Goal: Contribute content: Contribute content

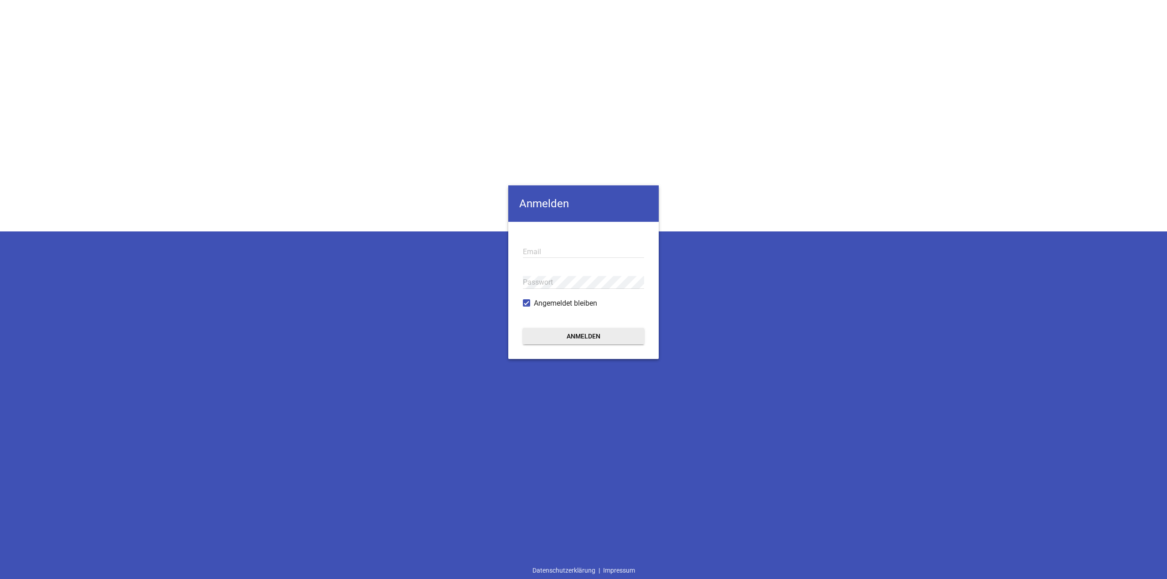
type input "[EMAIL_ADDRESS][DOMAIN_NAME]"
click at [335, 215] on button "Anmelden" at bounding box center [583, 336] width 121 height 16
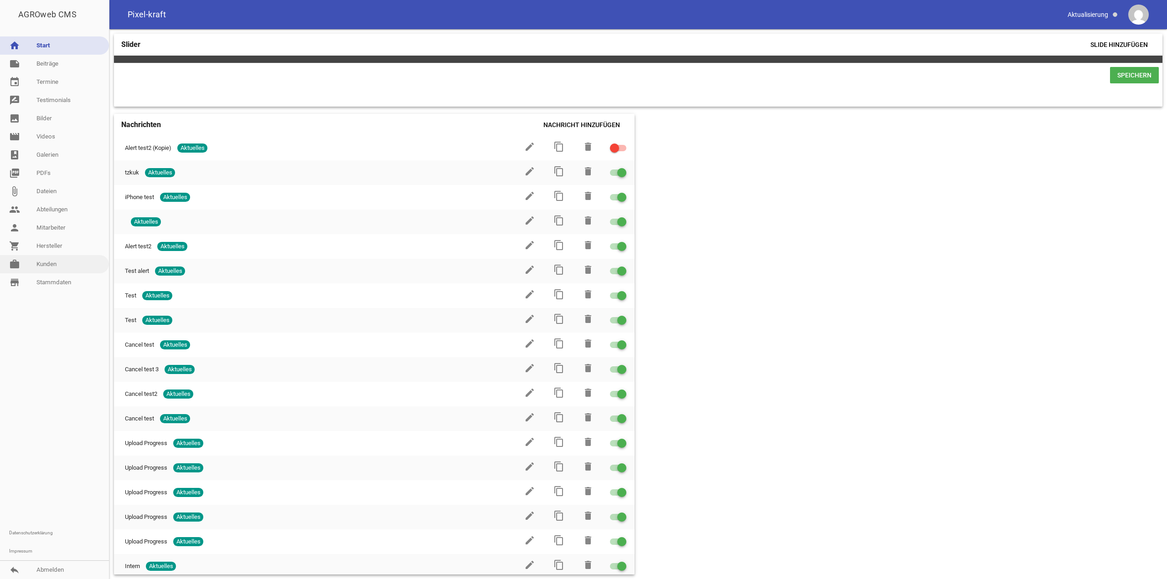
click at [45, 215] on link "work [PERSON_NAME]" at bounding box center [54, 264] width 109 height 18
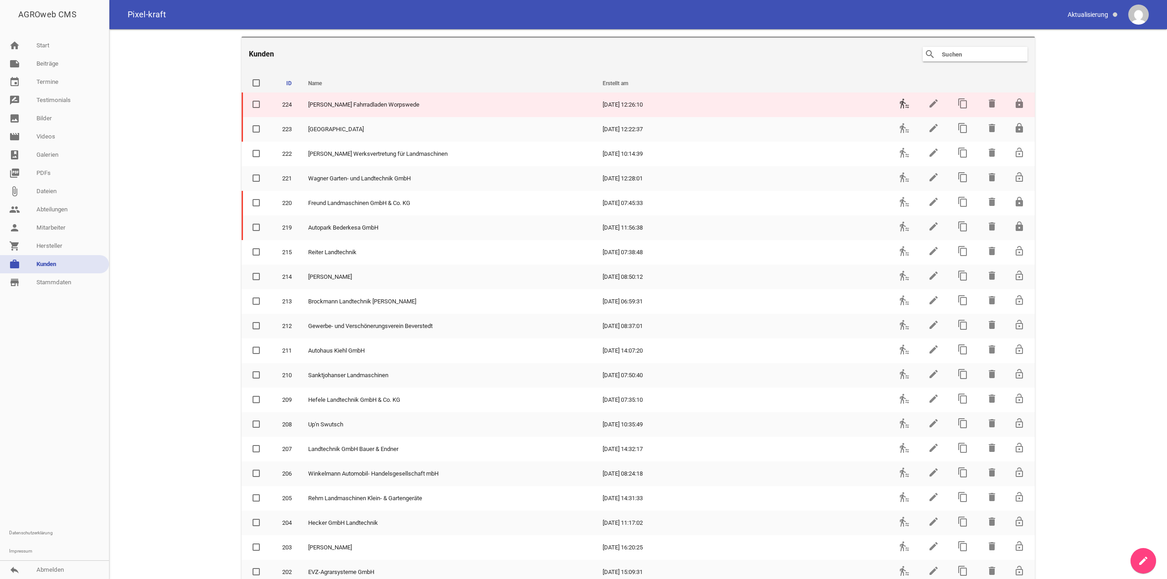
click at [335, 104] on icon "transfer_within_a_station" at bounding box center [904, 103] width 11 height 11
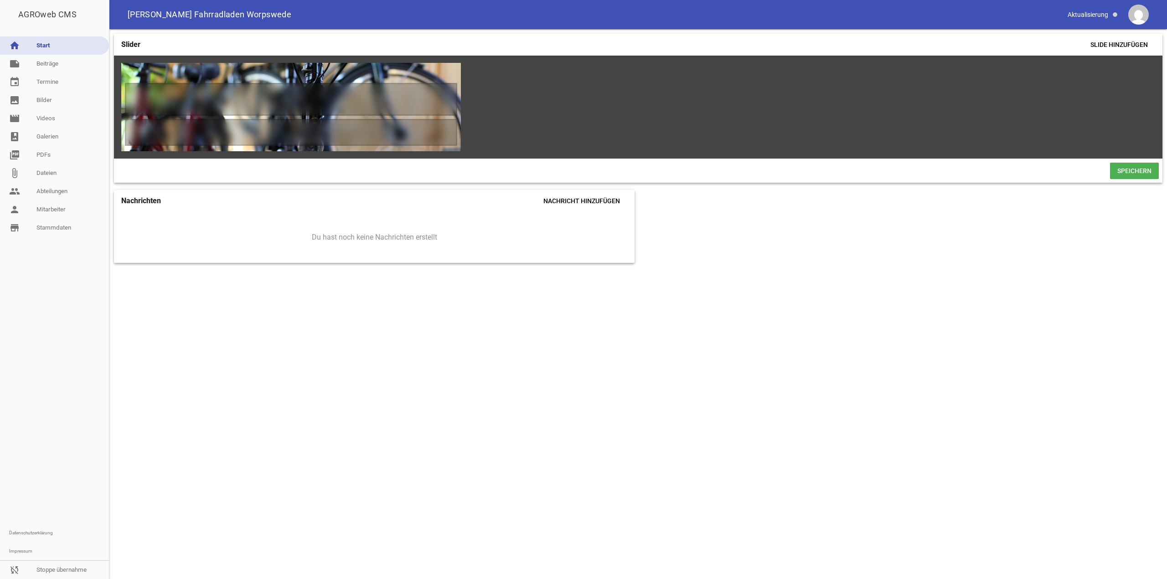
click at [7, 215] on div at bounding box center [54, 380] width 109 height 287
click at [33, 62] on link "note Beiträge" at bounding box center [54, 64] width 109 height 18
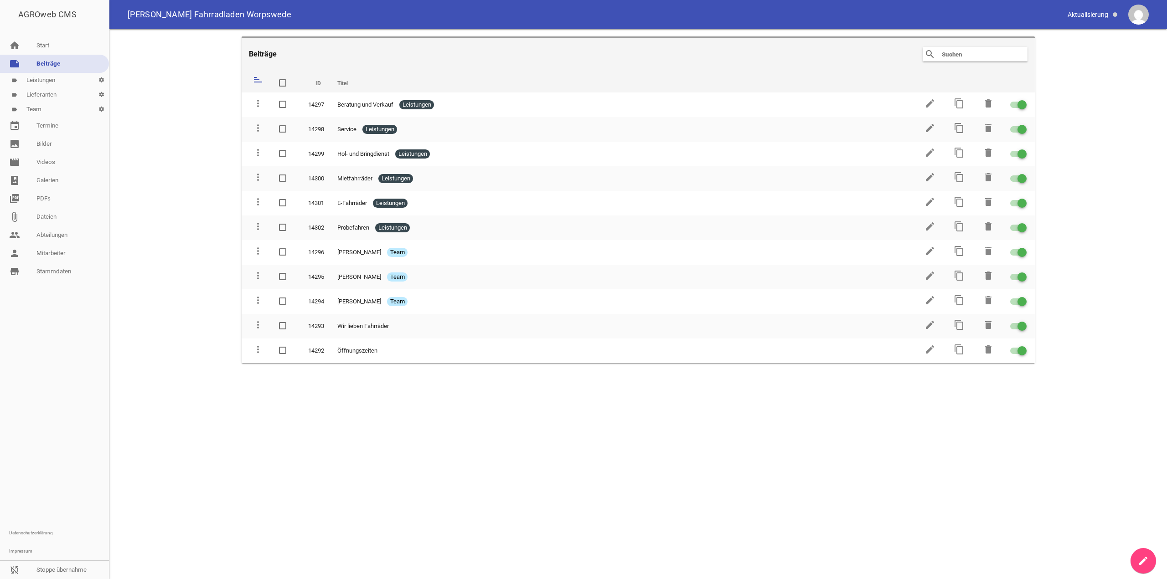
click at [335, 215] on main "Beiträge search clear sort ID Titel delete more_vert 14297 Beratung und Verkauf…" at bounding box center [637, 304] width 1057 height 550
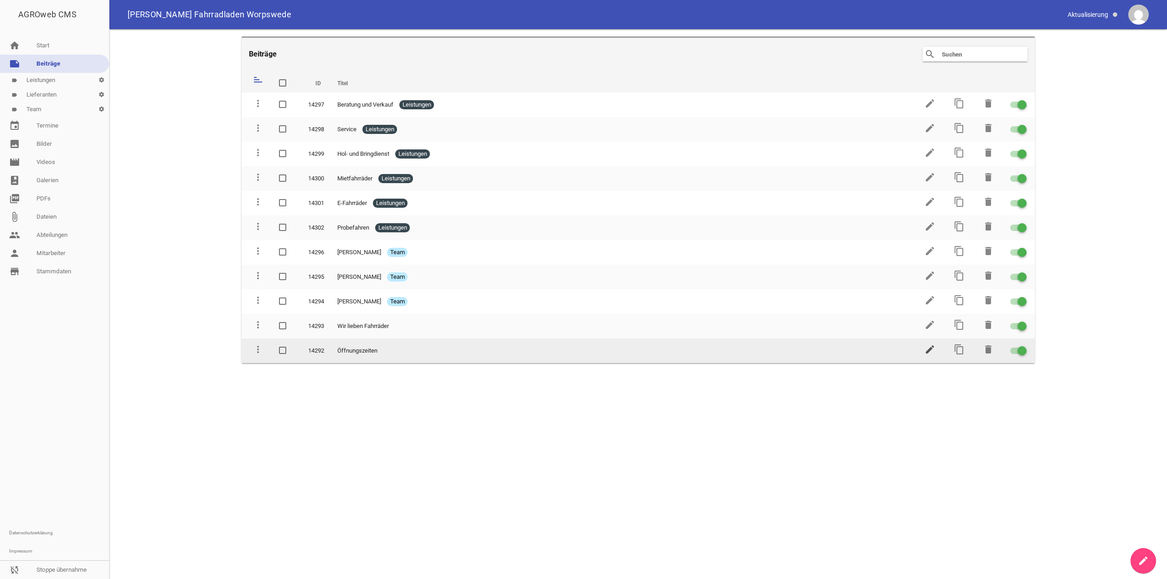
click at [335, 215] on icon "edit" at bounding box center [929, 349] width 11 height 11
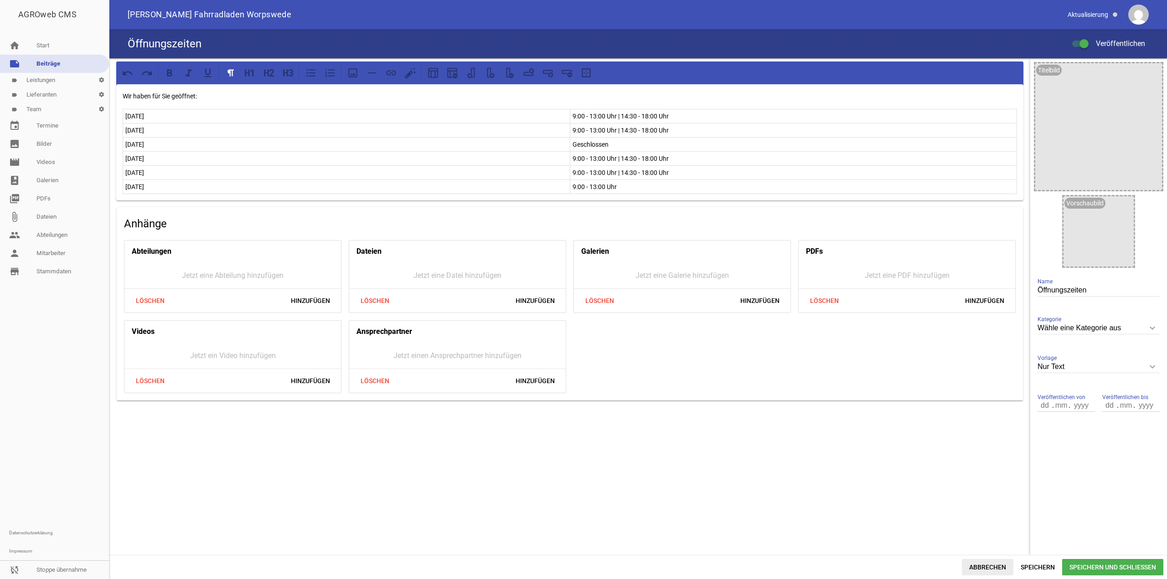
click at [335, 215] on span "Abbrechen" at bounding box center [987, 567] width 51 height 16
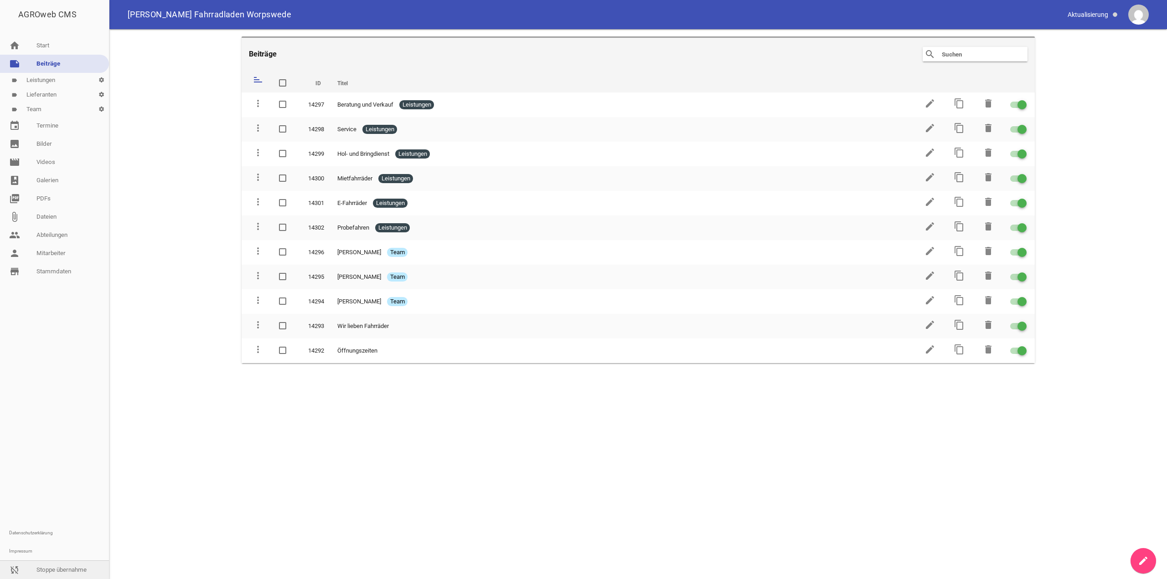
click at [49, 215] on link "sync_disabled Stoppe übernahme" at bounding box center [54, 570] width 109 height 18
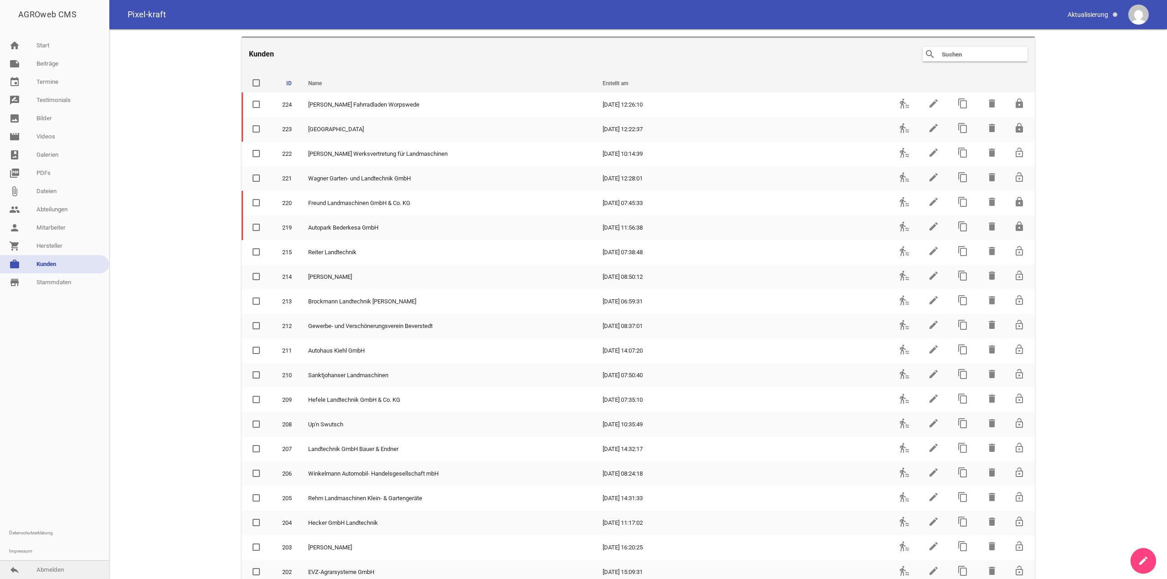
click at [53, 215] on link "reply Abmelden" at bounding box center [54, 570] width 109 height 18
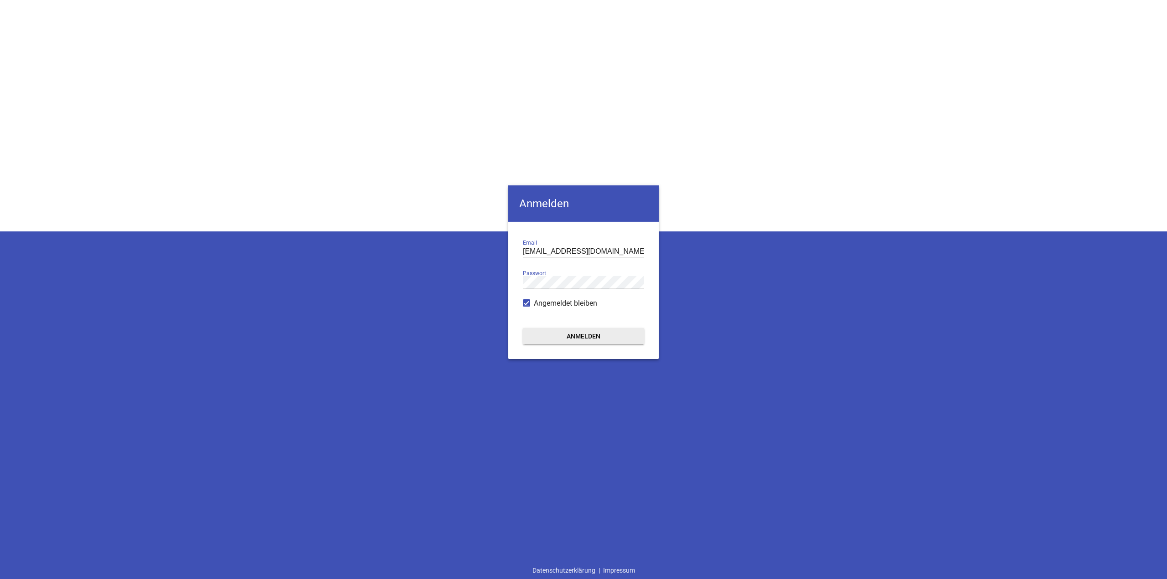
click at [98, 215] on div "Anmelden [EMAIL_ADDRESS][DOMAIN_NAME] Email Passwort Angemeldet bleiben Anmelde…" at bounding box center [583, 289] width 1167 height 579
click at [335, 215] on button "Anmelden" at bounding box center [583, 336] width 121 height 16
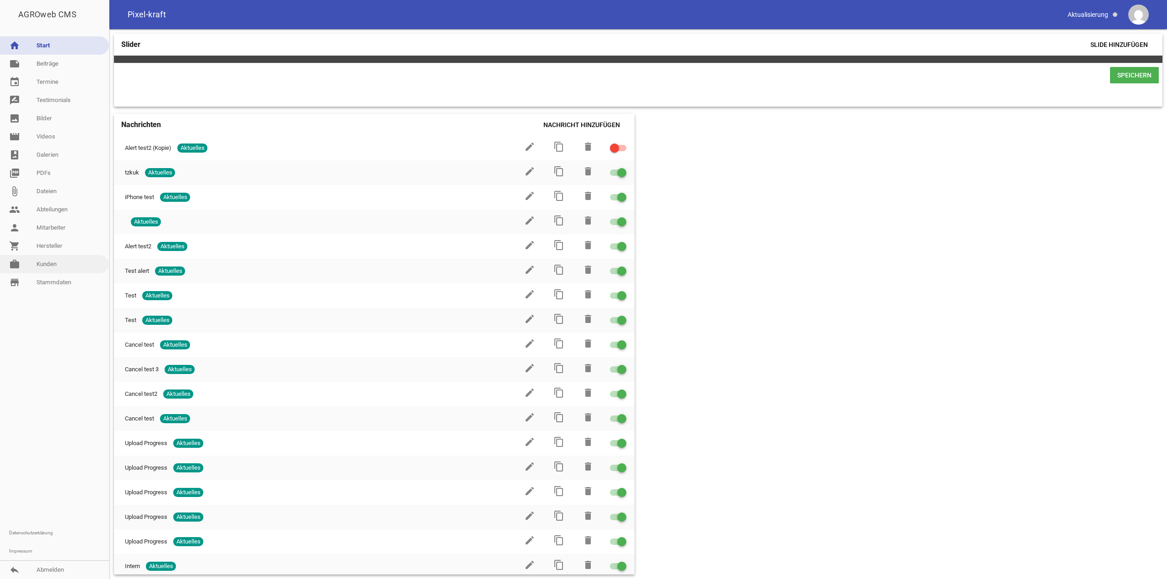
click at [36, 215] on link "work [PERSON_NAME]" at bounding box center [54, 264] width 109 height 18
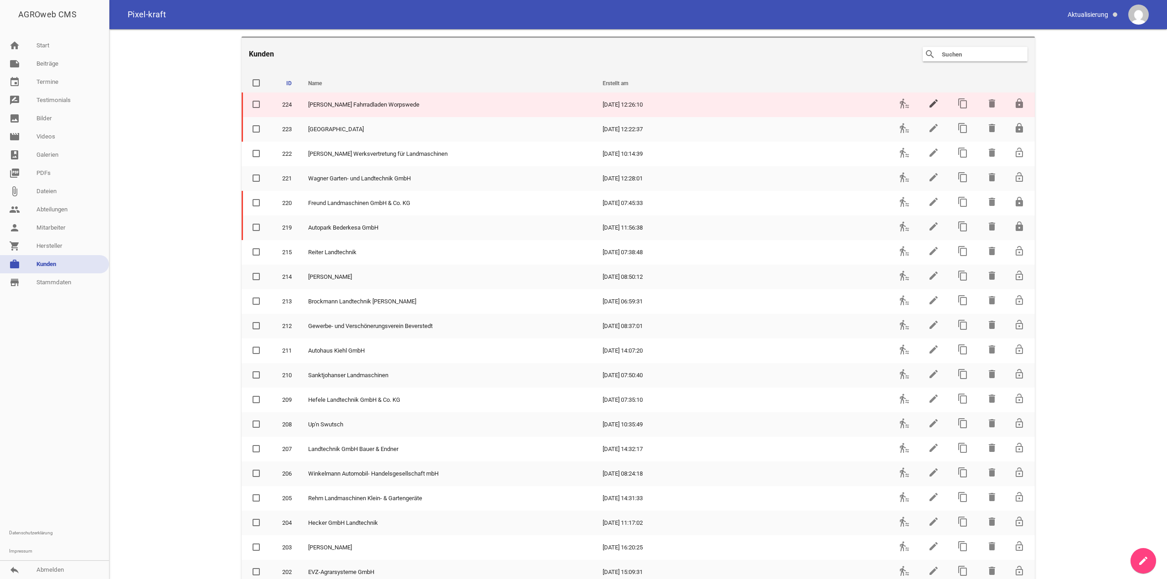
click at [335, 107] on icon "edit" at bounding box center [933, 103] width 11 height 11
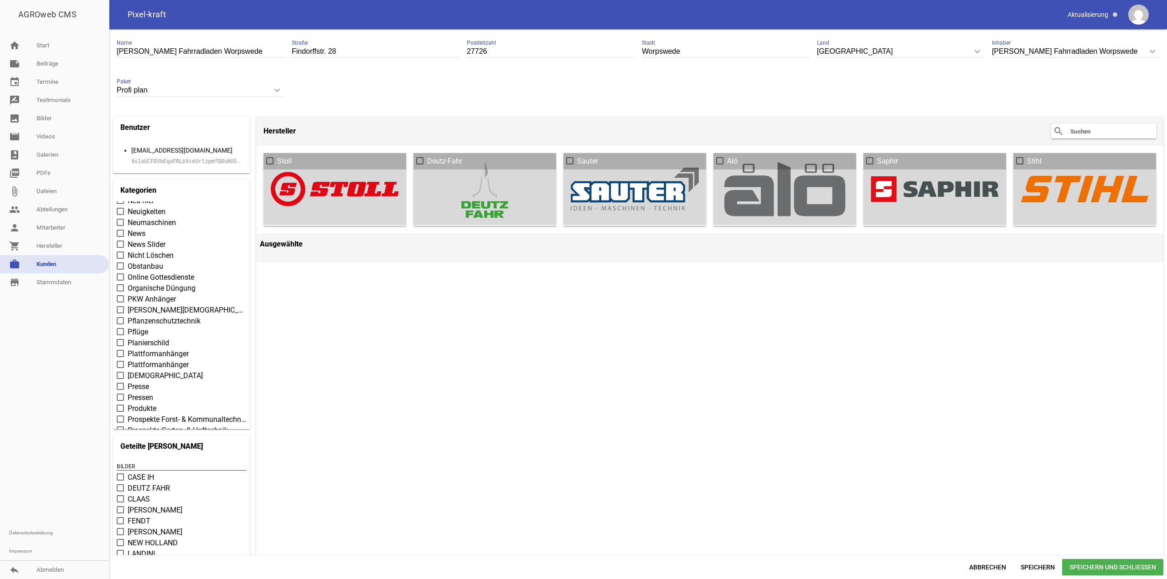
scroll to position [2780, 0]
click at [335, 215] on span "Abbrechen" at bounding box center [987, 567] width 51 height 16
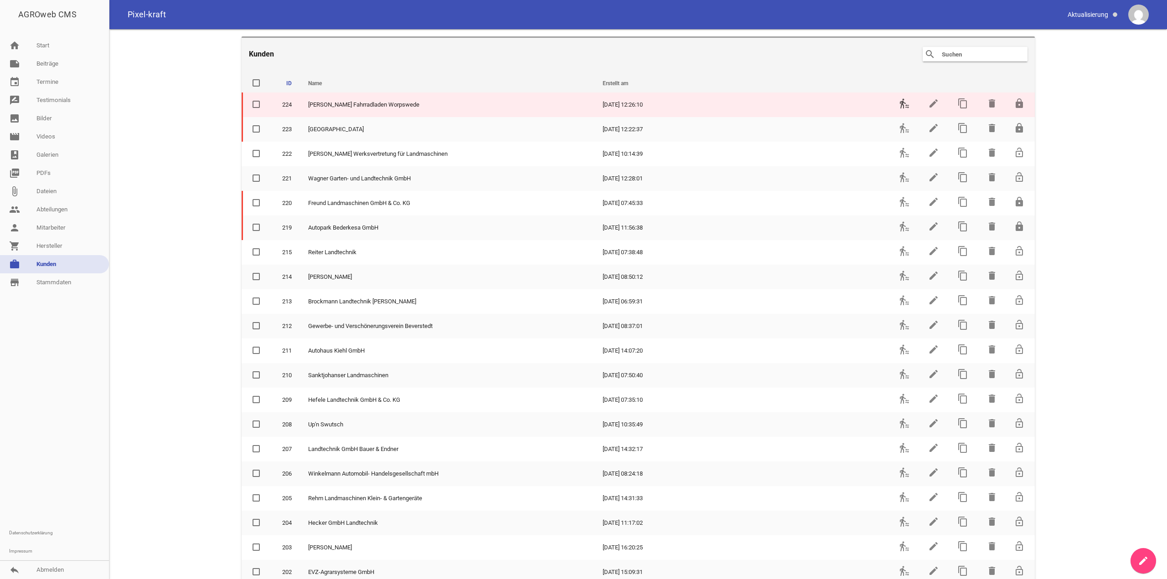
click at [335, 105] on icon "transfer_within_a_station" at bounding box center [904, 103] width 11 height 11
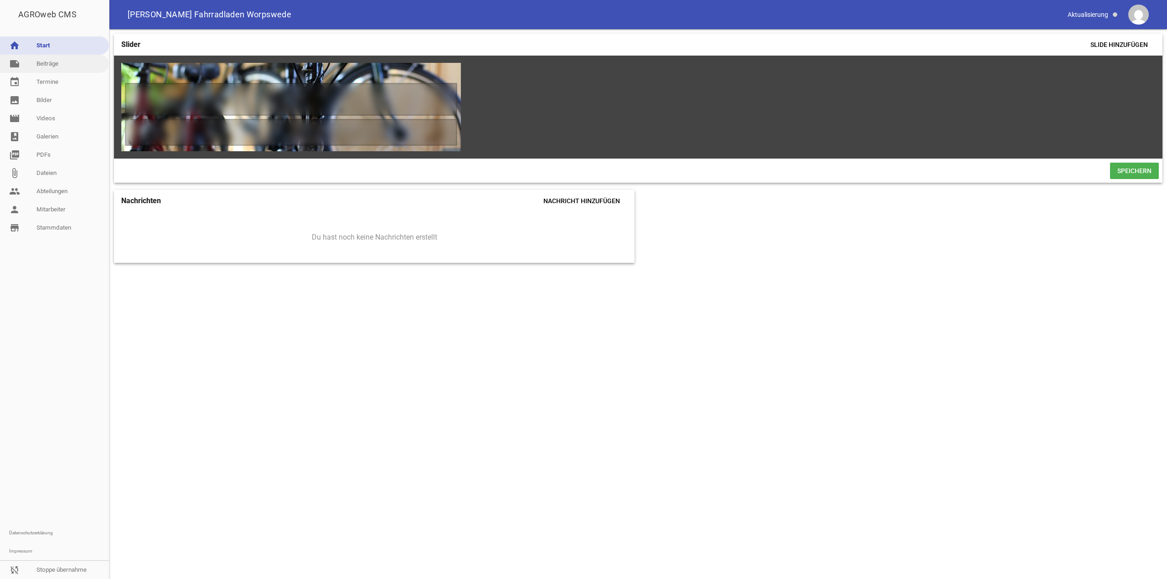
click at [41, 62] on link "note Beiträge" at bounding box center [54, 64] width 109 height 18
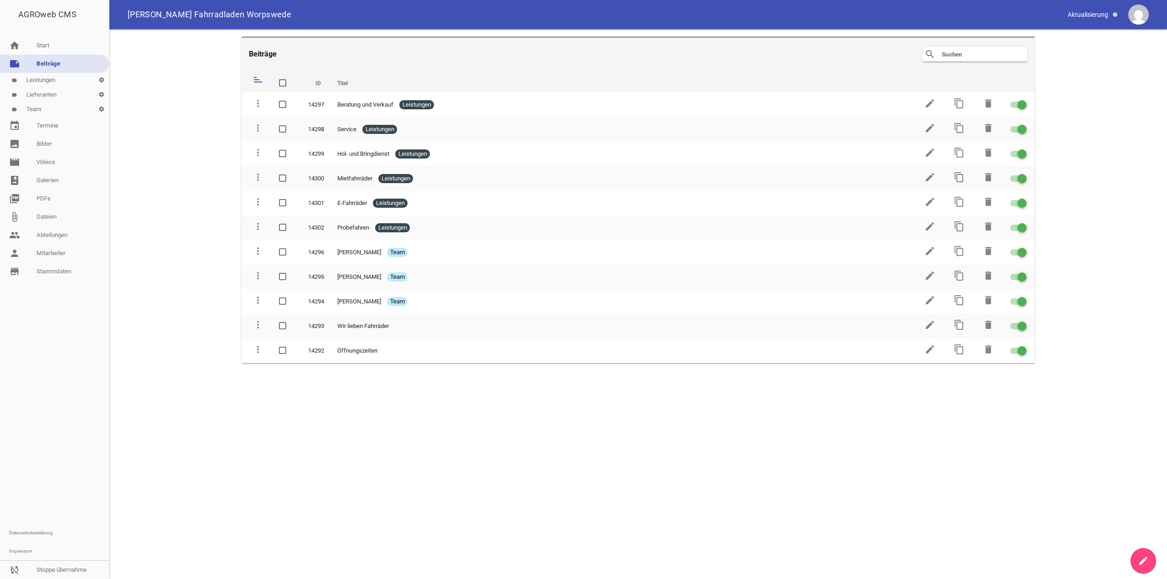
click at [335, 215] on link "create" at bounding box center [1143, 561] width 26 height 26
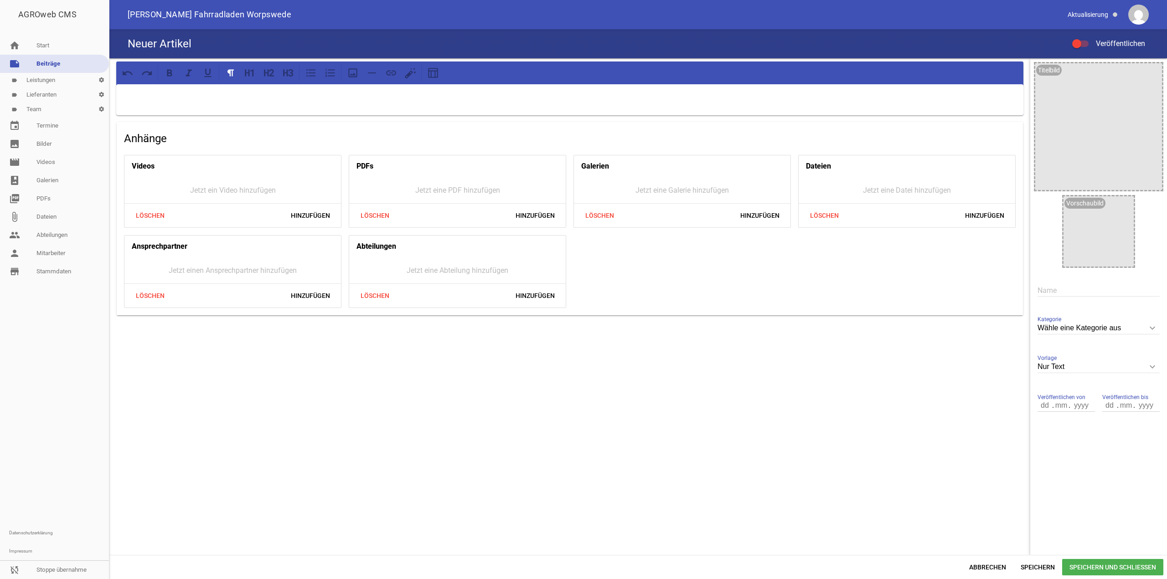
click at [335, 215] on input "text" at bounding box center [1098, 290] width 122 height 12
click at [335, 45] on div at bounding box center [1080, 44] width 16 height 6
click at [335, 38] on input "Veröffentlichen" at bounding box center [1085, 38] width 0 height 0
click at [335, 215] on input "Preise" at bounding box center [1098, 290] width 122 height 12
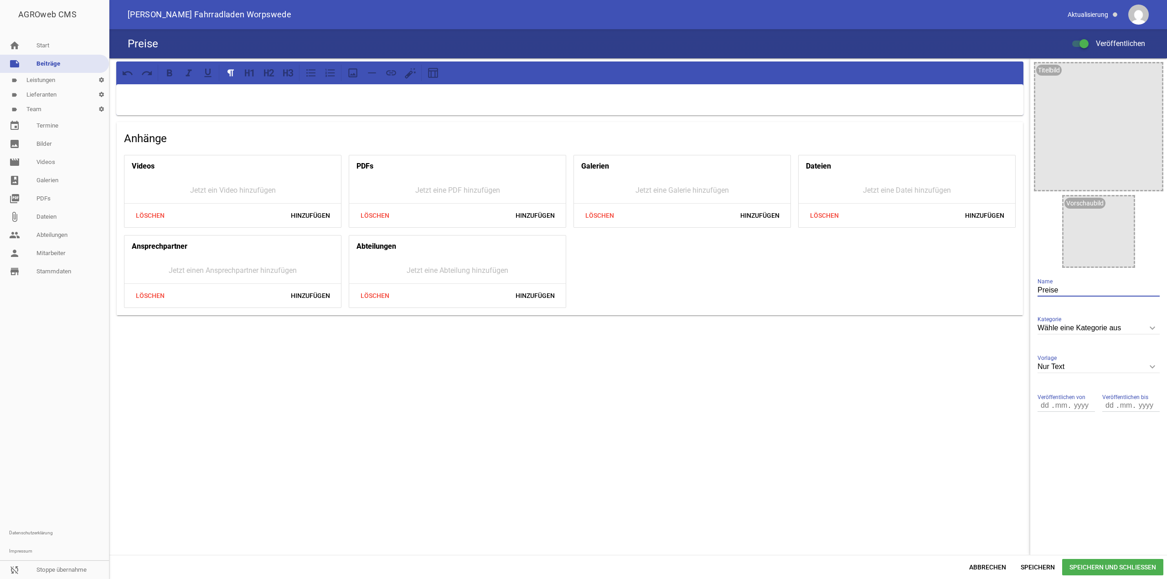
paste input "Mietp"
type input "Mietpreise"
click at [335, 110] on div at bounding box center [569, 99] width 907 height 31
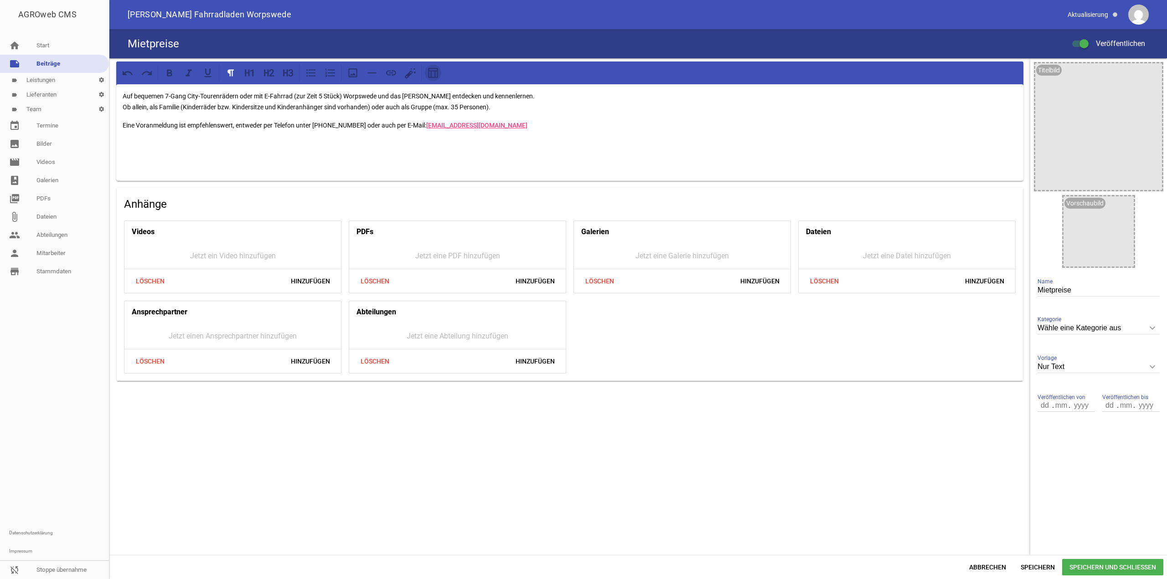
click at [335, 76] on icon at bounding box center [433, 73] width 12 height 12
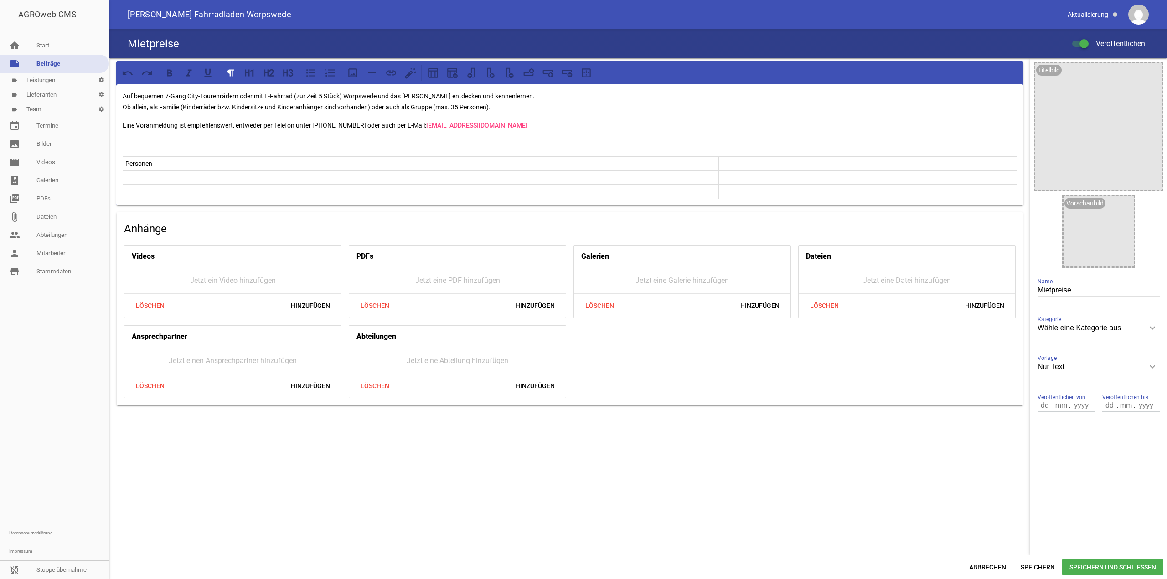
click at [335, 167] on p at bounding box center [569, 163] width 293 height 11
click at [335, 160] on p at bounding box center [867, 163] width 293 height 11
click at [335, 74] on icon at bounding box center [490, 73] width 12 height 12
click at [335, 78] on icon at bounding box center [490, 73] width 12 height 12
click at [335, 166] on p at bounding box center [749, 163] width 174 height 11
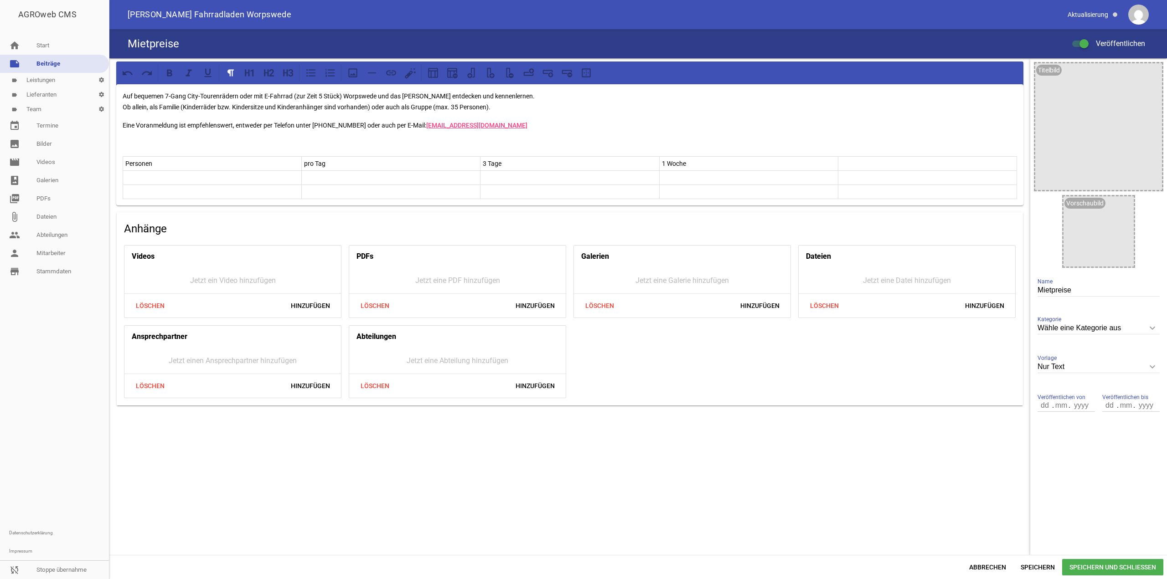
click at [335, 161] on p at bounding box center [927, 163] width 174 height 11
click at [335, 169] on td at bounding box center [927, 164] width 179 height 14
click at [212, 179] on p at bounding box center [212, 177] width 174 height 11
click at [335, 174] on p at bounding box center [391, 177] width 174 height 11
click at [335, 185] on td at bounding box center [569, 192] width 179 height 14
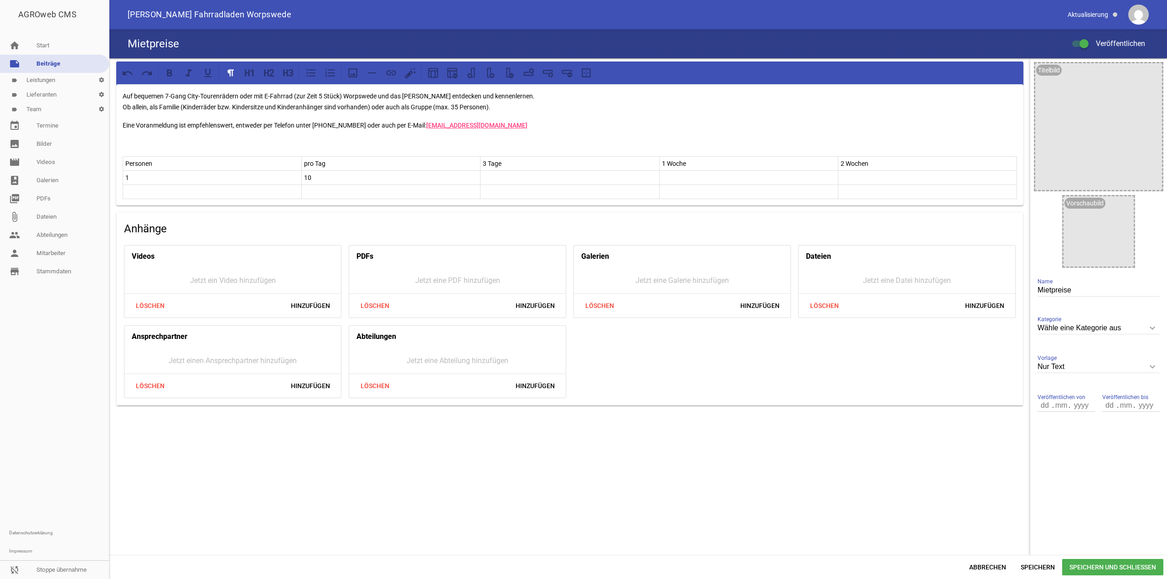
click at [335, 181] on p at bounding box center [570, 177] width 174 height 11
click at [181, 181] on p "1" at bounding box center [212, 177] width 174 height 11
click at [335, 178] on p "10" at bounding box center [391, 177] width 174 height 11
click at [335, 175] on p "25" at bounding box center [570, 177] width 174 height 11
click at [335, 177] on p at bounding box center [749, 177] width 174 height 11
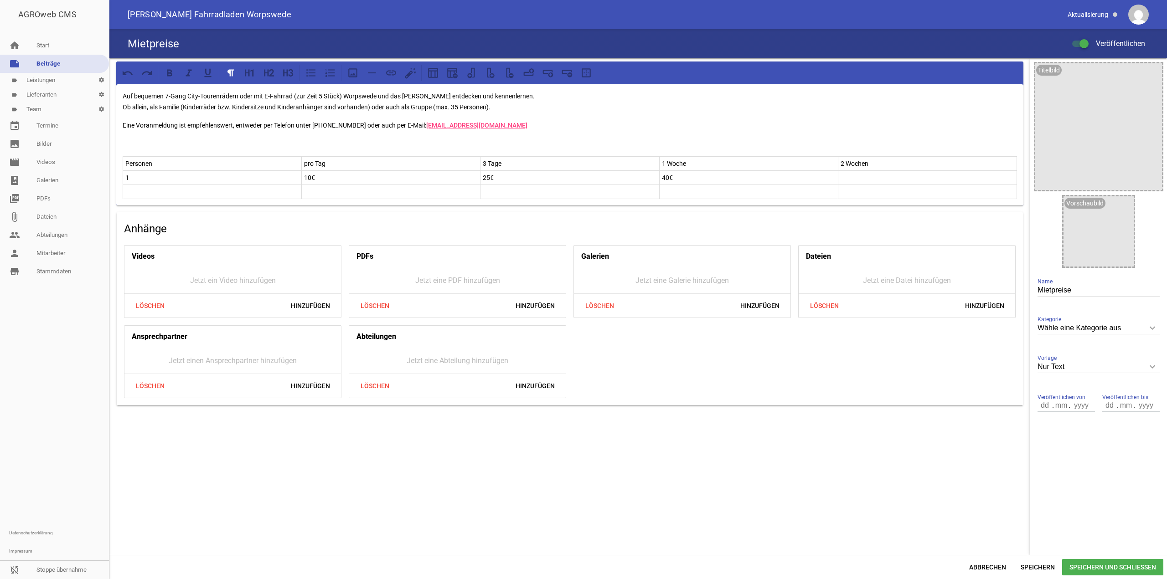
click at [335, 176] on p at bounding box center [927, 177] width 174 height 11
click at [293, 188] on p at bounding box center [212, 191] width 174 height 11
click at [335, 76] on icon at bounding box center [567, 73] width 12 height 12
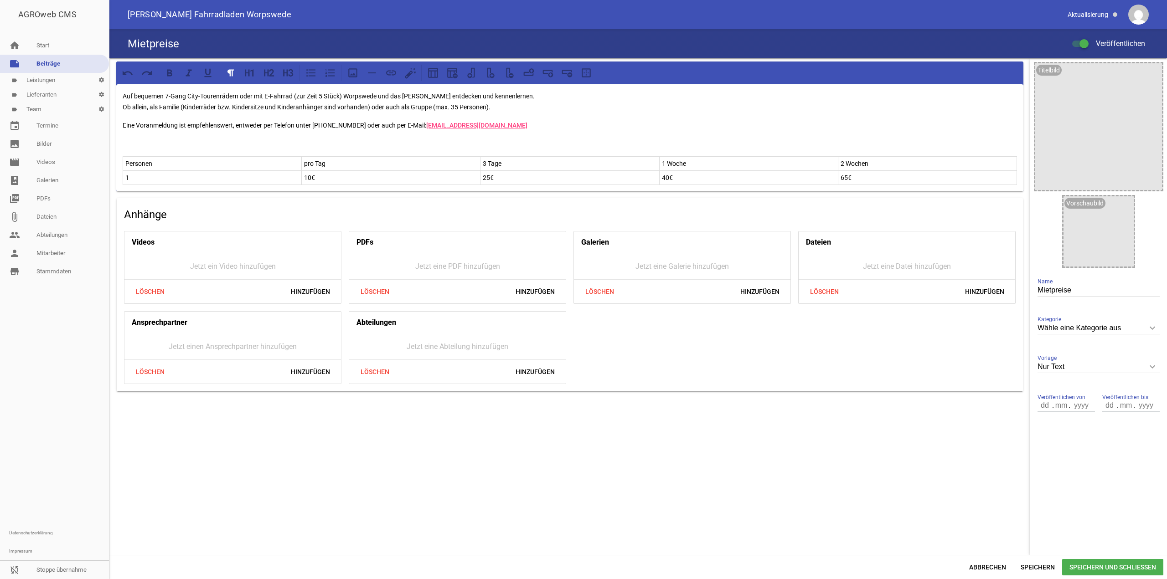
drag, startPoint x: 1019, startPoint y: 182, endPoint x: 794, endPoint y: 171, distance: 224.9
click at [335, 171] on div "Auf bequemen 7-Gang City-Tourenrädern oder mit E-Fahrrad (zur Zeit 5 Stück) Wor…" at bounding box center [569, 137] width 907 height 107
drag, startPoint x: 122, startPoint y: 150, endPoint x: 568, endPoint y: 164, distance: 446.4
click at [335, 164] on div "Auf bequemen 7-Gang City-Tourenrädern oder mit E-Fahrrad (zur Zeit 5 Stück) Wor…" at bounding box center [569, 137] width 907 height 107
drag, startPoint x: 239, startPoint y: 136, endPoint x: 945, endPoint y: 180, distance: 707.7
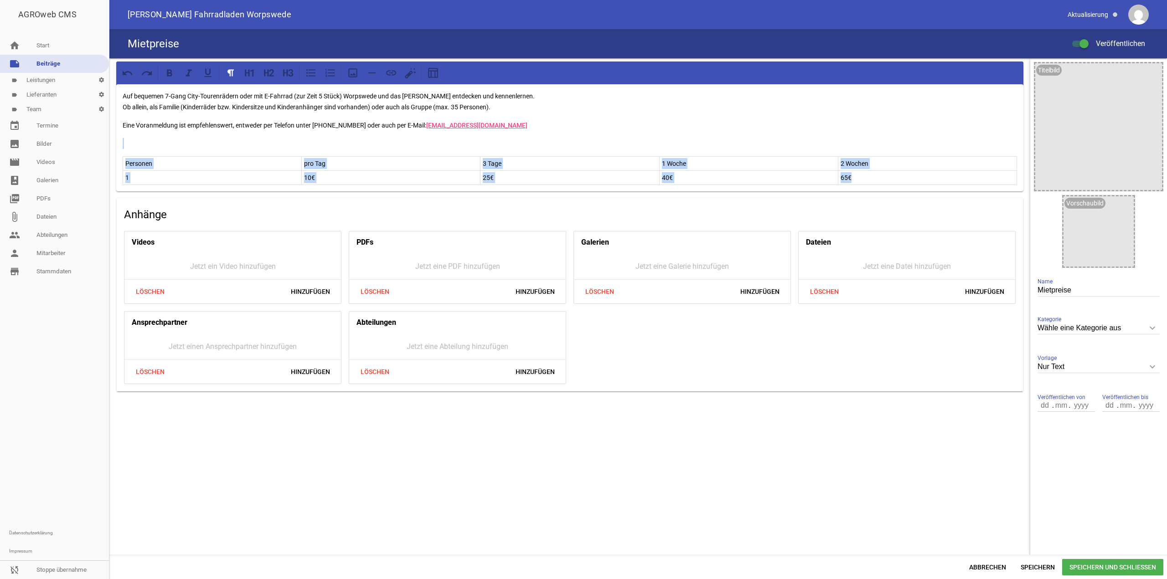
click at [335, 180] on div "Auf bequemen 7-Gang City-Tourenrädern oder mit E-Fahrrad (zur Zeit 5 Stück) Wor…" at bounding box center [569, 137] width 907 height 107
copy div "Personen pro Tag 3 Tage 1 Woche 2 Wochen 1 10€ 25€ 40€ 65€"
click at [335, 176] on div "Auf bequemen 7-Gang City-Tourenrädern oder mit E-Fahrrad (zur Zeit 5 Stück) Wor…" at bounding box center [569, 226] width 921 height 337
click at [335, 177] on div "Auf bequemen 7-Gang City-Tourenrädern oder mit E-Fahrrad (zur Zeit 5 Stück) Wor…" at bounding box center [569, 137] width 907 height 107
click at [335, 179] on td "65€" at bounding box center [927, 178] width 179 height 14
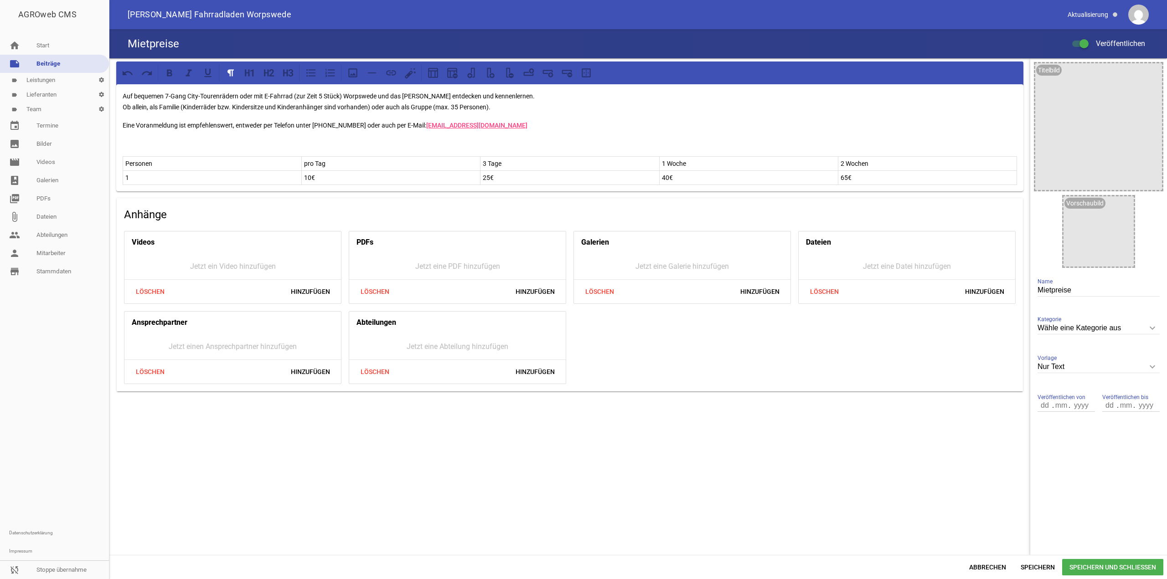
click at [144, 141] on p at bounding box center [570, 143] width 894 height 11
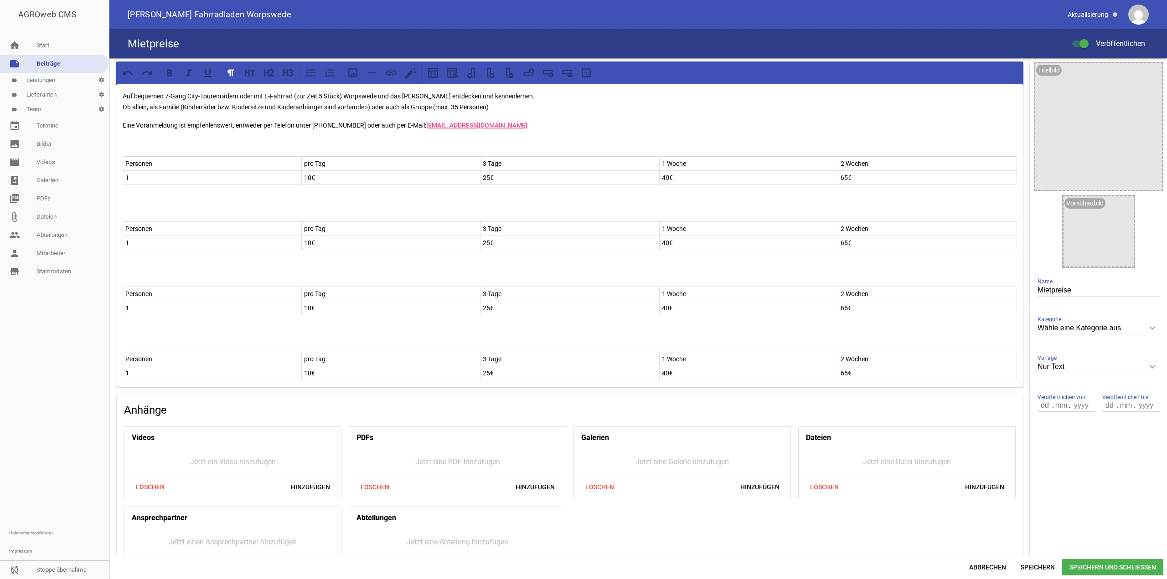
click at [139, 215] on p "Personen" at bounding box center [212, 228] width 174 height 11
click at [211, 215] on p "Personen" at bounding box center [212, 228] width 174 height 11
click at [335, 215] on p "pro Tag" at bounding box center [391, 228] width 174 height 11
click at [165, 215] on p "1" at bounding box center [212, 308] width 174 height 11
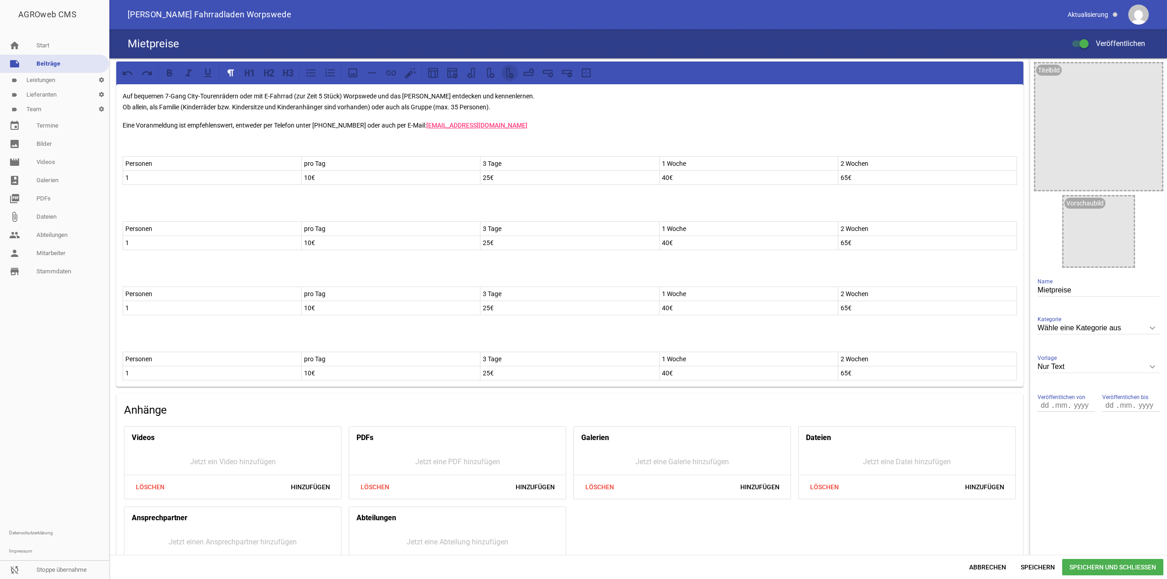
click at [335, 77] on icon at bounding box center [510, 73] width 12 height 12
click at [216, 215] on p "1" at bounding box center [212, 242] width 174 height 11
click at [335, 78] on icon at bounding box center [510, 73] width 12 height 12
click at [145, 215] on p "1" at bounding box center [212, 373] width 174 height 11
click at [335, 72] on icon at bounding box center [510, 73] width 12 height 12
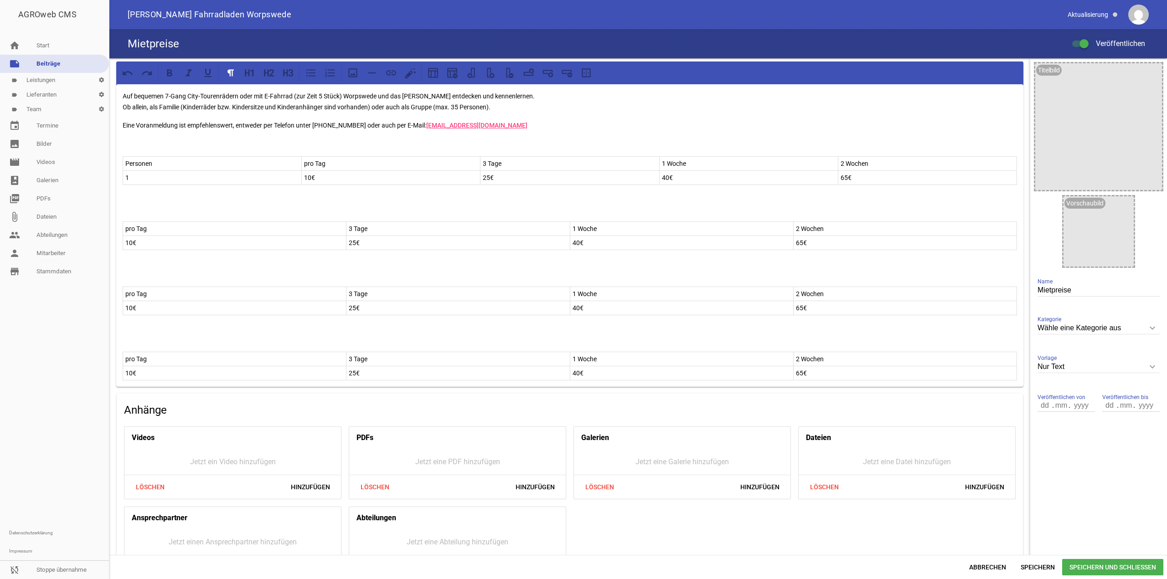
click at [131, 215] on p "10€" at bounding box center [234, 242] width 218 height 11
click at [134, 215] on p "10€" at bounding box center [234, 242] width 218 height 11
drag, startPoint x: 355, startPoint y: 244, endPoint x: 347, endPoint y: 245, distance: 7.3
click at [335, 215] on p "25€" at bounding box center [458, 242] width 218 height 11
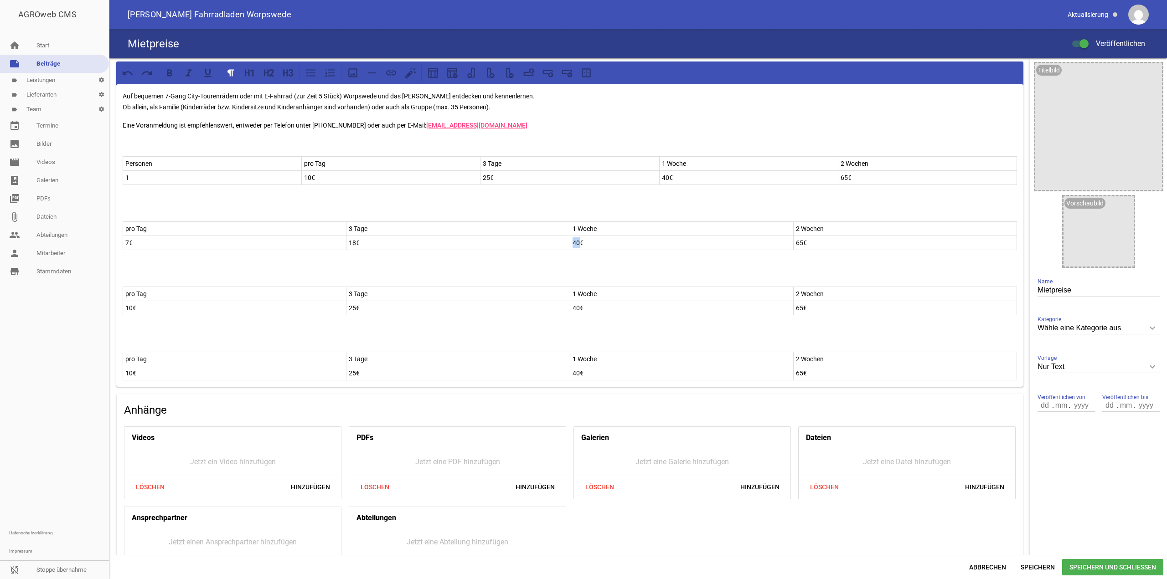
drag, startPoint x: 578, startPoint y: 244, endPoint x: 571, endPoint y: 244, distance: 6.9
click at [335, 215] on p "40€" at bounding box center [681, 242] width 218 height 11
drag, startPoint x: 799, startPoint y: 242, endPoint x: 791, endPoint y: 242, distance: 8.2
click at [335, 215] on td "65€" at bounding box center [904, 243] width 223 height 14
click at [134, 215] on p "10€" at bounding box center [234, 308] width 218 height 11
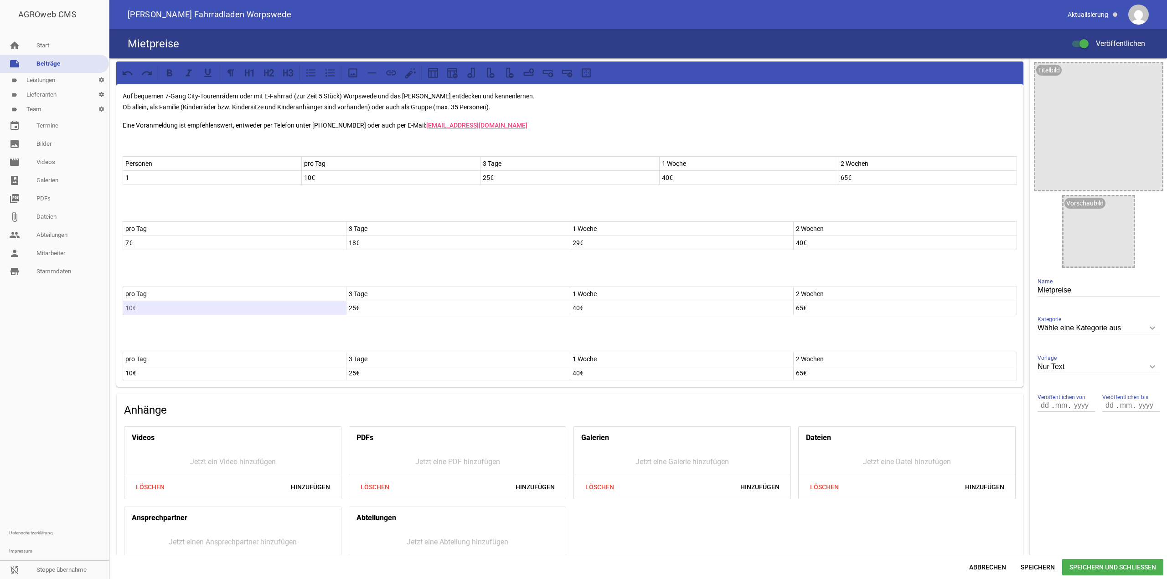
drag, startPoint x: 131, startPoint y: 308, endPoint x: 122, endPoint y: 309, distance: 9.7
click at [122, 215] on div "Auf bequemen 7-Gang City-Tourenrädern oder mit E-Fahrrad (zur Zeit 5 Stück) Wor…" at bounding box center [569, 235] width 907 height 303
click at [126, 215] on p "10€" at bounding box center [234, 308] width 218 height 11
drag, startPoint x: 354, startPoint y: 307, endPoint x: 349, endPoint y: 309, distance: 5.3
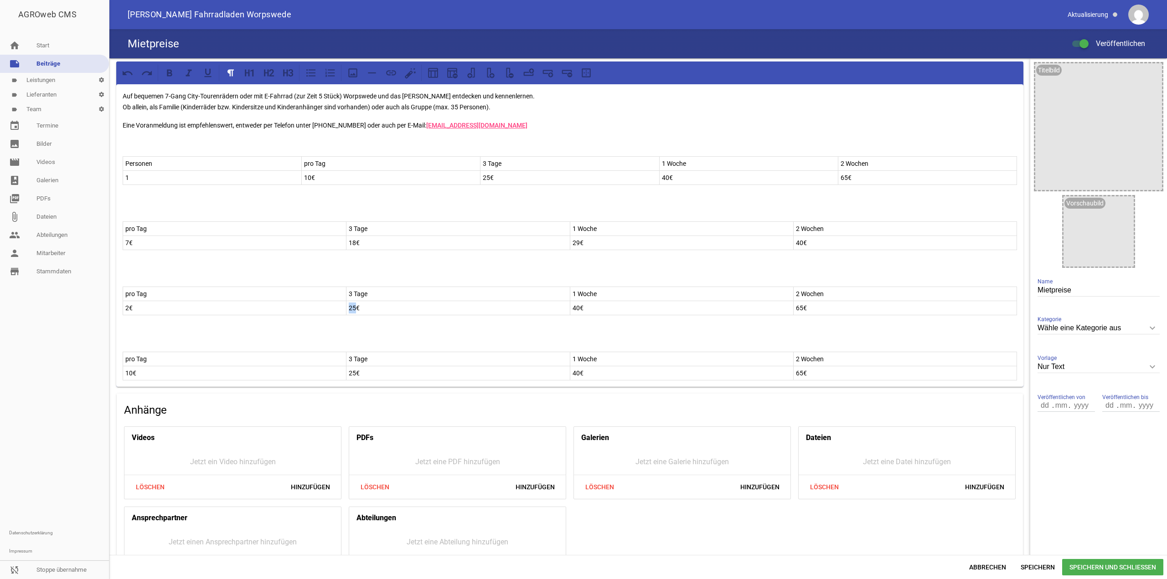
click at [335, 215] on p "25€" at bounding box center [458, 308] width 218 height 11
drag, startPoint x: 153, startPoint y: 293, endPoint x: 127, endPoint y: 293, distance: 26.4
click at [118, 215] on div "Auf bequemen 7-Gang City-Tourenrädern oder mit E-Fahrrad (zur Zeit 5 Stück) Wor…" at bounding box center [569, 235] width 907 height 303
click at [130, 215] on p "pro Tag" at bounding box center [234, 293] width 218 height 11
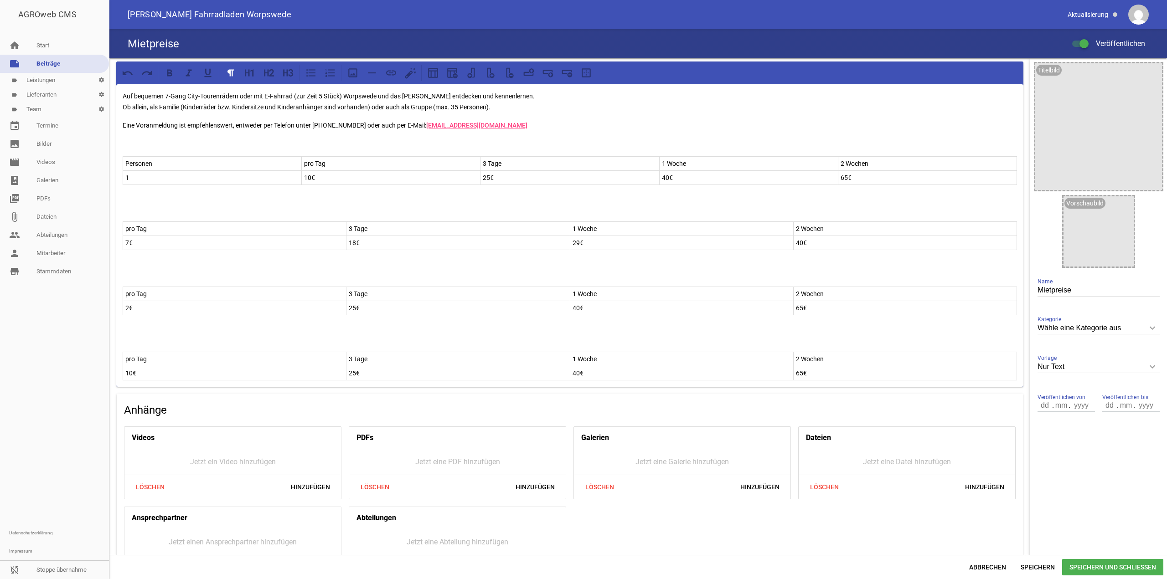
click at [153, 215] on p "pro Tag" at bounding box center [234, 293] width 218 height 11
drag, startPoint x: 150, startPoint y: 307, endPoint x: 127, endPoint y: 309, distance: 23.8
click at [127, 215] on p "2€" at bounding box center [234, 308] width 218 height 11
click at [129, 215] on p "2€" at bounding box center [234, 308] width 218 height 11
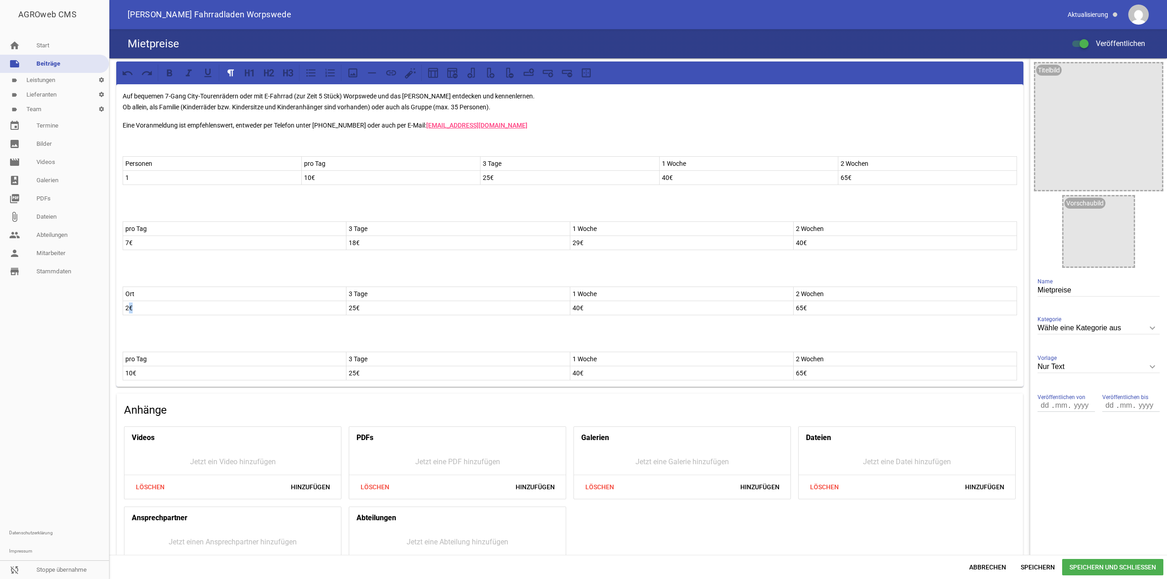
click at [129, 215] on p "2€" at bounding box center [234, 308] width 218 height 11
click at [335, 215] on p "3 Tage" at bounding box center [458, 293] width 218 height 11
click at [335, 215] on p "25€" at bounding box center [458, 308] width 218 height 11
click at [335, 215] on p "1 Woche" at bounding box center [681, 293] width 218 height 11
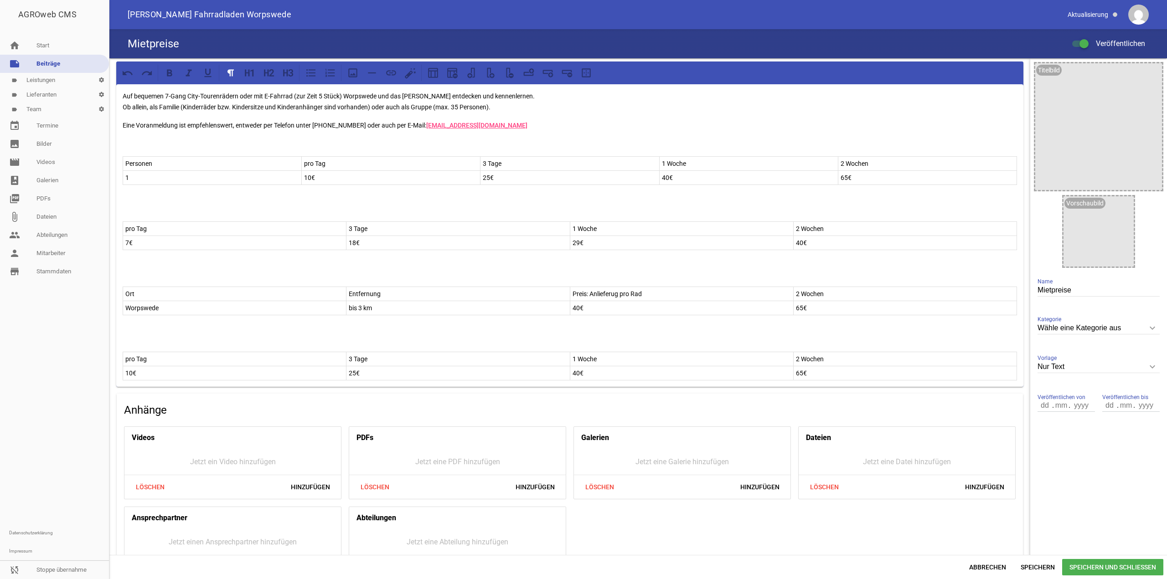
click at [335, 215] on p "Preis: Anlieferug pro Rad" at bounding box center [681, 293] width 218 height 11
click at [335, 215] on p "40€" at bounding box center [681, 308] width 218 height 11
drag, startPoint x: 844, startPoint y: 297, endPoint x: 792, endPoint y: 297, distance: 52.0
click at [335, 215] on td "2 Wochen" at bounding box center [904, 294] width 223 height 14
click at [335, 215] on p "Preis: Abholung por [PERSON_NAME]" at bounding box center [905, 293] width 218 height 11
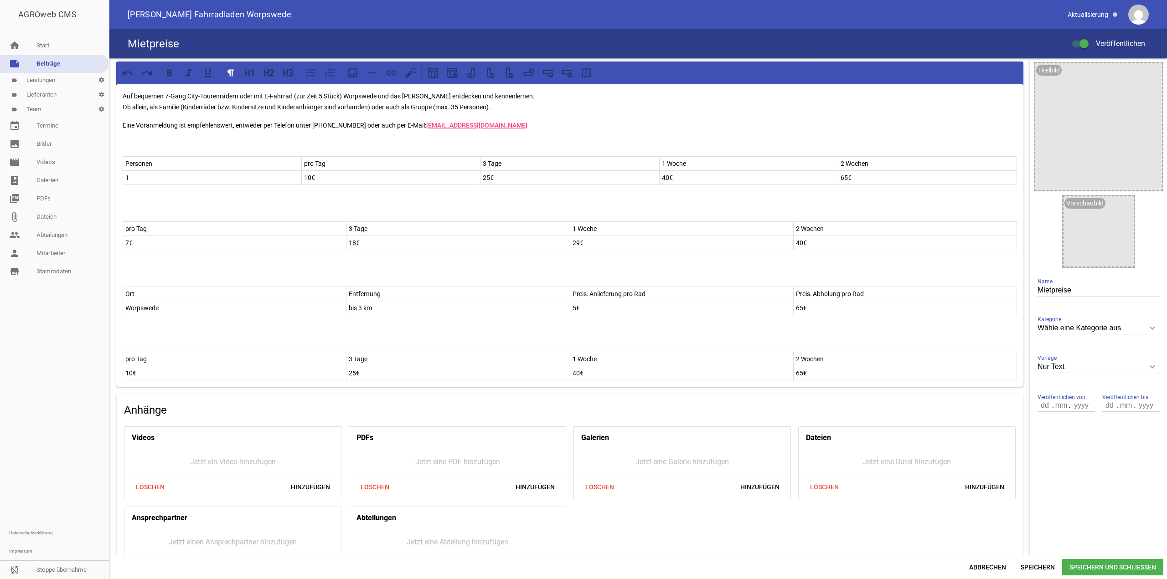
click at [335, 215] on p "Preis: Abholung pro Rad" at bounding box center [905, 293] width 218 height 11
click at [335, 215] on p "Preis: Anlieferung pro Rad" at bounding box center [681, 293] width 218 height 11
click at [335, 215] on p "65€" at bounding box center [905, 308] width 218 height 11
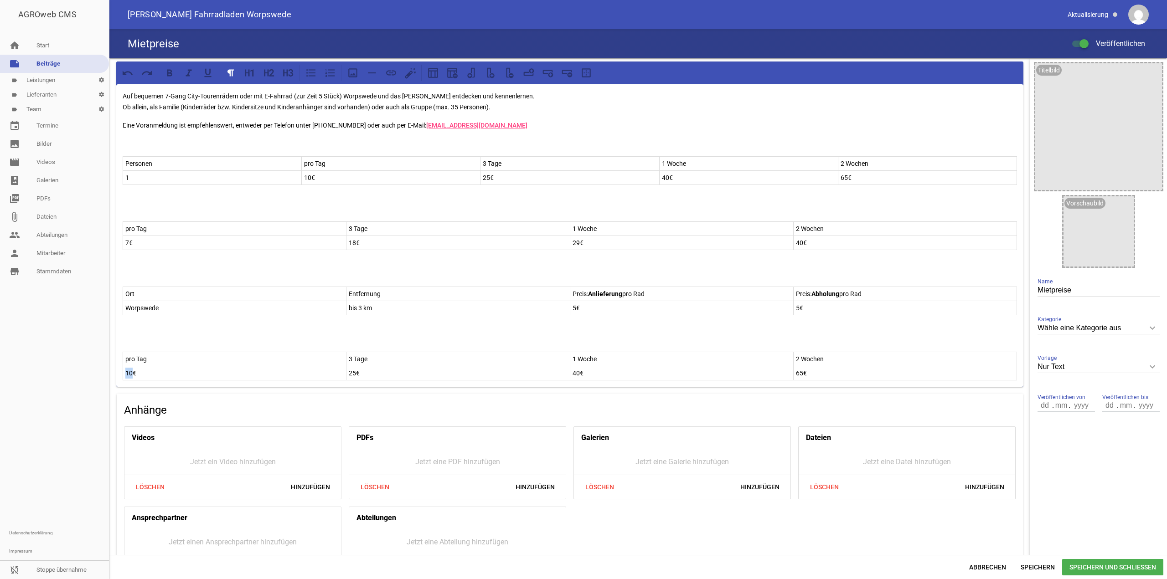
drag, startPoint x: 132, startPoint y: 371, endPoint x: 126, endPoint y: 372, distance: 5.5
click at [126, 215] on p "10€" at bounding box center [234, 373] width 218 height 11
drag, startPoint x: 354, startPoint y: 372, endPoint x: 348, endPoint y: 374, distance: 6.3
click at [335, 215] on p "25€" at bounding box center [458, 373] width 218 height 11
click at [335, 215] on p "40€" at bounding box center [681, 373] width 218 height 11
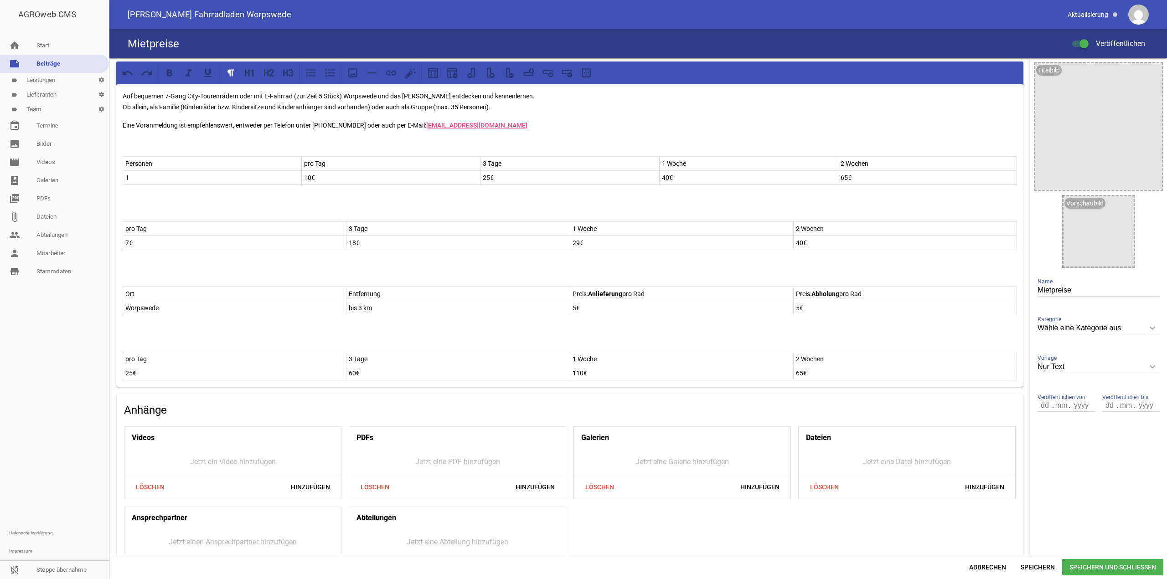
click at [335, 215] on p "65€" at bounding box center [905, 373] width 218 height 11
click at [335, 215] on span "Speichern" at bounding box center [1037, 567] width 49 height 16
click at [165, 148] on p at bounding box center [570, 143] width 894 height 11
click at [139, 150] on div "Auf bequemen 7-Gang City-Tourenrädern oder mit E-Fahrrad (zur Zeit 5 Stück) Wor…" at bounding box center [569, 235] width 907 height 303
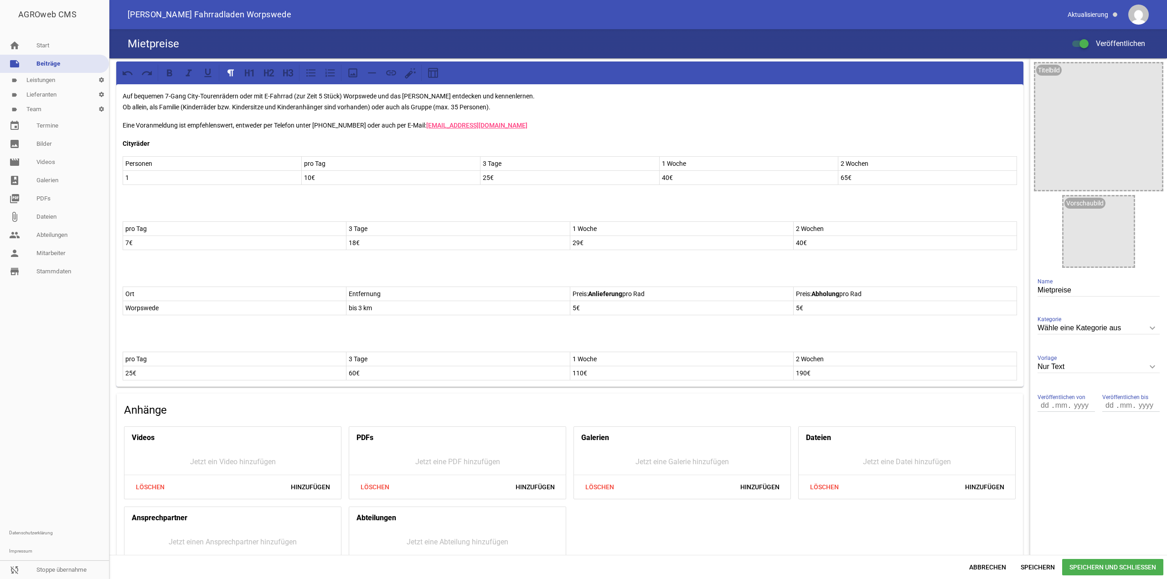
click at [136, 142] on strong "Cityräder" at bounding box center [136, 143] width 27 height 7
click at [274, 78] on icon at bounding box center [269, 73] width 12 height 12
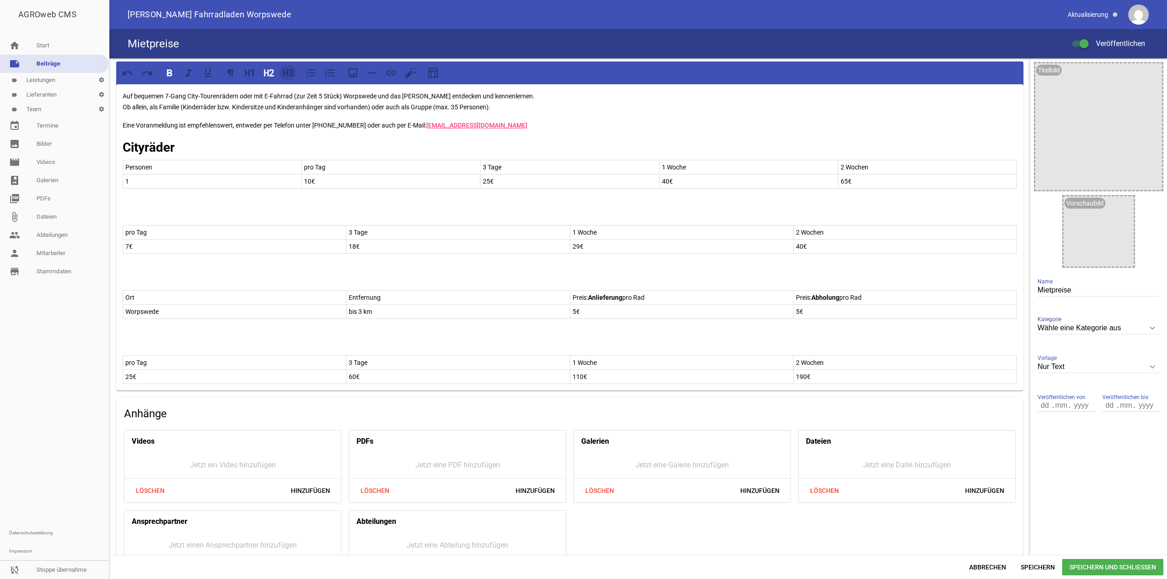
click at [284, 73] on icon at bounding box center [285, 72] width 5 height 7
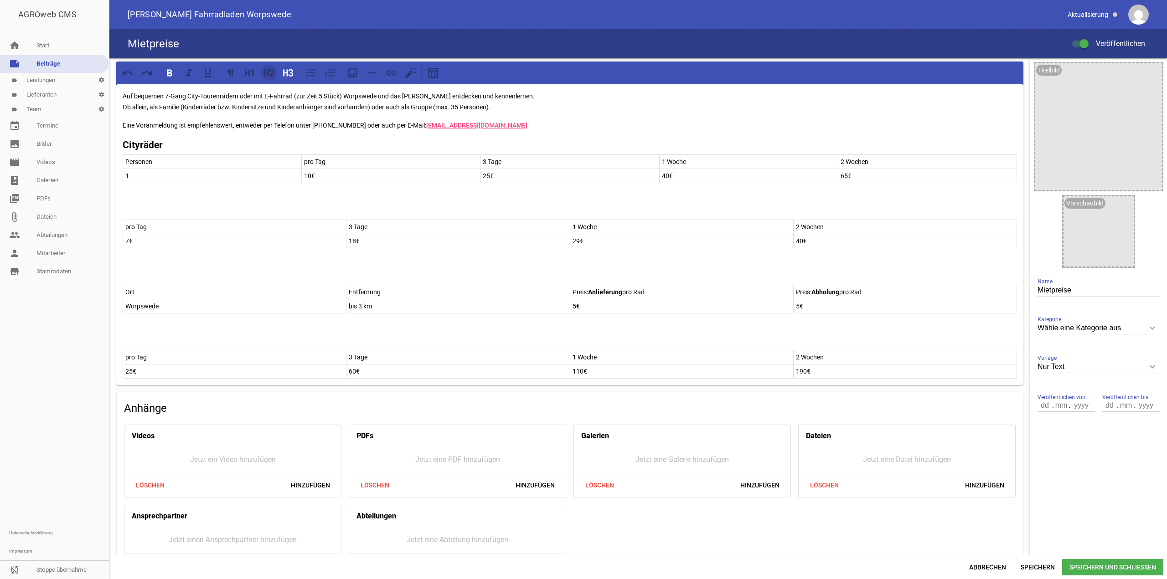
click at [271, 81] on button at bounding box center [269, 73] width 16 height 16
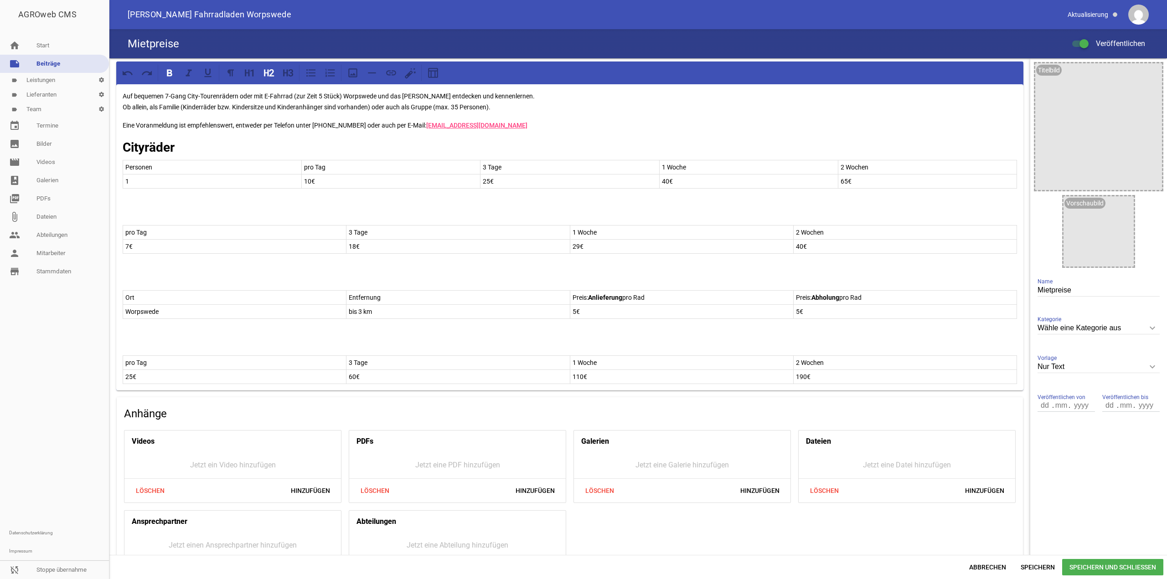
click at [229, 215] on td "pro Tag" at bounding box center [234, 232] width 223 height 14
click at [231, 215] on div "Auf bequemen 7-Gang City-Tourenrädern oder mit E-Fahrrad (zur Zeit 5 Stück) Wor…" at bounding box center [569, 237] width 907 height 306
click at [230, 214] on p at bounding box center [570, 212] width 894 height 11
click at [270, 71] on icon at bounding box center [271, 72] width 5 height 7
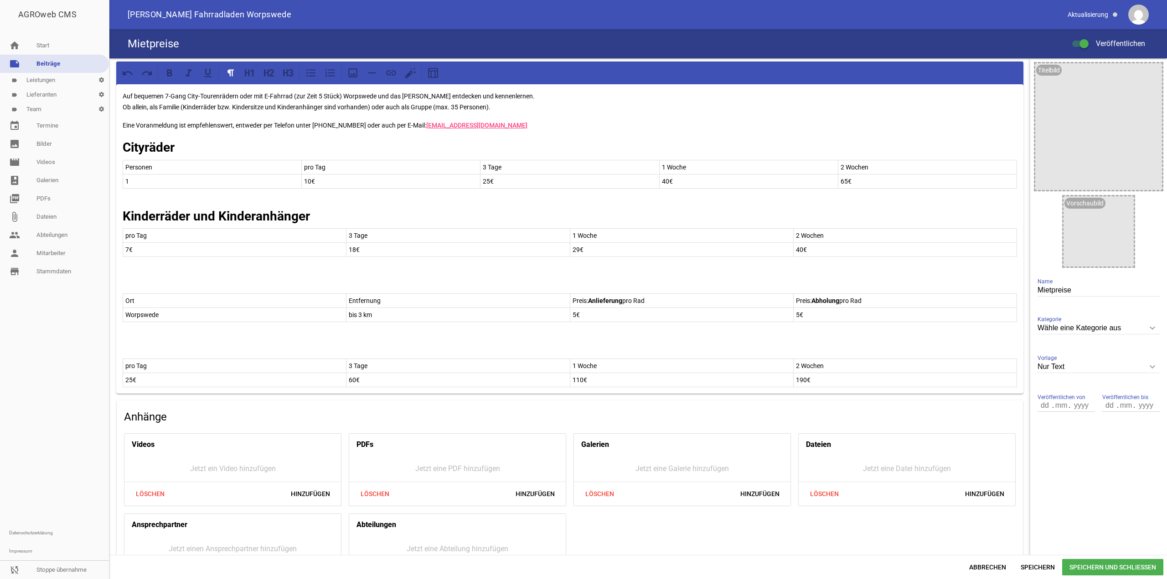
click at [207, 215] on p at bounding box center [570, 280] width 894 height 11
click at [149, 215] on p at bounding box center [570, 280] width 894 height 11
drag, startPoint x: 160, startPoint y: 284, endPoint x: 94, endPoint y: 282, distance: 65.7
click at [94, 215] on div "AGROweb CMS home Start note Beiträge label Leistungen settings label Lieferante…" at bounding box center [583, 289] width 1167 height 579
click at [273, 78] on icon at bounding box center [269, 73] width 12 height 12
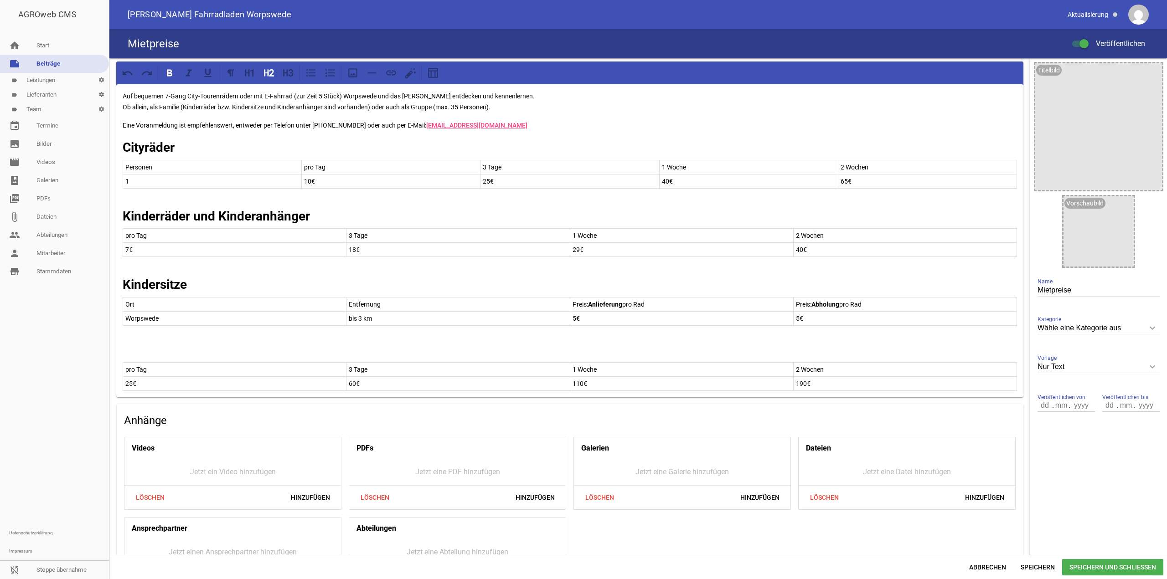
click at [242, 215] on h2 "Kindersitze" at bounding box center [570, 284] width 894 height 19
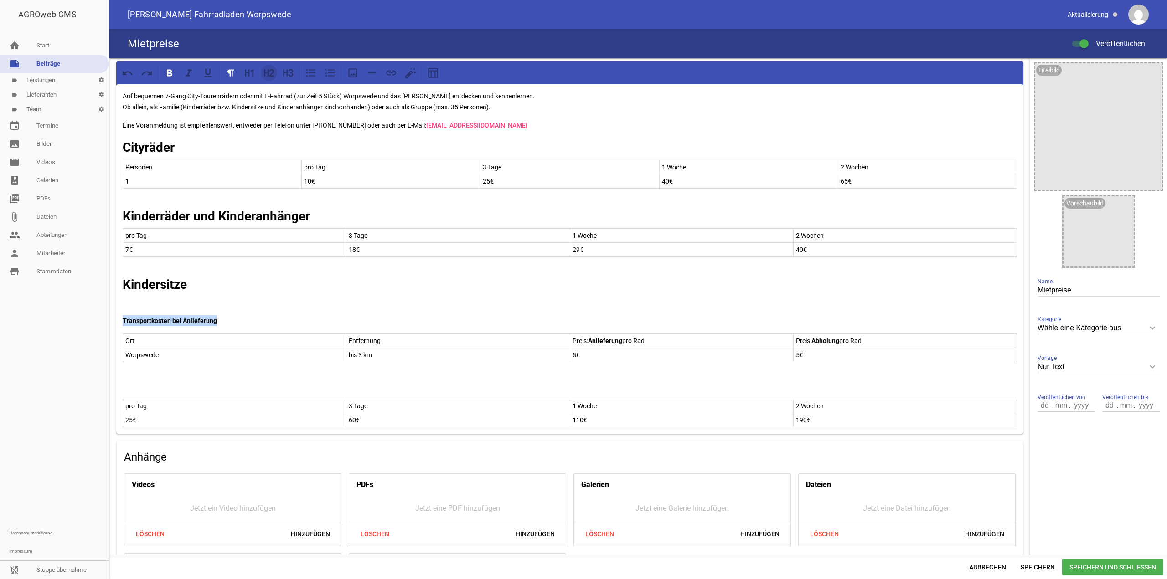
click at [274, 75] on icon at bounding box center [269, 73] width 12 height 12
click at [179, 215] on p at bounding box center [570, 389] width 894 height 11
click at [274, 72] on icon at bounding box center [269, 73] width 12 height 12
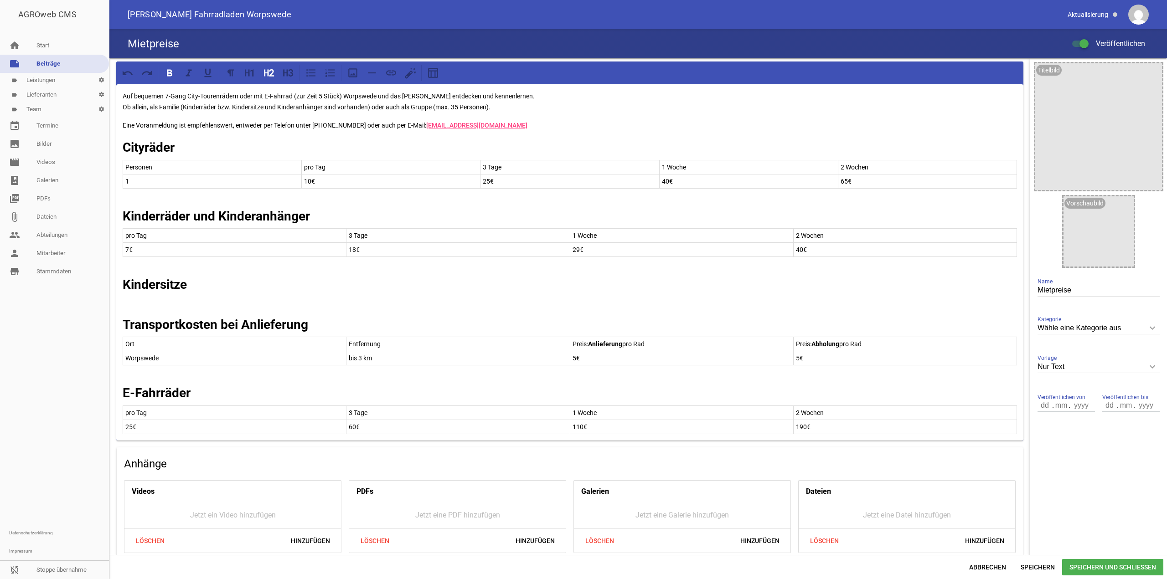
click at [206, 215] on h2 "Kindersitze" at bounding box center [570, 284] width 894 height 19
click at [149, 215] on p at bounding box center [570, 302] width 894 height 11
drag, startPoint x: 1013, startPoint y: 256, endPoint x: 412, endPoint y: 228, distance: 601.7
click at [335, 215] on div "Auf bequemen 7-Gang City-Tourenrädern oder mit E-Fahrrad (zur Zeit 5 Stück) Wor…" at bounding box center [569, 262] width 907 height 356
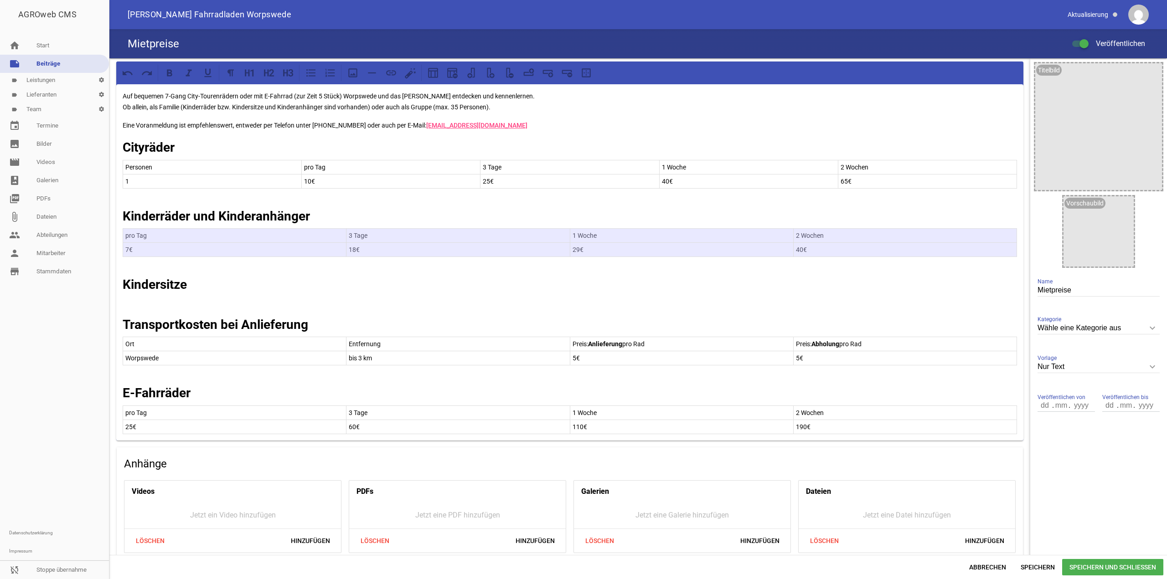
drag, startPoint x: 125, startPoint y: 235, endPoint x: 884, endPoint y: 244, distance: 758.8
click at [335, 215] on tbody "pro Tag 3 Tage 1 Woche 2 Wochen 7€ 18€ 29€ 40€" at bounding box center [570, 243] width 894 height 28
click at [171, 215] on p at bounding box center [570, 302] width 894 height 11
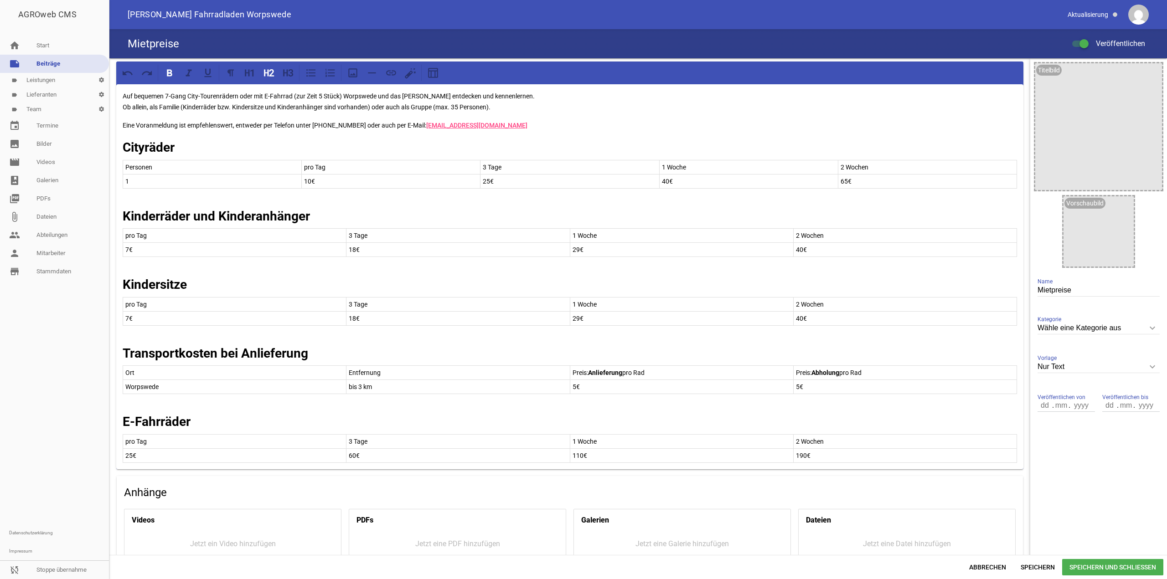
click at [129, 215] on p "7€" at bounding box center [234, 318] width 218 height 11
drag, startPoint x: 355, startPoint y: 316, endPoint x: 344, endPoint y: 317, distance: 11.0
click at [335, 215] on tr "2€ 18€ 29€ 40€" at bounding box center [570, 318] width 894 height 14
click at [335, 215] on p "18€" at bounding box center [458, 318] width 218 height 11
drag, startPoint x: 578, startPoint y: 320, endPoint x: 569, endPoint y: 320, distance: 8.7
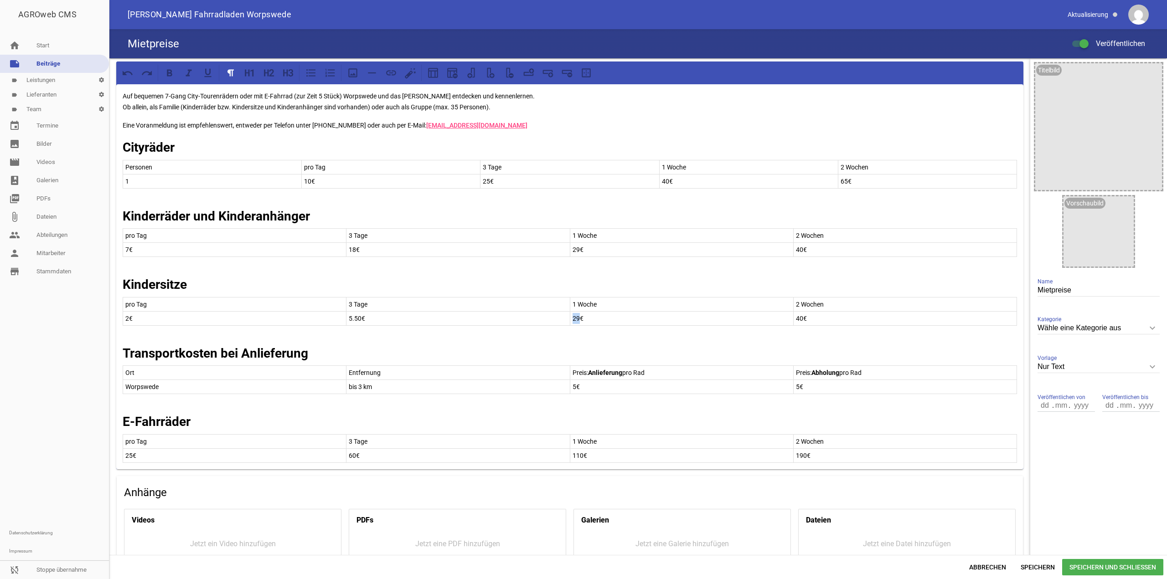
click at [335, 215] on td "29€" at bounding box center [681, 318] width 223 height 14
click at [335, 215] on p "40€" at bounding box center [905, 318] width 218 height 11
click at [335, 215] on span "Speichern" at bounding box center [1037, 567] width 49 height 16
click at [41, 187] on link "photo_album Galerien" at bounding box center [54, 180] width 109 height 18
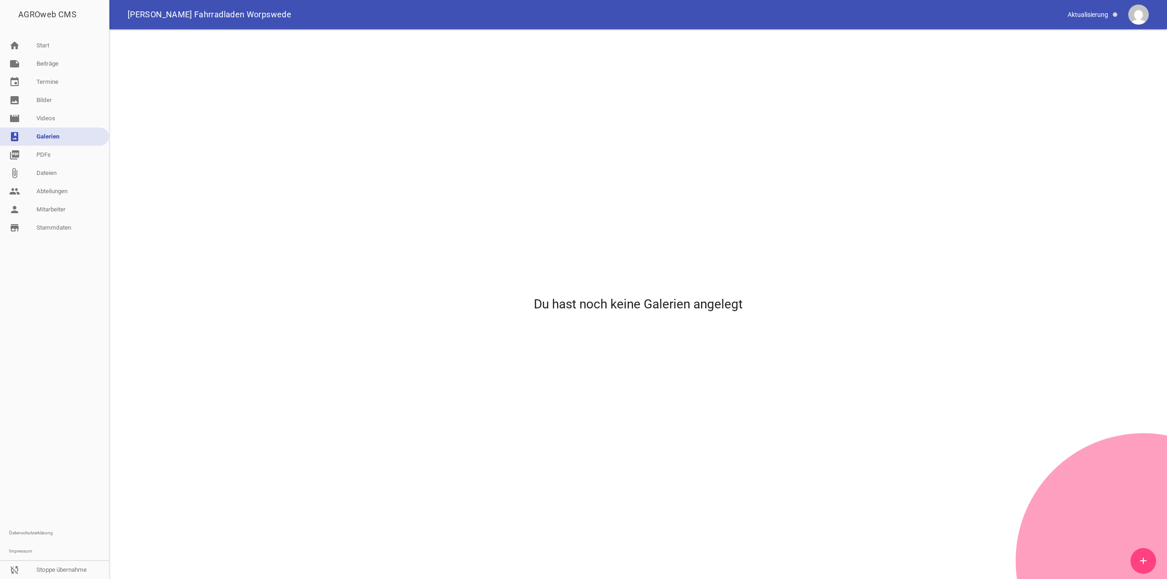
click at [335, 215] on icon "add" at bounding box center [1142, 561] width 11 height 11
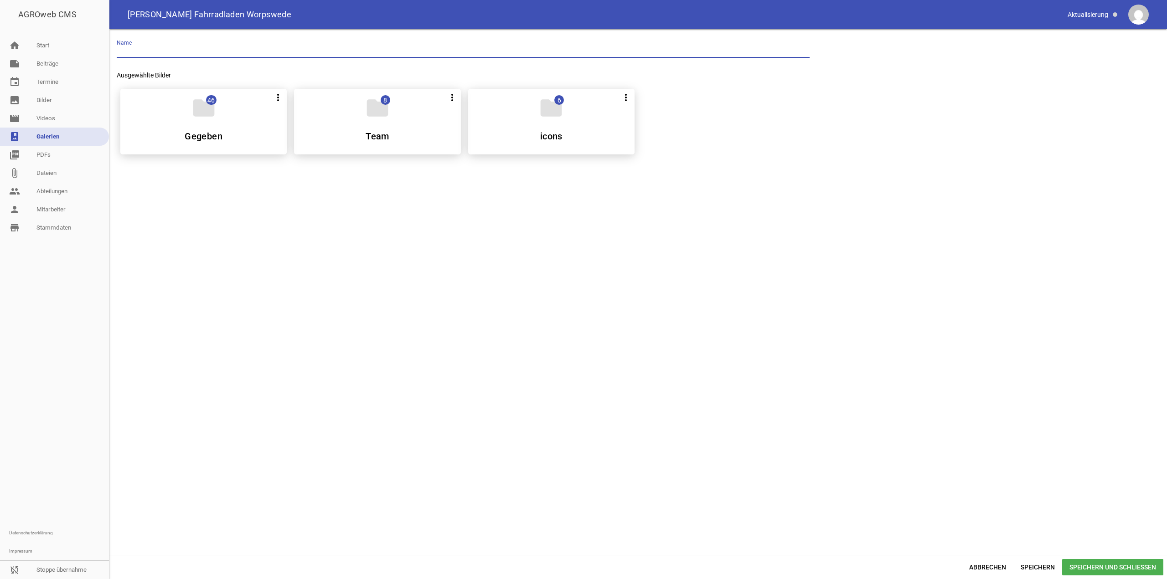
click at [220, 46] on input "text" at bounding box center [463, 52] width 693 height 12
click at [220, 46] on input "Gallerie" at bounding box center [463, 52] width 693 height 12
type input "Gallerie"
click at [335, 135] on h5 "Team" at bounding box center [377, 136] width 24 height 9
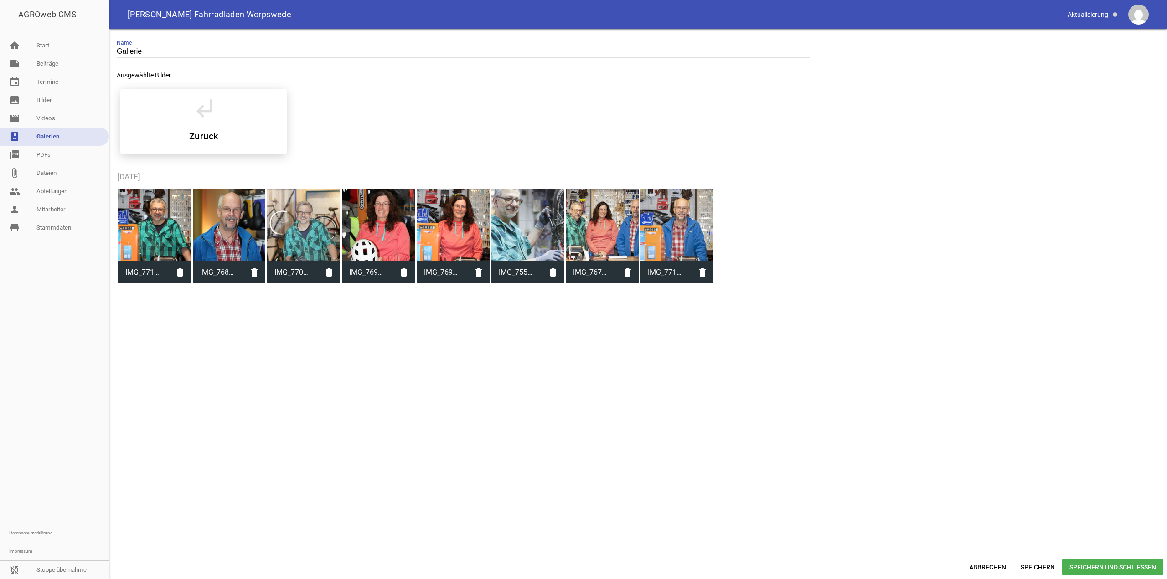
click at [335, 215] on div at bounding box center [602, 225] width 73 height 73
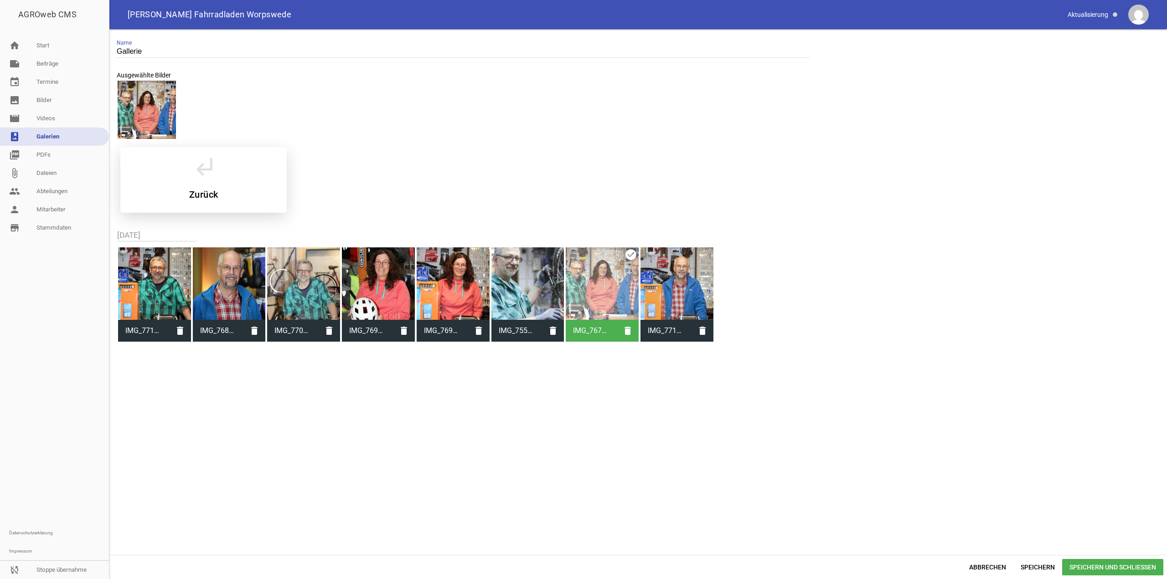
click at [227, 166] on div "subdirectory_arrow_left Zurück" at bounding box center [203, 180] width 166 height 66
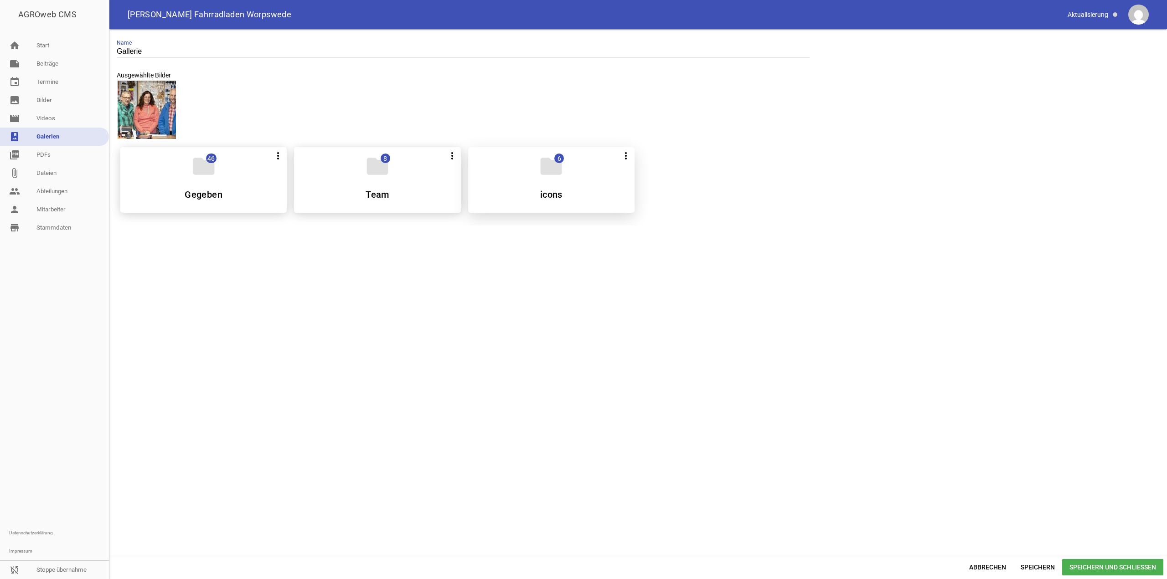
click at [335, 170] on div "folder 6 more_vert Alle auswählen Teilen Bearbeiten Löschen icons" at bounding box center [551, 180] width 166 height 66
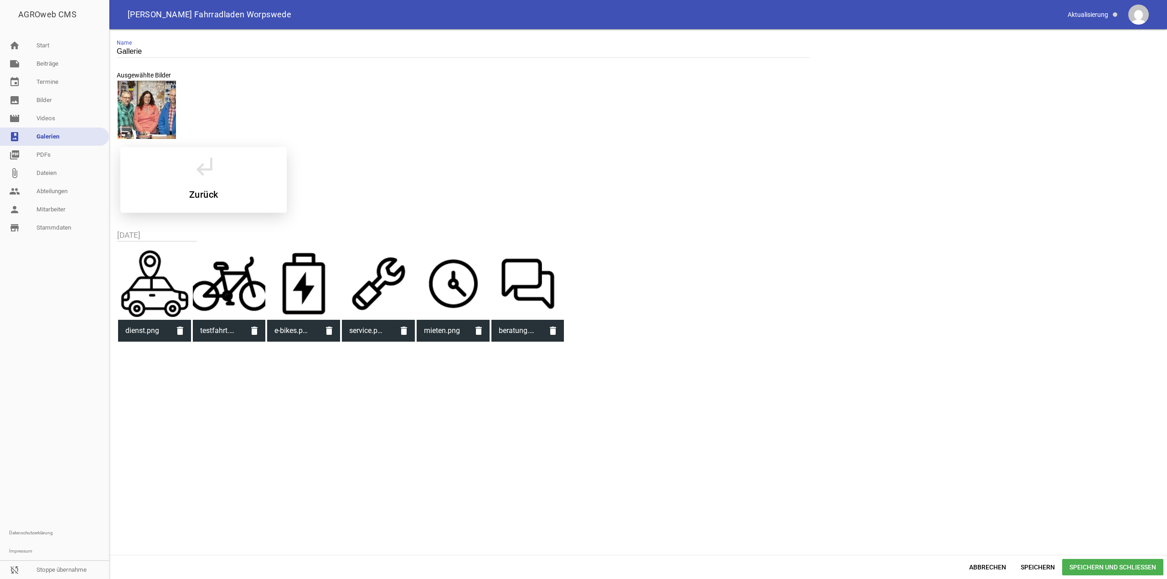
click at [269, 163] on div "subdirectory_arrow_left Zurück" at bounding box center [203, 180] width 166 height 66
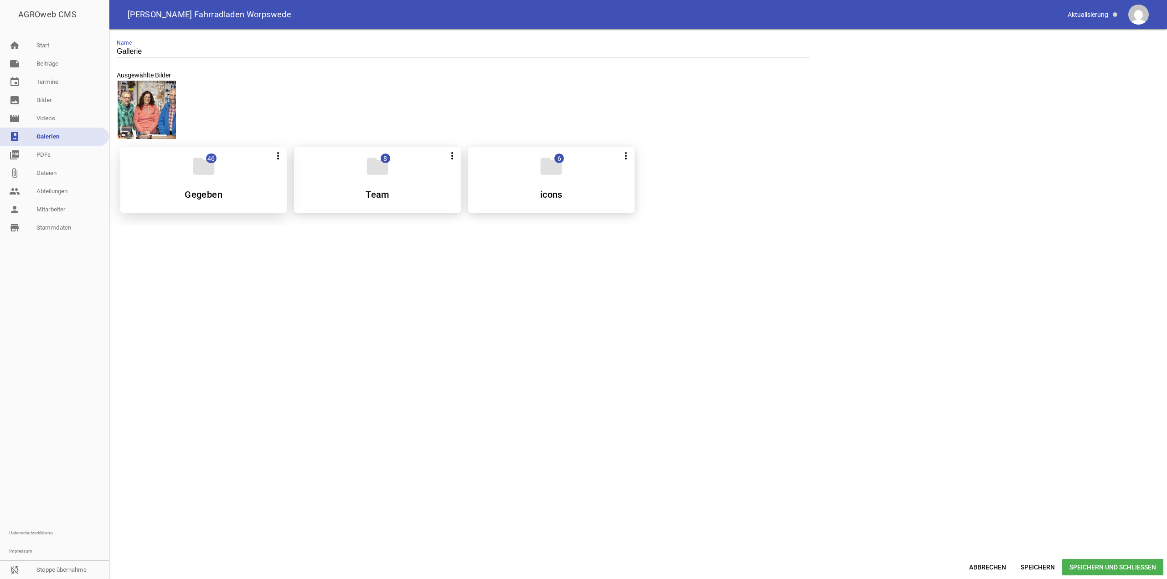
click at [200, 190] on h5 "Gegeben" at bounding box center [204, 194] width 38 height 9
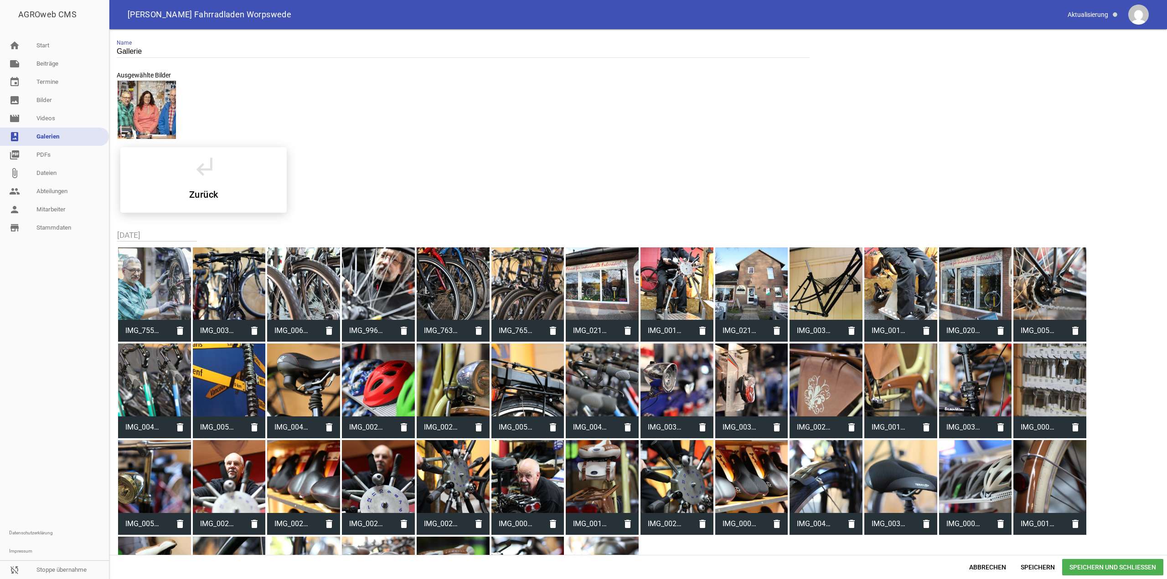
click at [335, 215] on div at bounding box center [527, 283] width 73 height 73
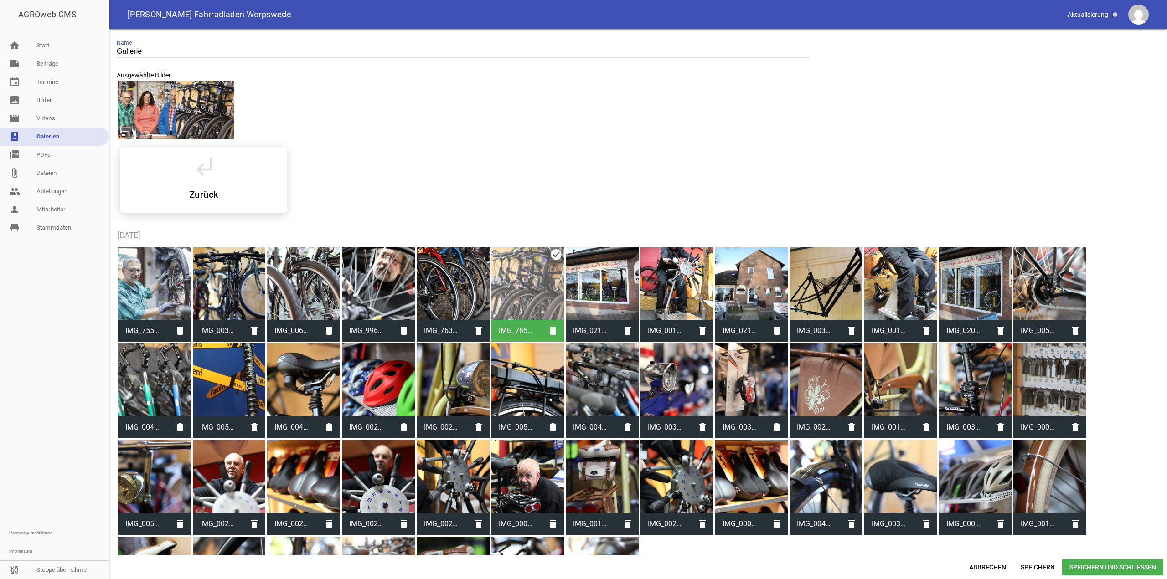
click at [335, 215] on div at bounding box center [751, 283] width 73 height 73
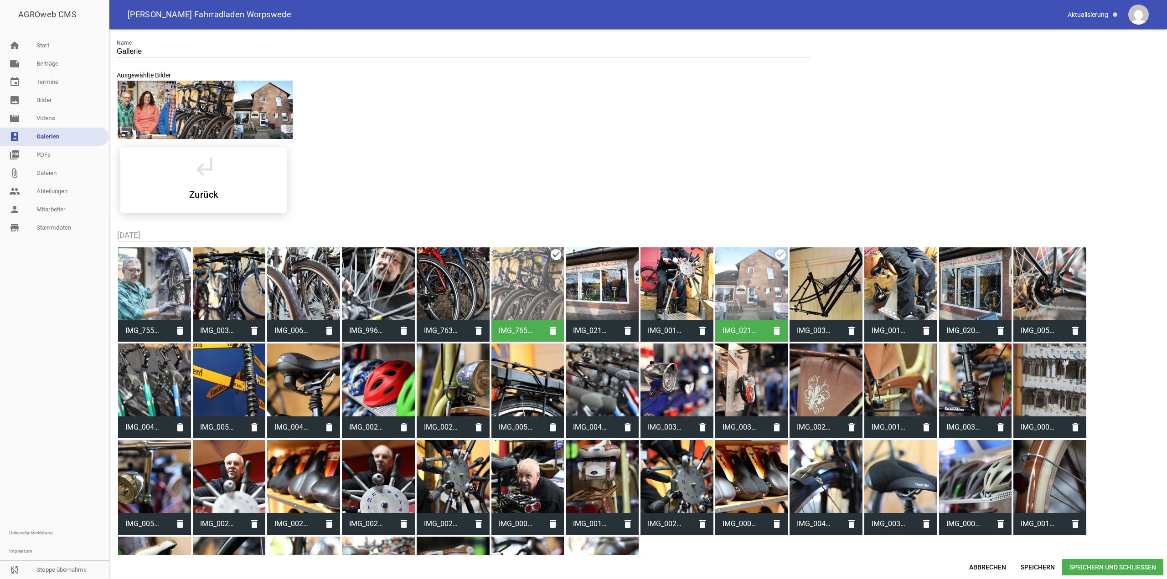
click at [211, 215] on div at bounding box center [229, 380] width 73 height 73
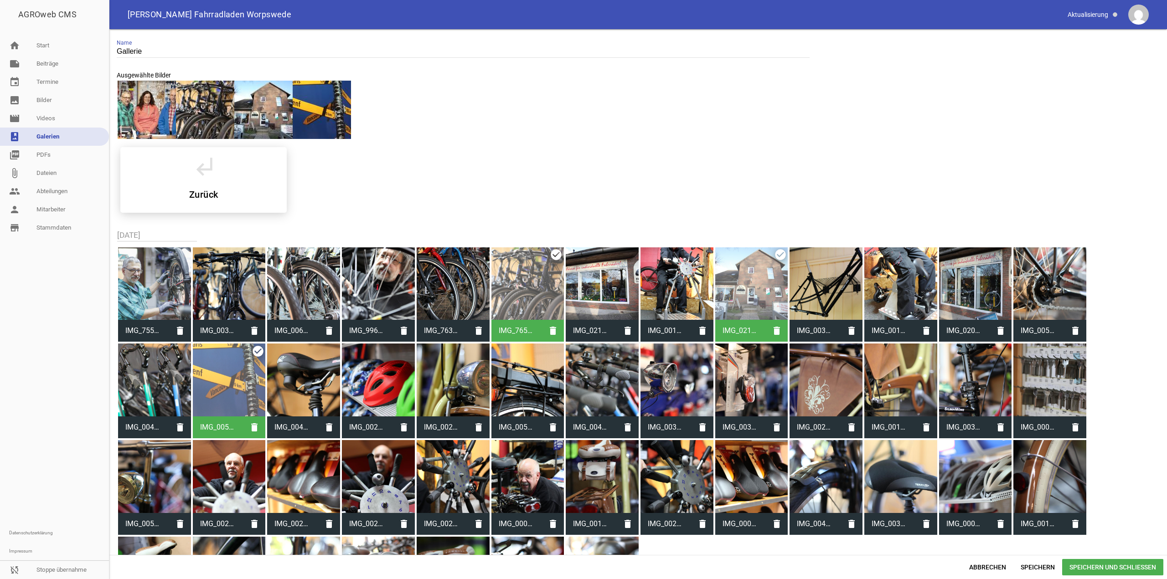
click at [178, 215] on div at bounding box center [154, 283] width 73 height 73
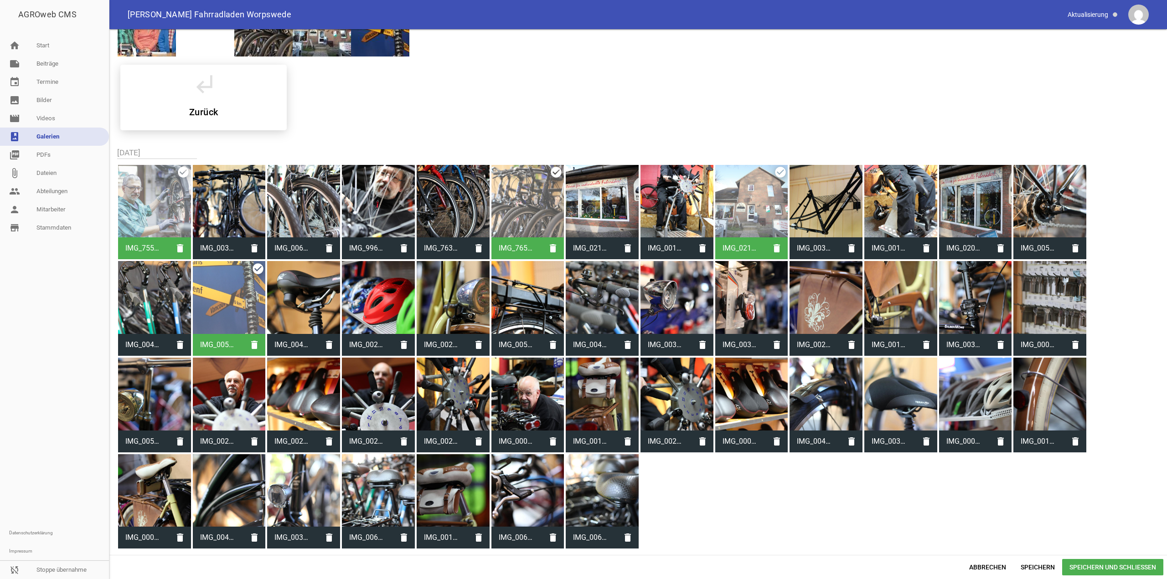
scroll to position [83, 0]
click at [159, 215] on div at bounding box center [154, 394] width 73 height 73
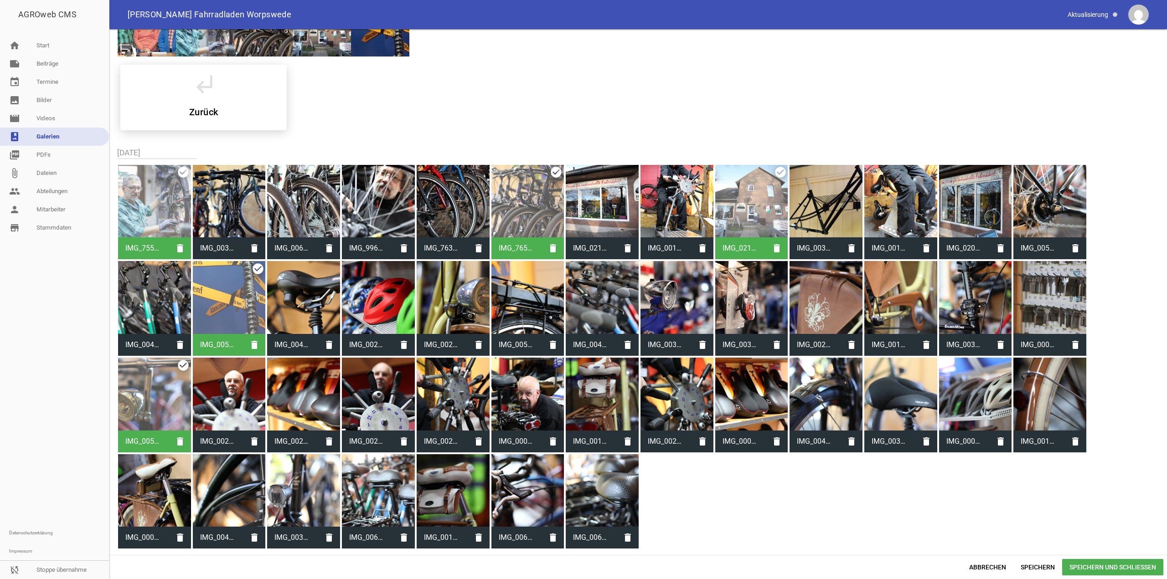
click at [335, 215] on div at bounding box center [378, 490] width 73 height 73
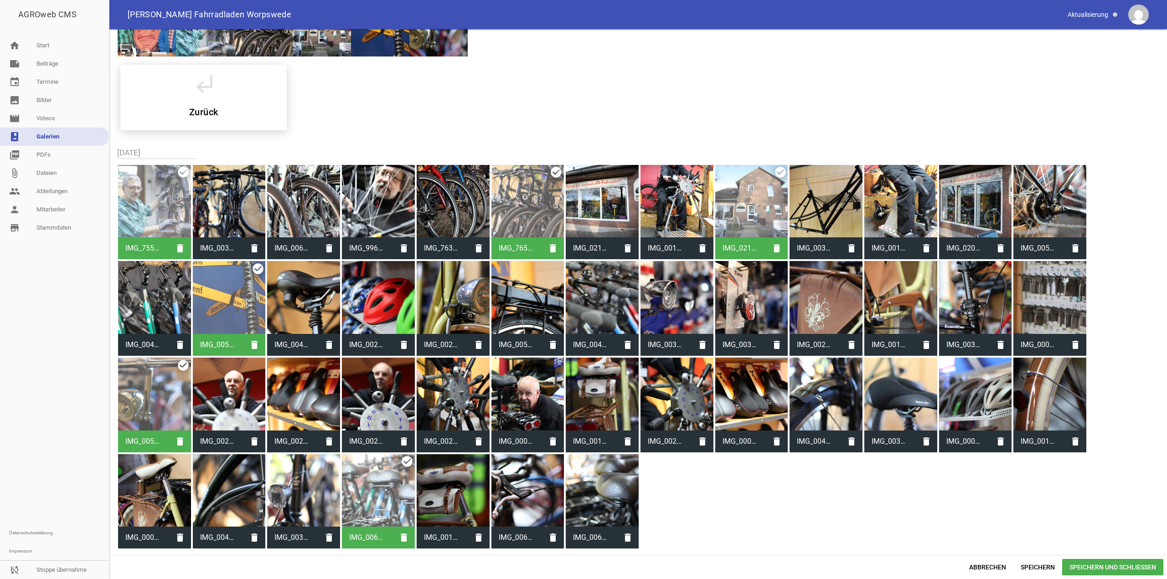
click at [335, 215] on div at bounding box center [453, 394] width 73 height 73
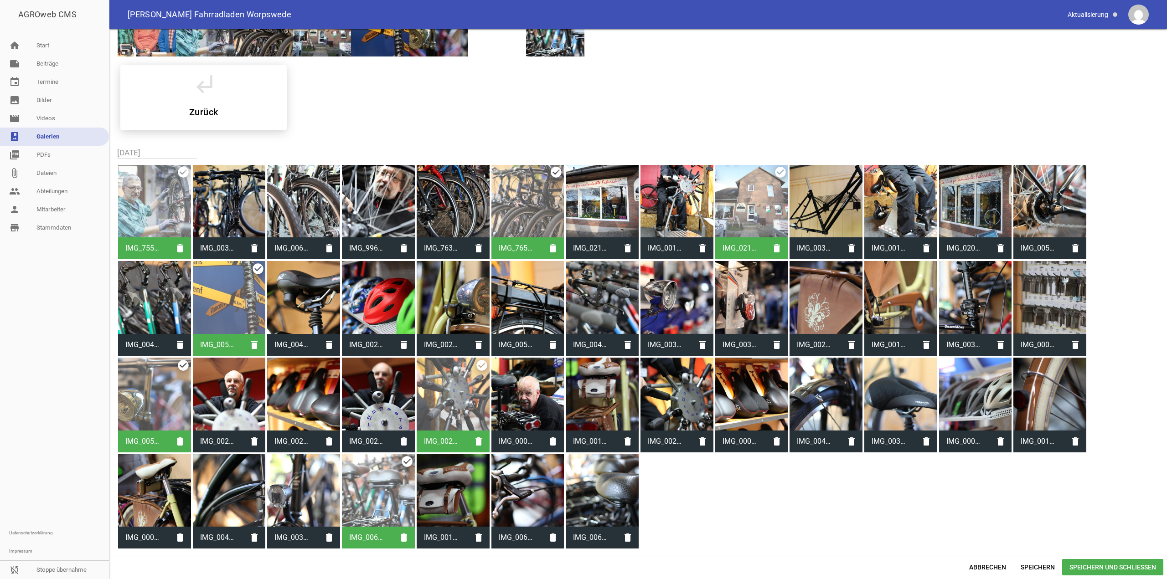
click at [335, 215] on div at bounding box center [602, 394] width 73 height 73
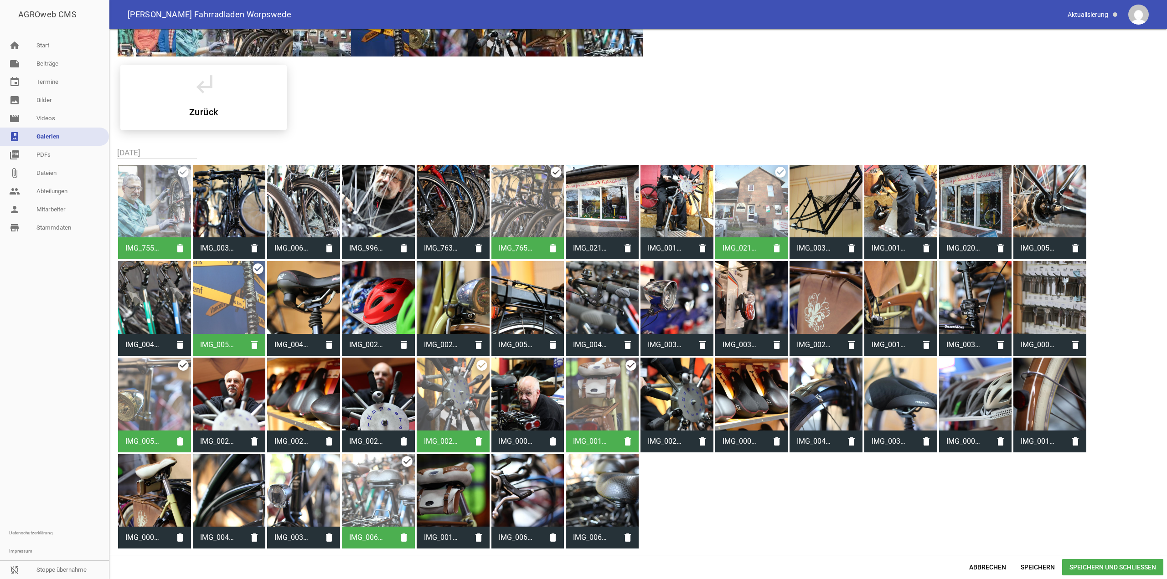
click at [335, 215] on div at bounding box center [975, 394] width 73 height 73
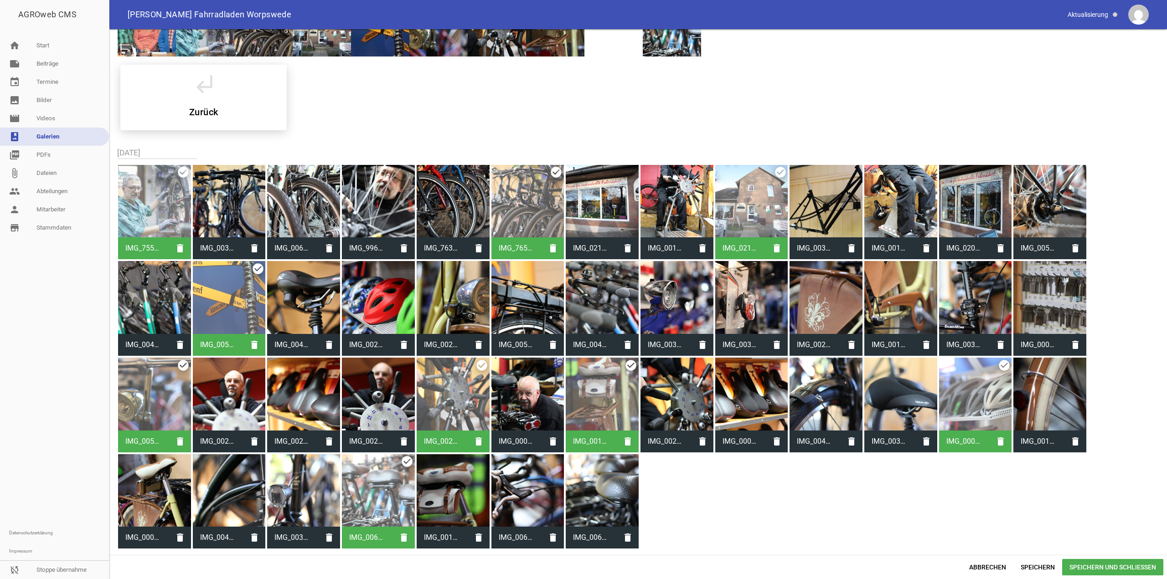
click at [335, 215] on div at bounding box center [1049, 297] width 73 height 73
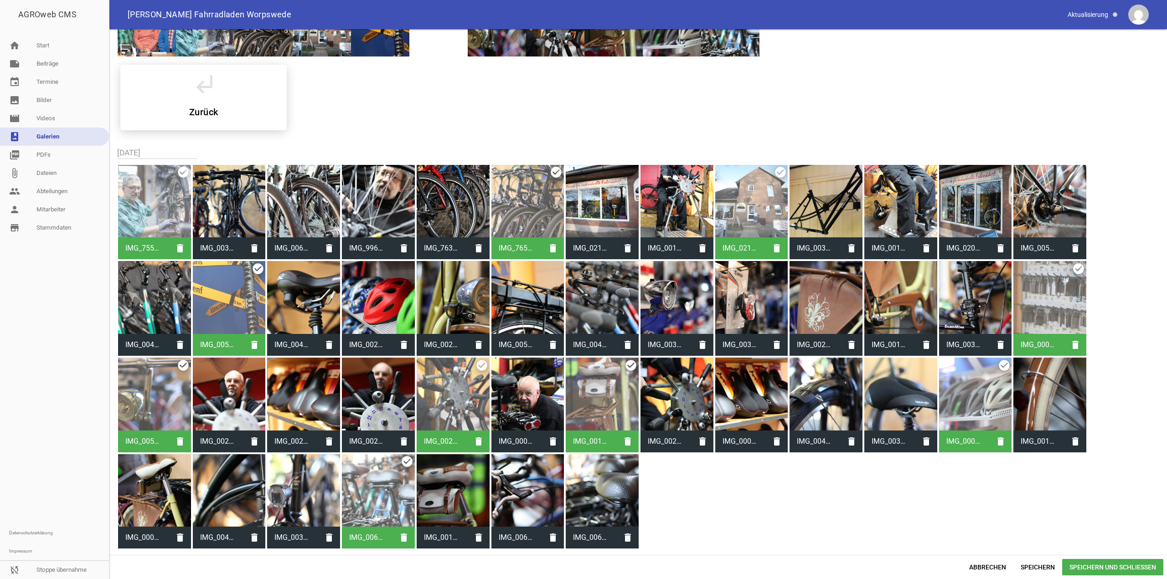
click at [335, 215] on div at bounding box center [900, 297] width 73 height 73
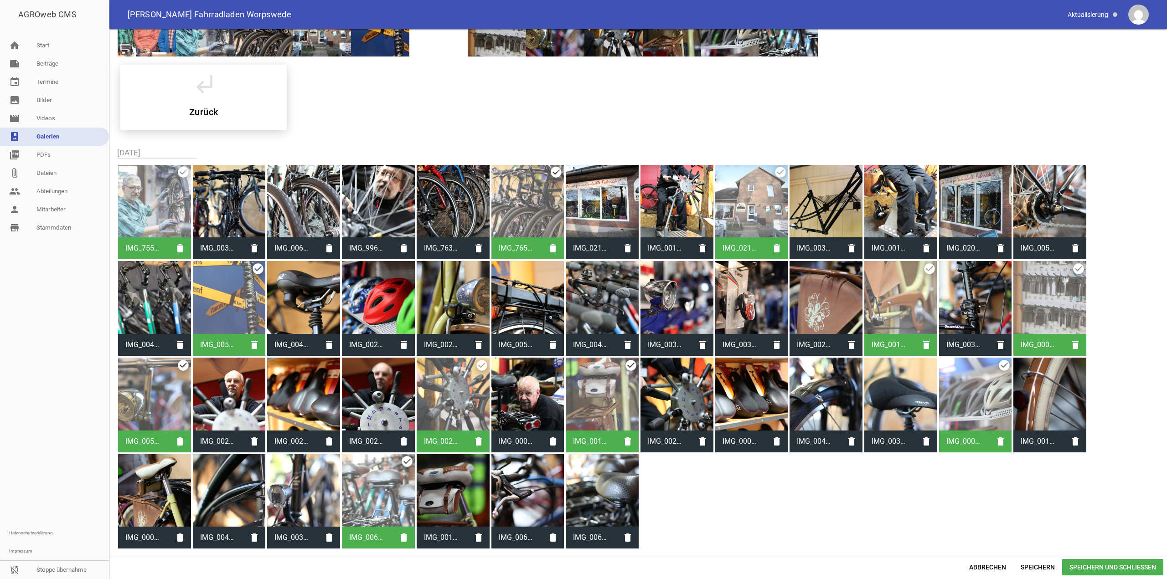
click at [335, 201] on div at bounding box center [975, 201] width 73 height 73
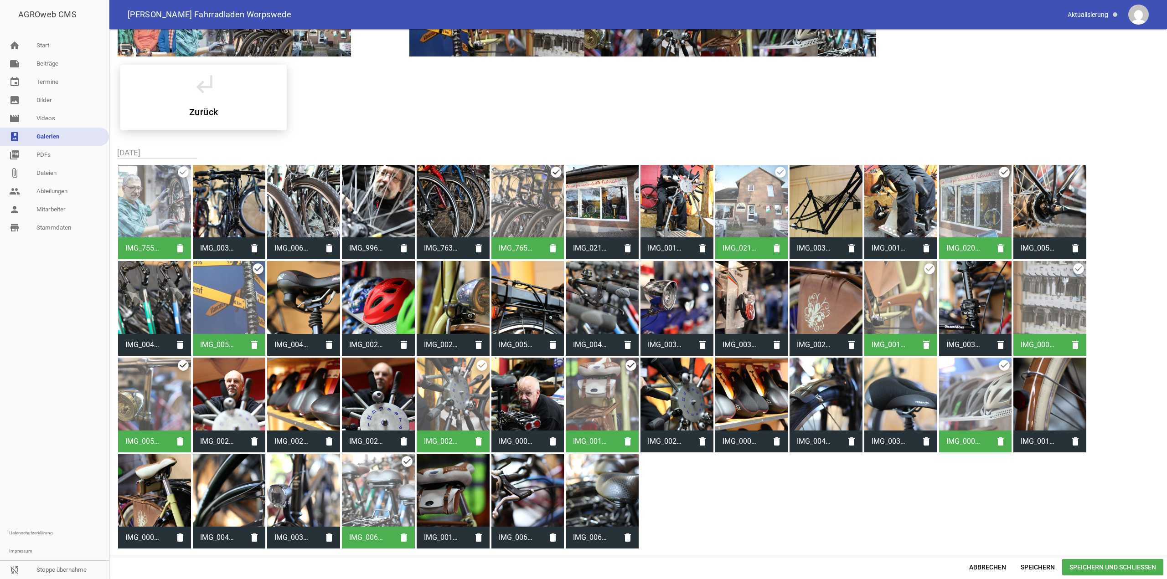
click at [335, 215] on span "Speichern und Schließen" at bounding box center [1112, 567] width 101 height 16
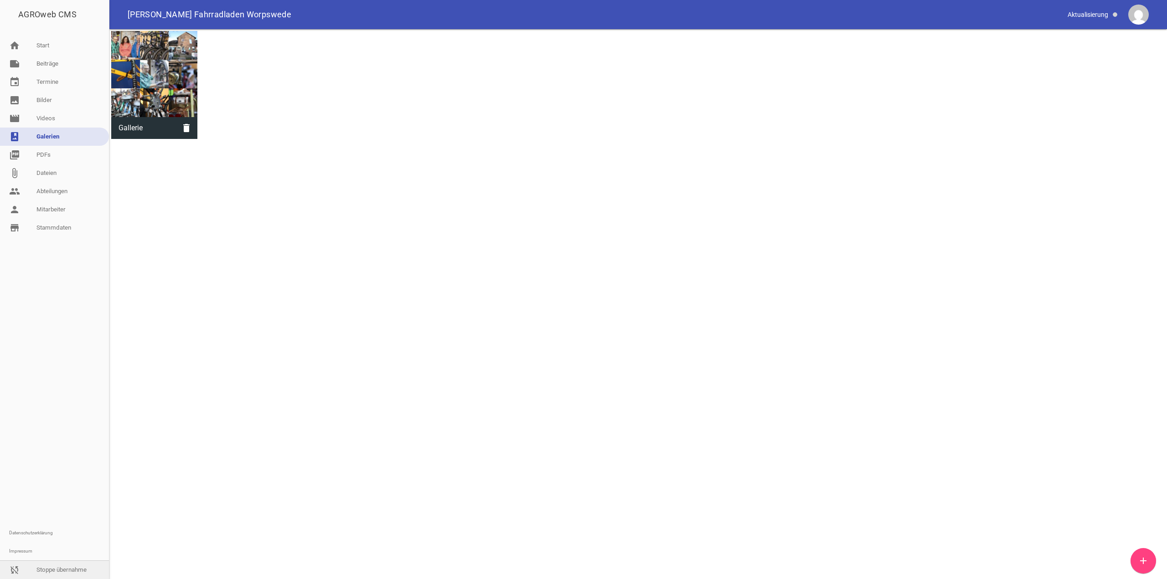
click at [62, 215] on link "sync_disabled Stoppe übernahme" at bounding box center [54, 570] width 109 height 18
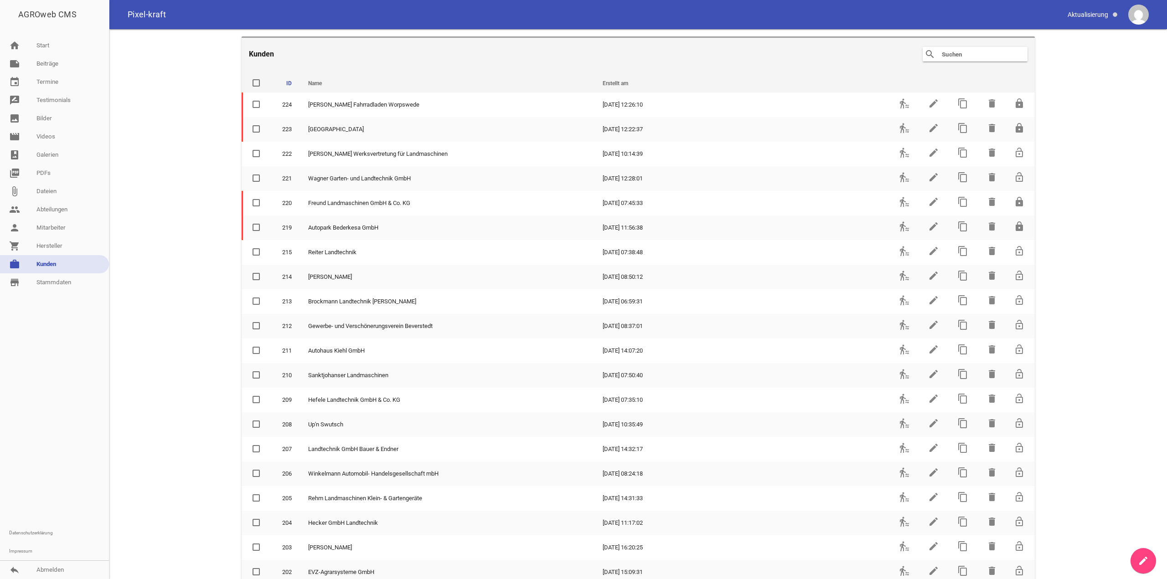
click at [335, 52] on input "text" at bounding box center [977, 54] width 73 height 11
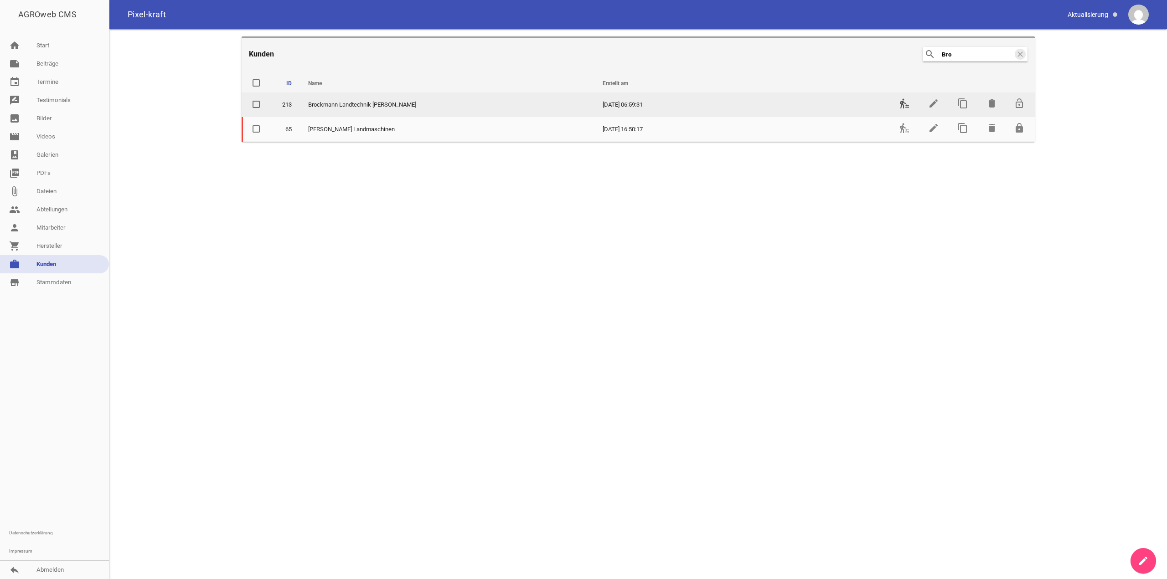
type input "Bro"
click at [335, 103] on icon "transfer_within_a_station" at bounding box center [904, 103] width 11 height 11
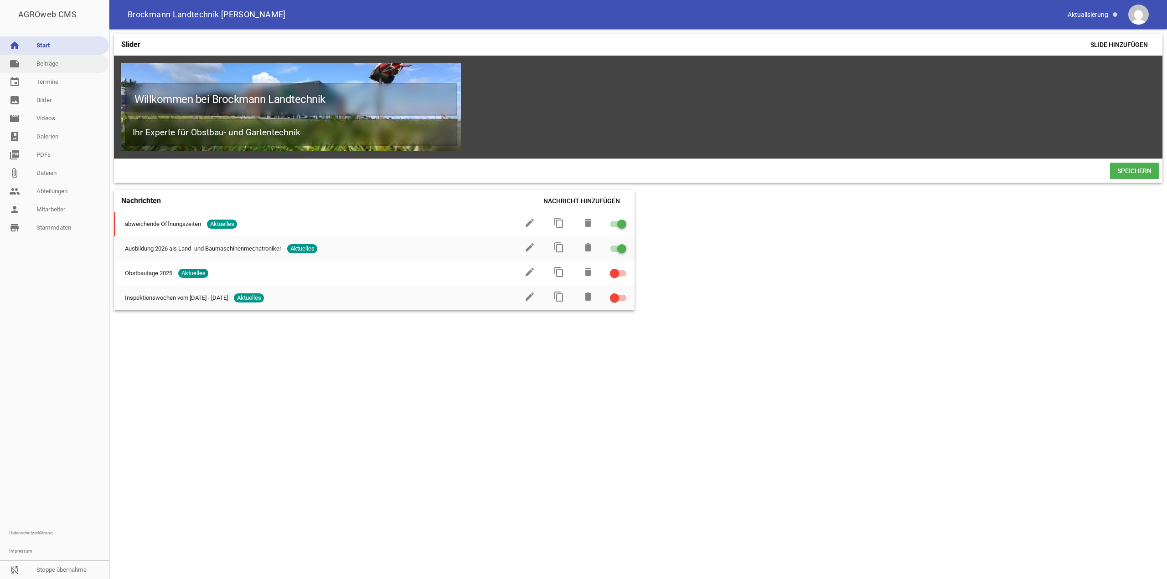
click at [18, 60] on icon "note" at bounding box center [14, 63] width 11 height 11
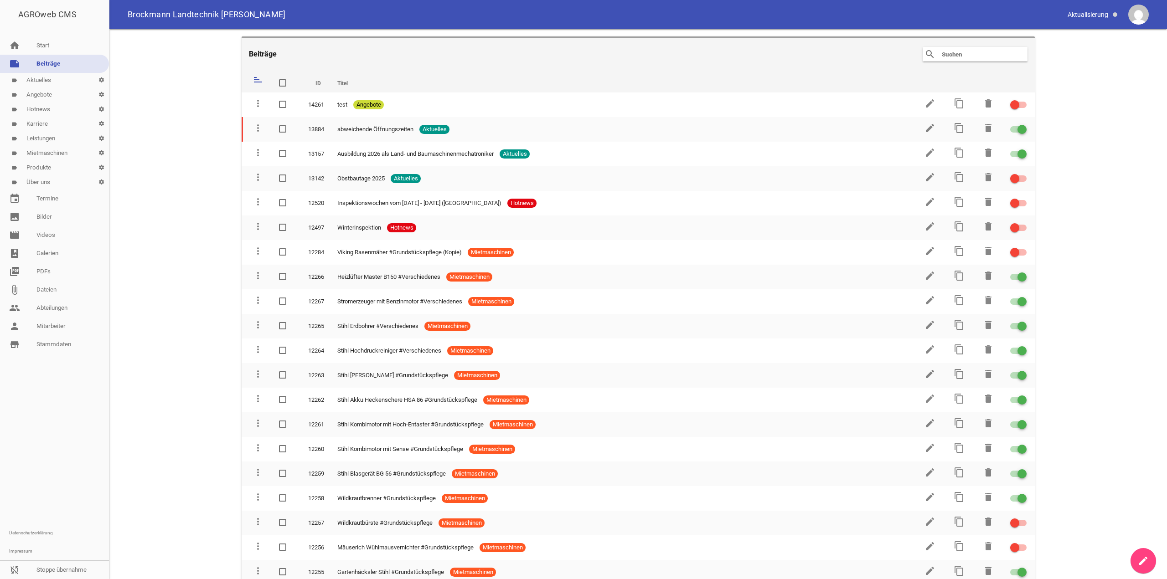
click at [62, 124] on link "label Karriere settings" at bounding box center [54, 124] width 109 height 15
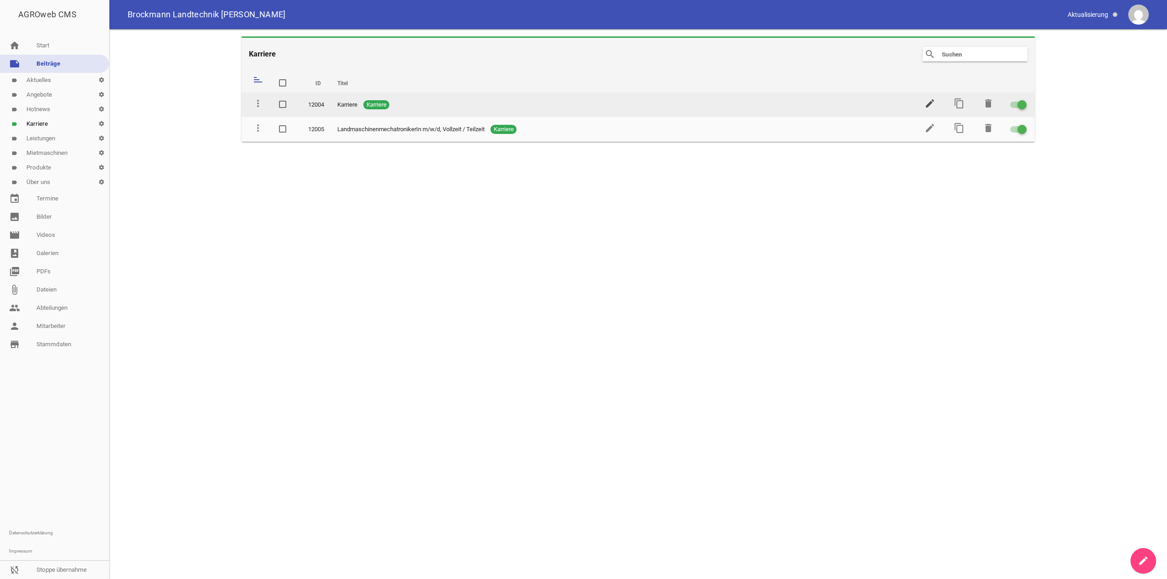
click at [335, 105] on icon "edit" at bounding box center [929, 103] width 11 height 11
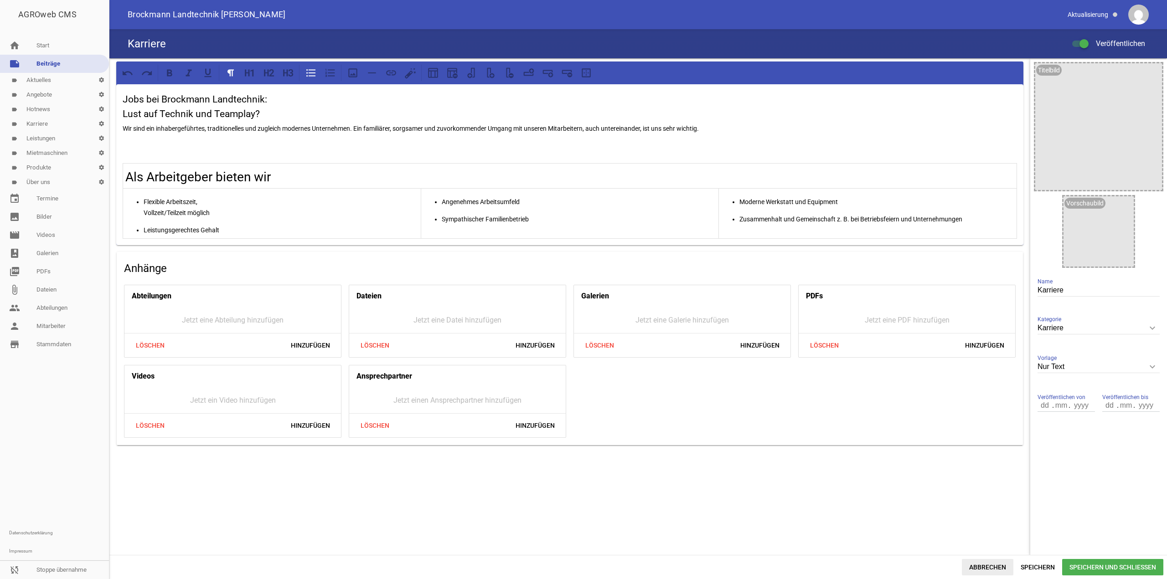
click at [335, 215] on span "Abbrechen" at bounding box center [987, 567] width 51 height 16
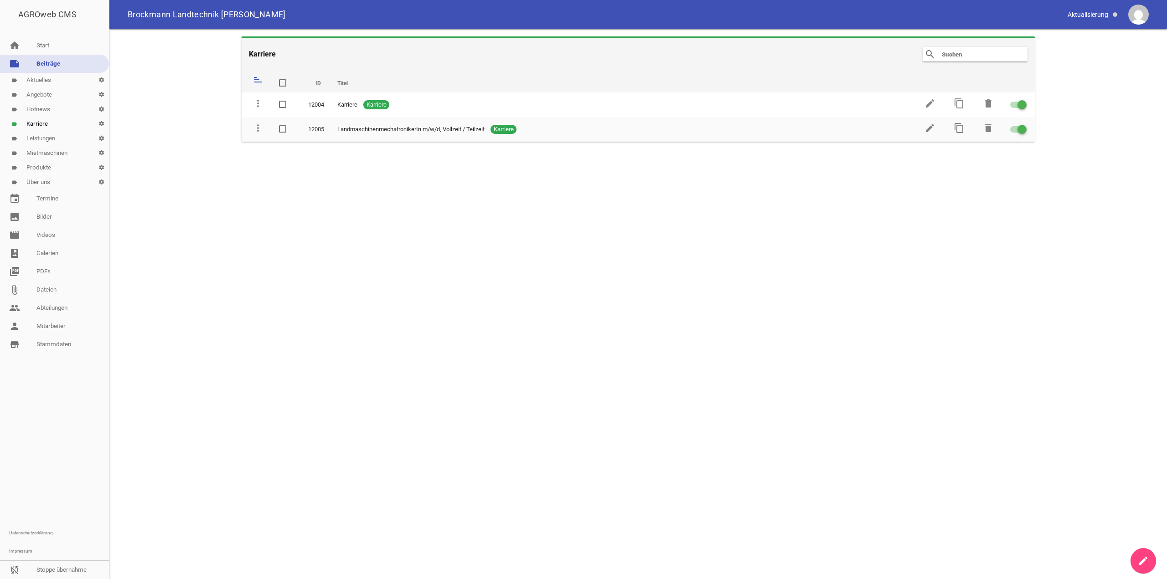
click at [335, 215] on icon "create" at bounding box center [1142, 561] width 11 height 11
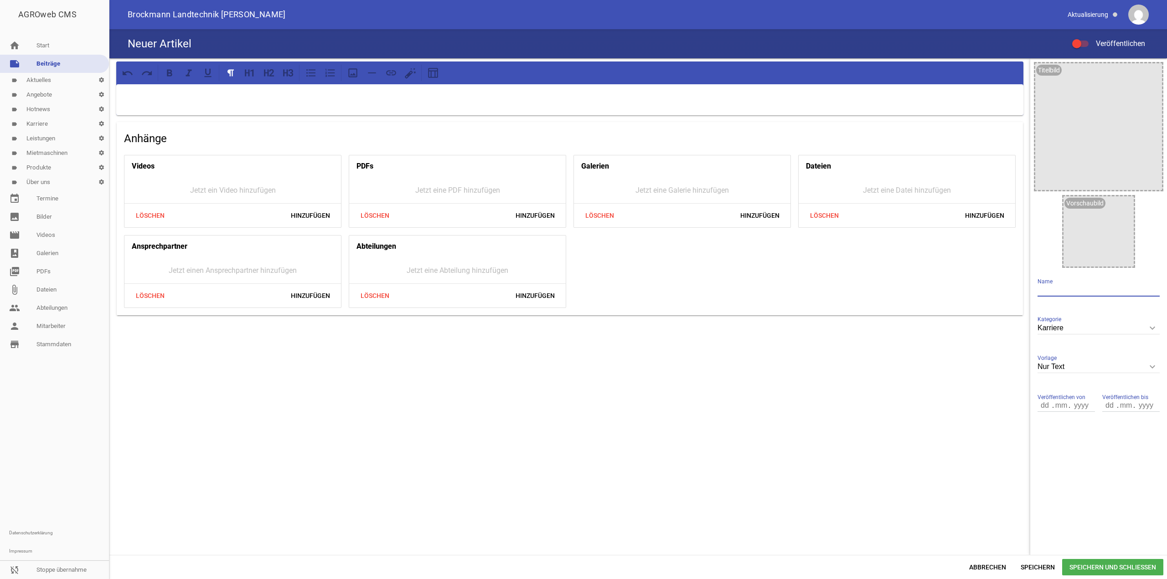
click at [335, 215] on input "text" at bounding box center [1098, 290] width 122 height 12
type input "Karriere"
click at [335, 103] on div at bounding box center [569, 99] width 907 height 31
click at [210, 102] on div at bounding box center [569, 99] width 907 height 31
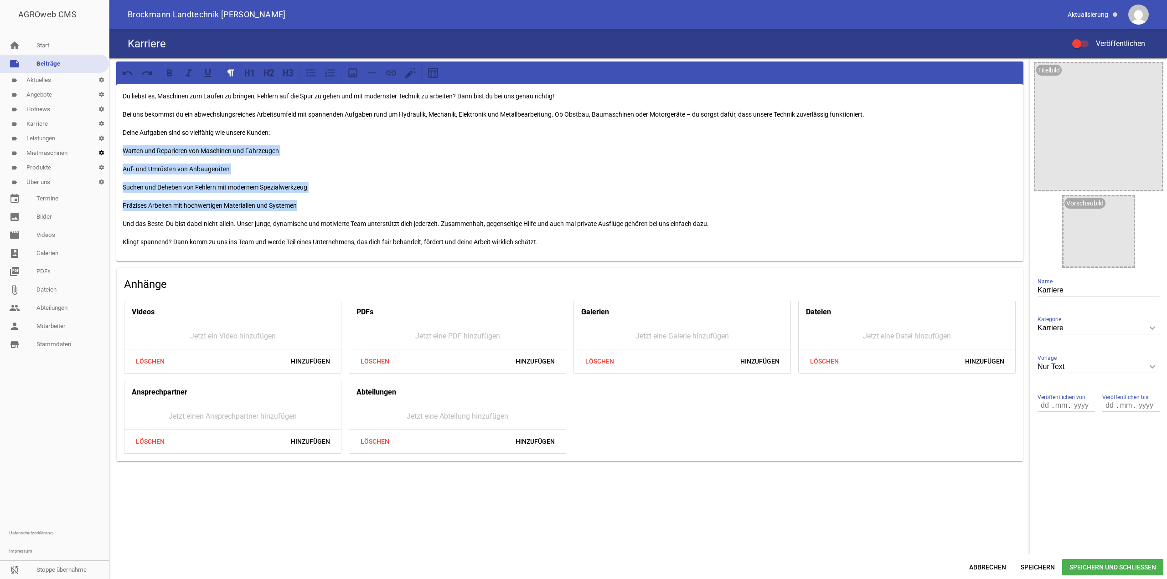
drag, startPoint x: 311, startPoint y: 210, endPoint x: 102, endPoint y: 146, distance: 218.6
click at [102, 146] on div "AGROweb CMS home Start note Beiträge label Aktuelles settings label Angebote se…" at bounding box center [583, 289] width 1167 height 579
click at [313, 73] on icon at bounding box center [310, 73] width 9 height 8
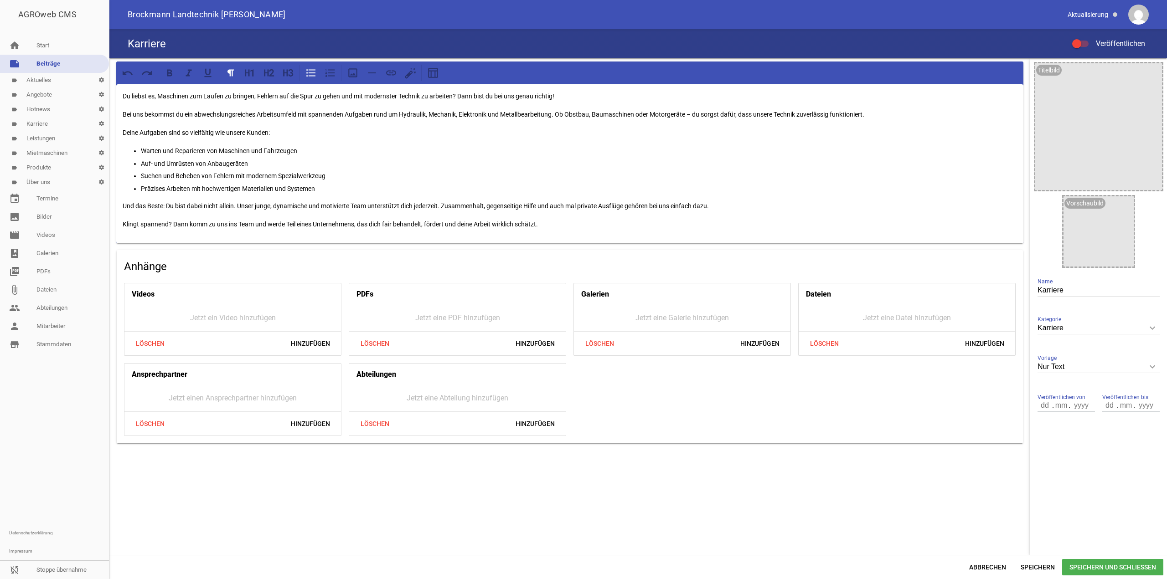
click at [136, 144] on div "Du liebst es, Maschinen zum Laufen zu bringen, Fehlern auf die Spur zu gehen un…" at bounding box center [569, 163] width 907 height 159
drag, startPoint x: 403, startPoint y: 115, endPoint x: 555, endPoint y: 114, distance: 151.8
click at [335, 114] on p "Bei uns bekommst du ein abwechslungsreiches Arbeitsumfeld mit spannenden Aufgab…" at bounding box center [570, 114] width 894 height 11
click at [277, 206] on p "Und das Beste: Du bist dabei nicht allein. Unser junge, dynamische und motivier…" at bounding box center [570, 206] width 894 height 11
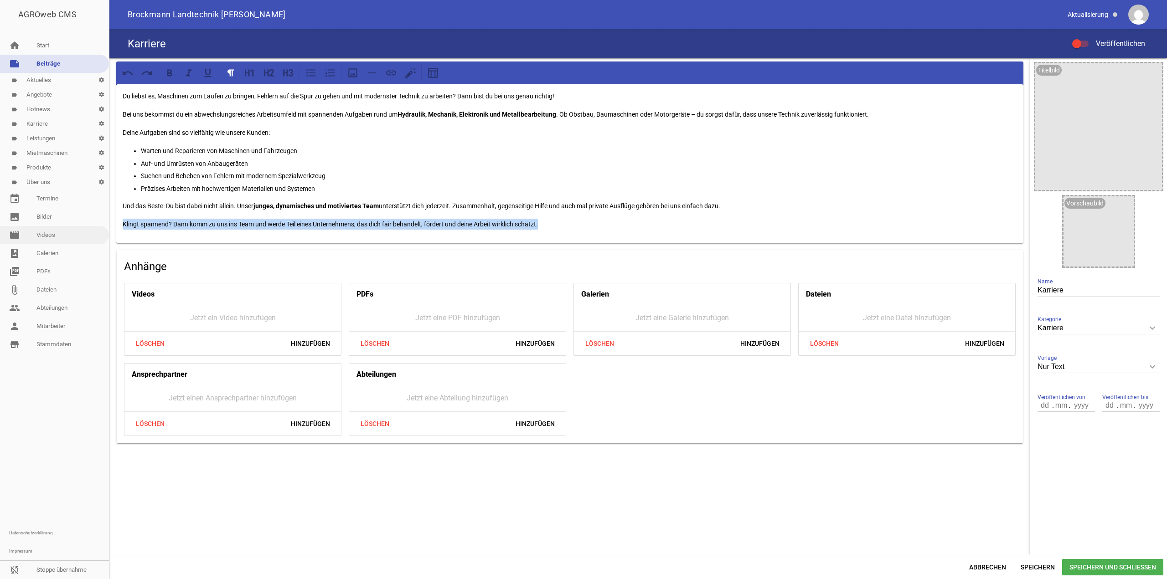
drag, startPoint x: 580, startPoint y: 232, endPoint x: 96, endPoint y: 227, distance: 484.4
click at [96, 215] on div "AGROweb CMS home Start note Beiträge label Aktuelles settings label Angebote se…" at bounding box center [583, 289] width 1167 height 579
click at [335, 215] on input "Karriere" at bounding box center [1098, 328] width 122 height 12
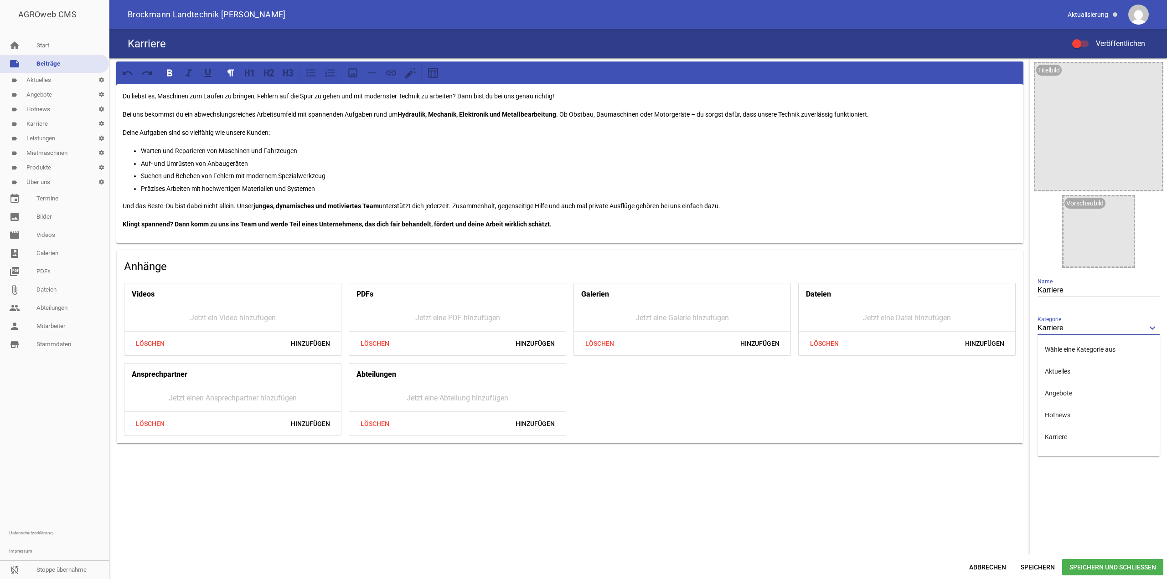
click at [335, 215] on input "Karriere" at bounding box center [1098, 328] width 122 height 12
click at [335, 215] on div "Nur Text keyboard_arrow_down Vorlage Nur Text 1 Bild 3 Bilder 5 Bilder" at bounding box center [1098, 367] width 122 height 31
click at [335, 215] on input "Nur Text" at bounding box center [1098, 367] width 122 height 12
click at [335, 215] on li "1 Bild" at bounding box center [1098, 410] width 122 height 22
type input "1 Bild"
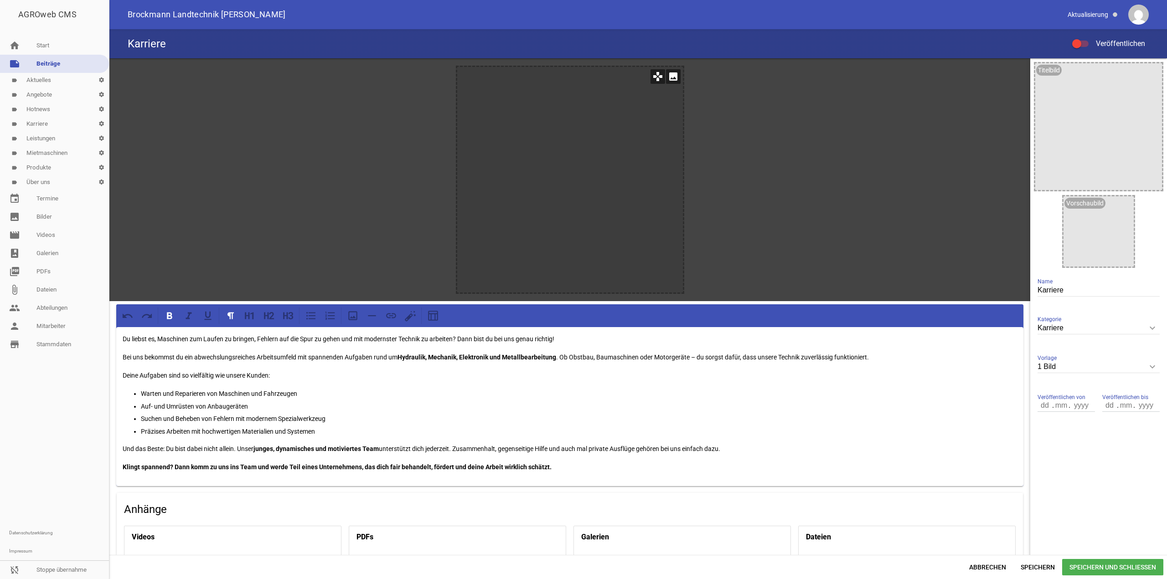
click at [335, 75] on icon "image" at bounding box center [673, 76] width 15 height 15
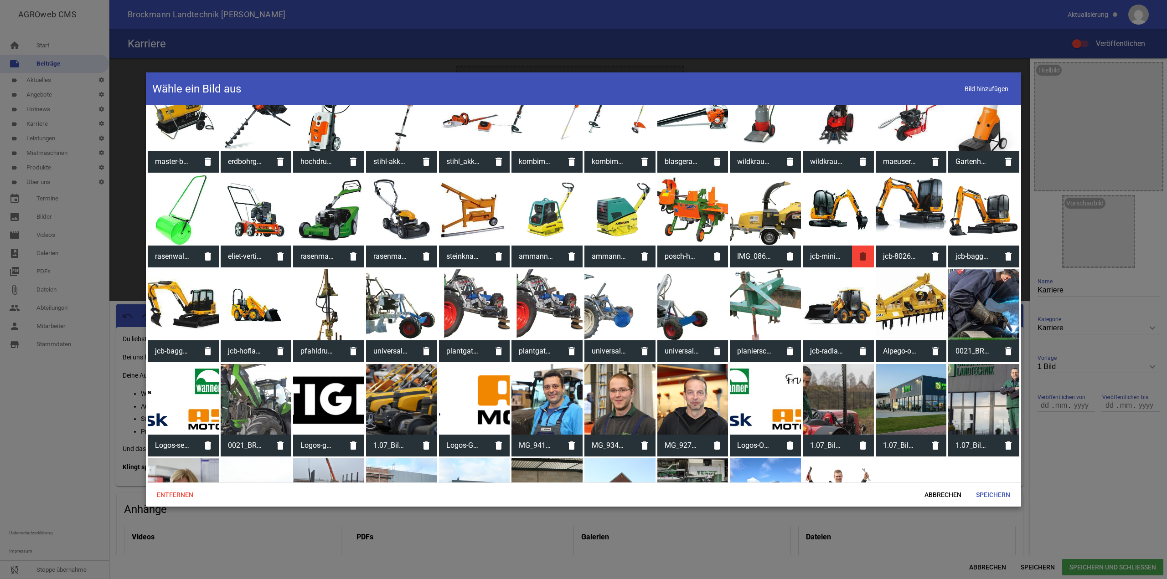
scroll to position [343, 0]
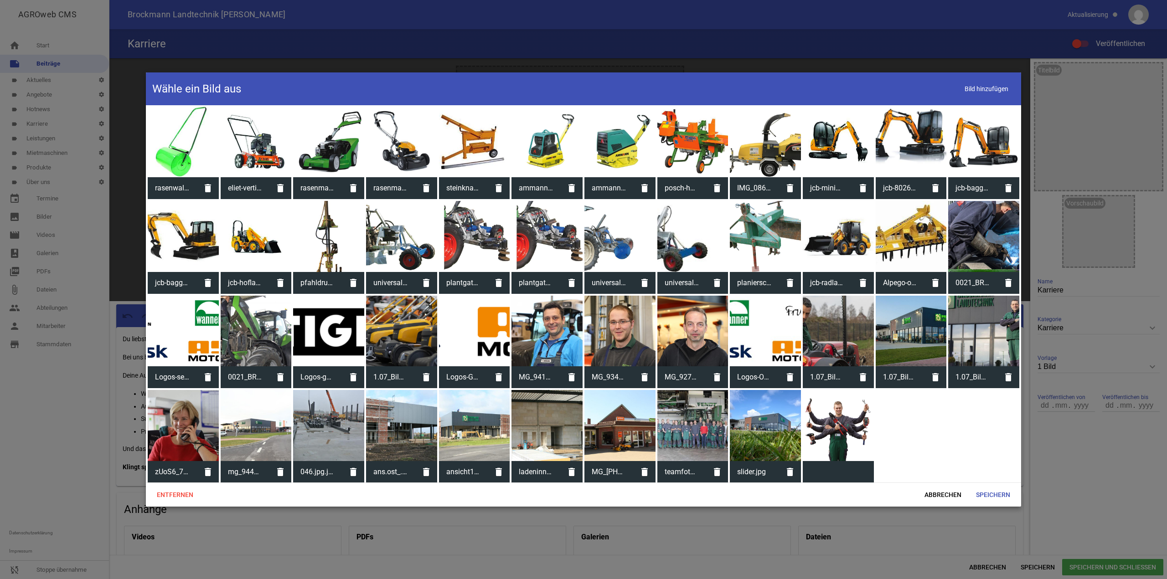
click at [335, 215] on div at bounding box center [838, 425] width 71 height 71
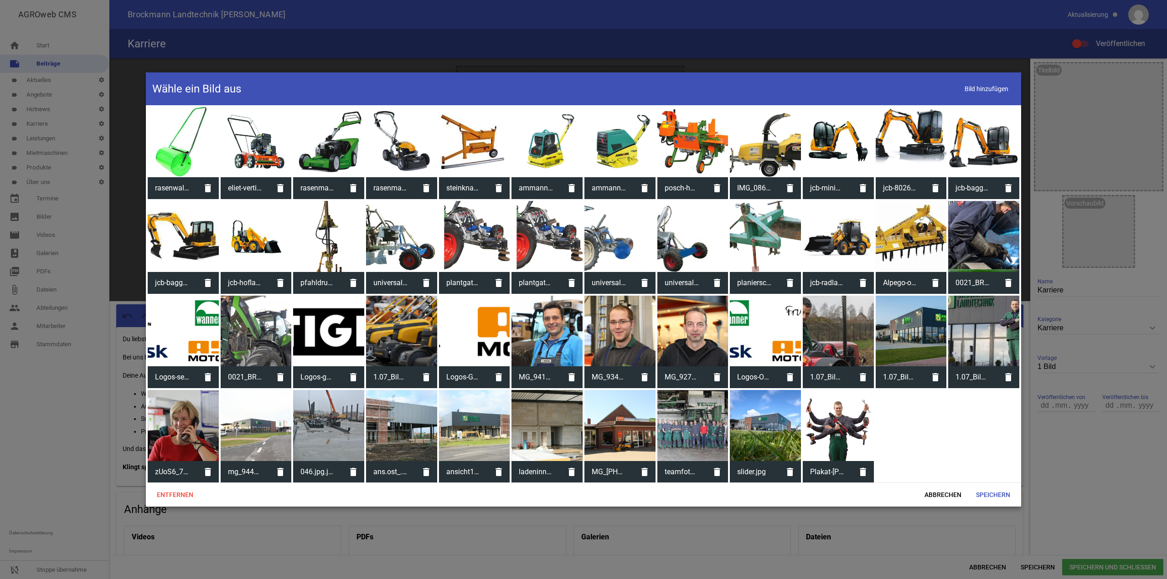
click at [335, 215] on div at bounding box center [838, 425] width 71 height 71
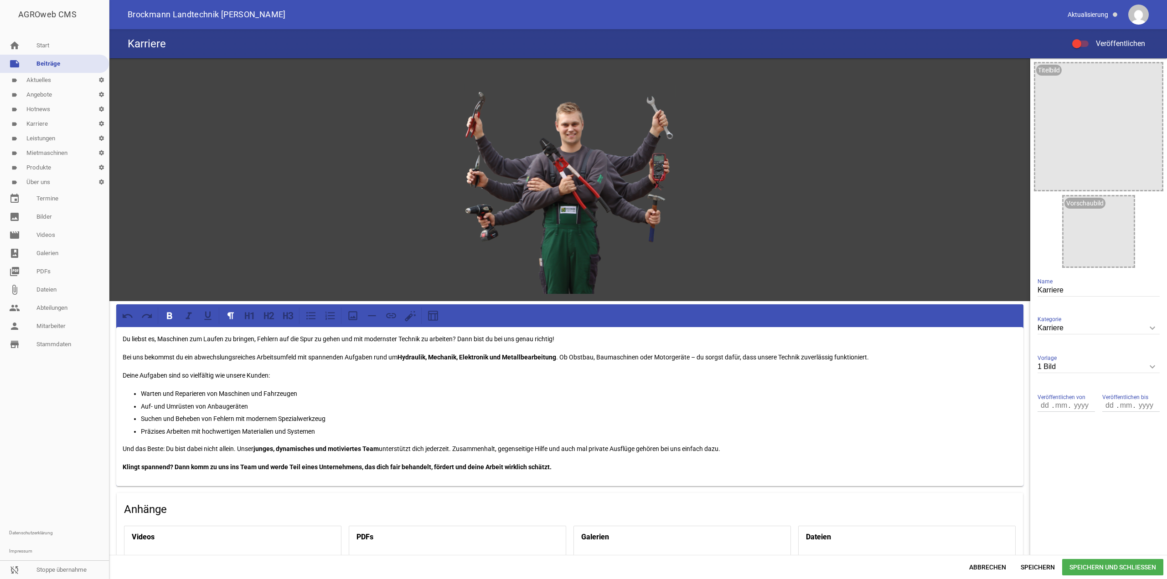
click at [335, 215] on div at bounding box center [800, 405] width 60 height 60
click at [335, 49] on label "Veröffentlichen" at bounding box center [1108, 43] width 73 height 11
click at [335, 38] on input "Veröffentlichen" at bounding box center [1085, 38] width 0 height 0
click at [335, 47] on label "Veröffentlichen" at bounding box center [1108, 43] width 73 height 11
click at [335, 38] on input "Veröffentlichen" at bounding box center [1085, 38] width 0 height 0
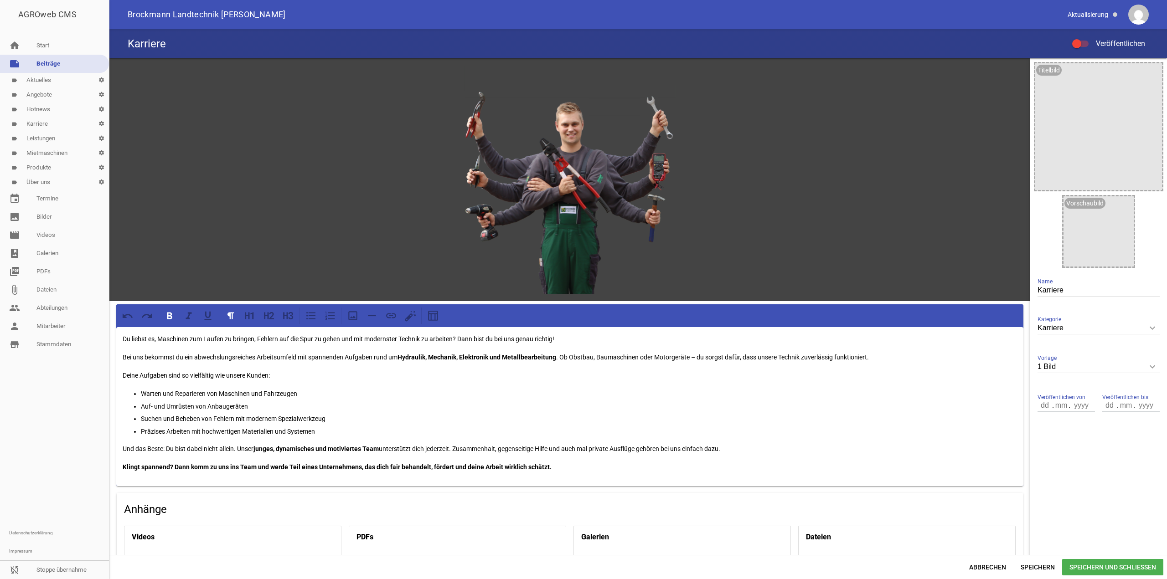
click at [335, 215] on p "Klingt spannend? Dann komm zu uns ins Team und werde Teil eines Unternehmens, d…" at bounding box center [570, 467] width 894 height 11
click at [335, 215] on div "Du liebst es, Maschinen zum Laufen zu bringen, Fehlern auf die Spur zu gehen un…" at bounding box center [569, 425] width 907 height 196
drag, startPoint x: 375, startPoint y: 508, endPoint x: 0, endPoint y: 501, distance: 375.1
click at [0, 215] on div "AGROweb CMS home Start note Beiträge label Aktuelles settings label Angebote se…" at bounding box center [583, 289] width 1167 height 579
click at [255, 215] on icon at bounding box center [250, 316] width 12 height 12
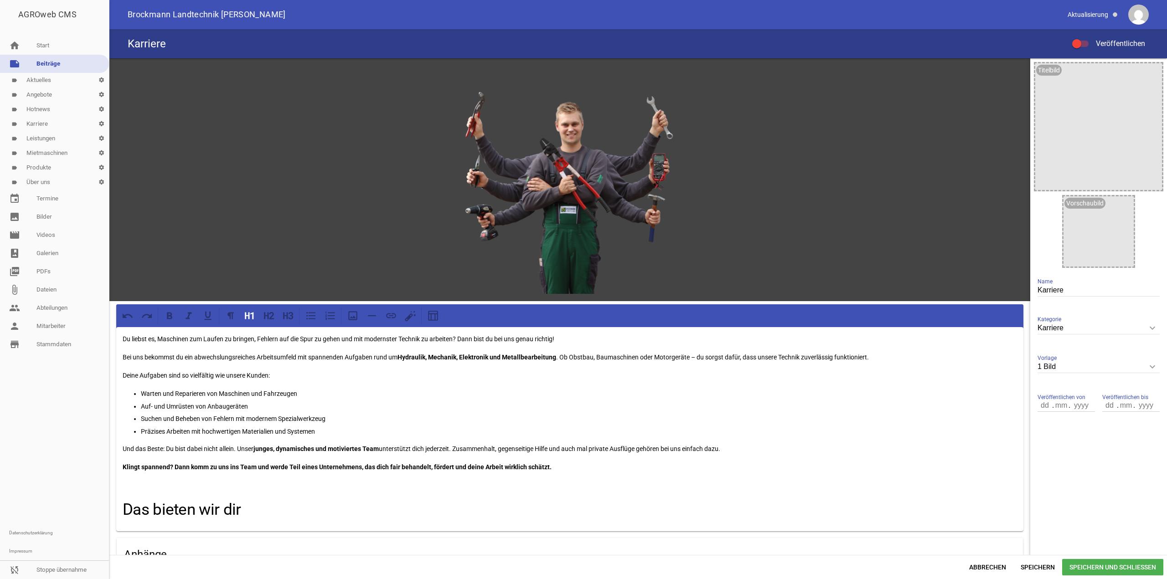
click at [278, 215] on h1 "Das bieten wir dir" at bounding box center [570, 510] width 894 height 24
click at [262, 215] on h1 "Das bieten wir dir" at bounding box center [570, 510] width 894 height 24
click at [249, 215] on h1 "Das bieten wir dir" at bounding box center [570, 510] width 894 height 24
click at [335, 215] on div at bounding box center [434, 316] width 19 height 16
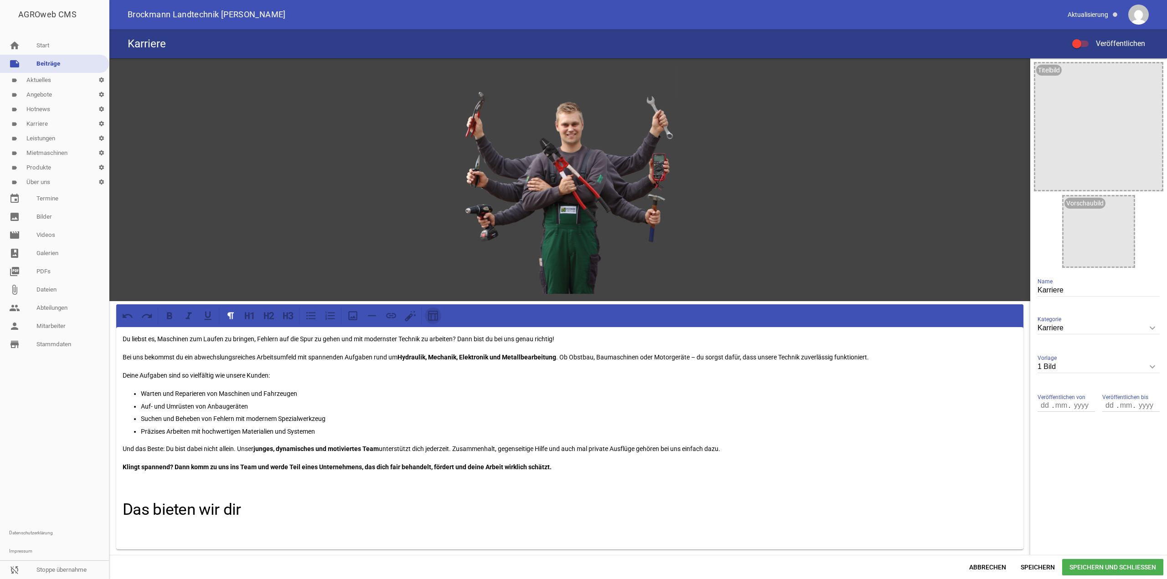
click at [335, 215] on button at bounding box center [433, 316] width 16 height 16
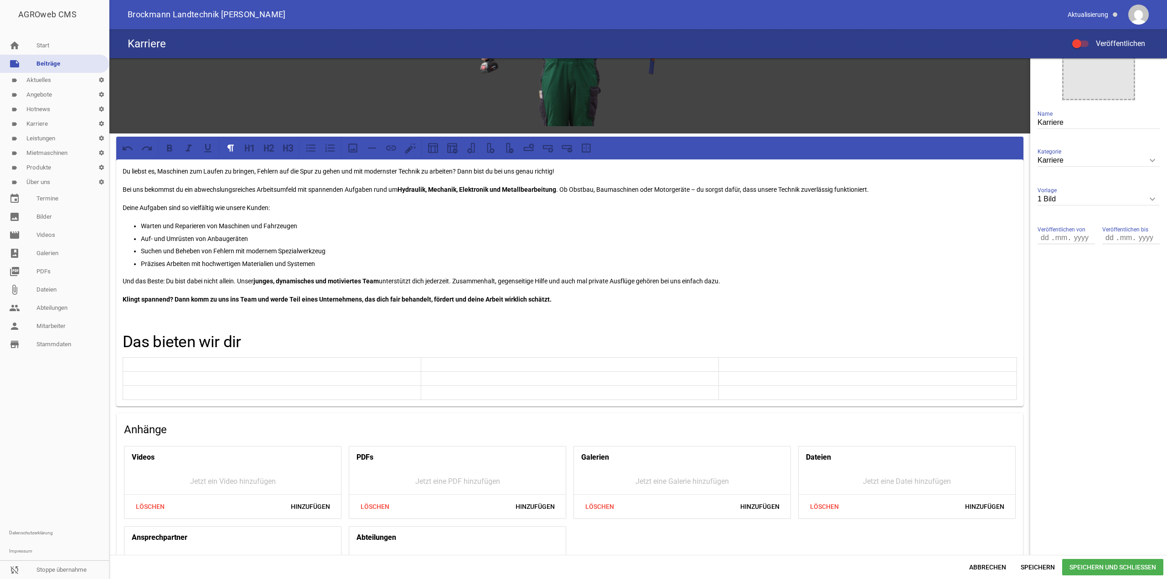
scroll to position [182, 0]
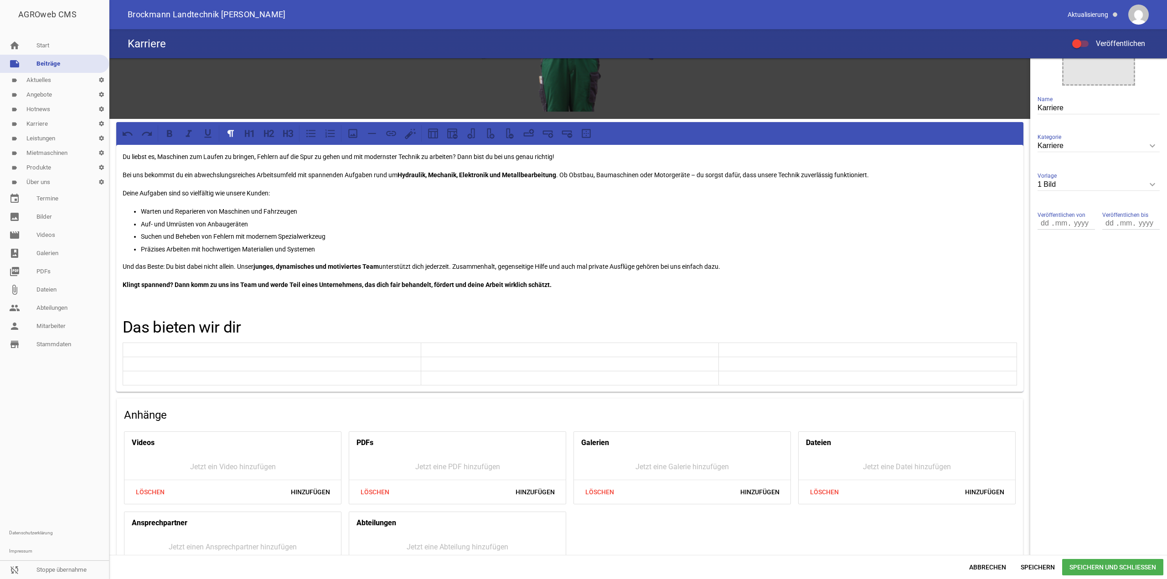
click at [249, 215] on p at bounding box center [271, 378] width 293 height 11
click at [335, 133] on icon at bounding box center [566, 132] width 10 height 4
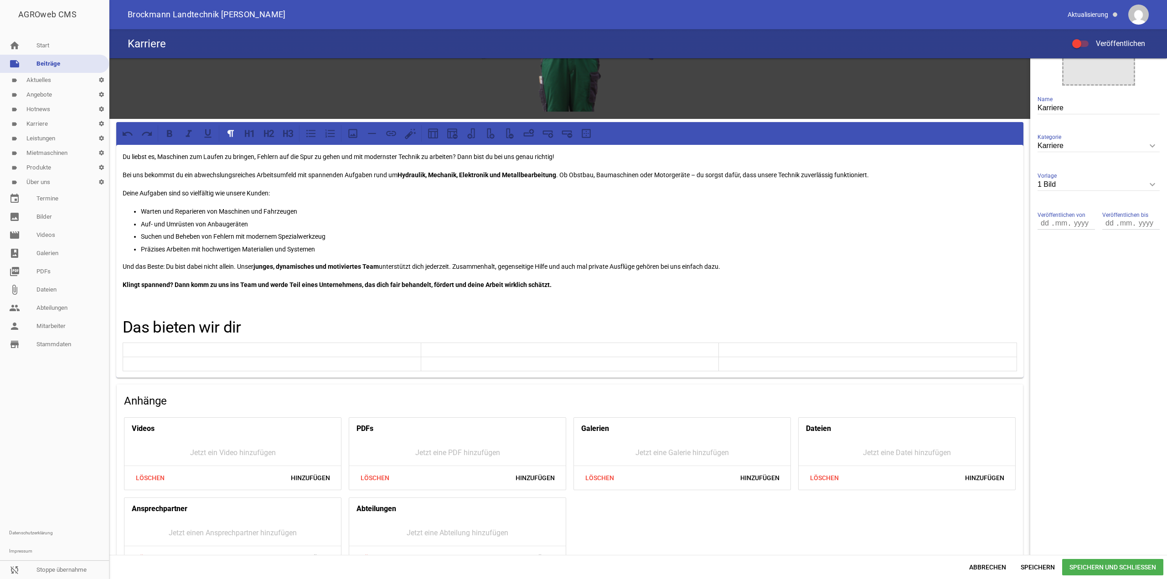
click at [216, 215] on p at bounding box center [271, 350] width 293 height 11
click at [335, 135] on icon at bounding box center [353, 134] width 12 height 12
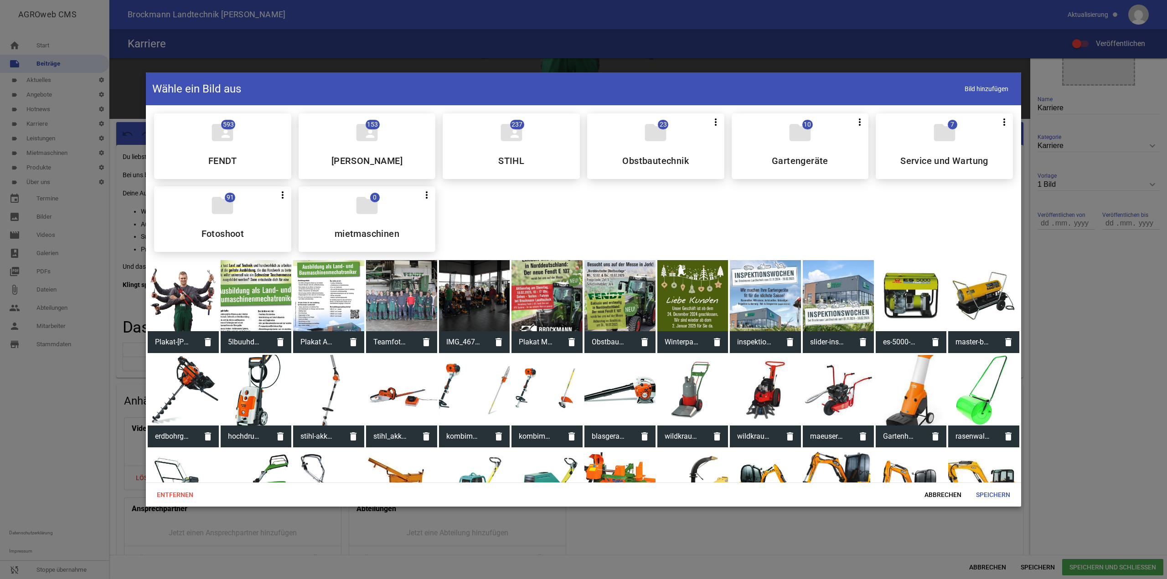
click at [335, 207] on div "folder_shared 593 FENDT folder_shared 153 MASSEY FERGUSON folder_shared 237 STI…" at bounding box center [583, 182] width 873 height 153
click at [335, 215] on span "Abbrechen" at bounding box center [942, 495] width 51 height 16
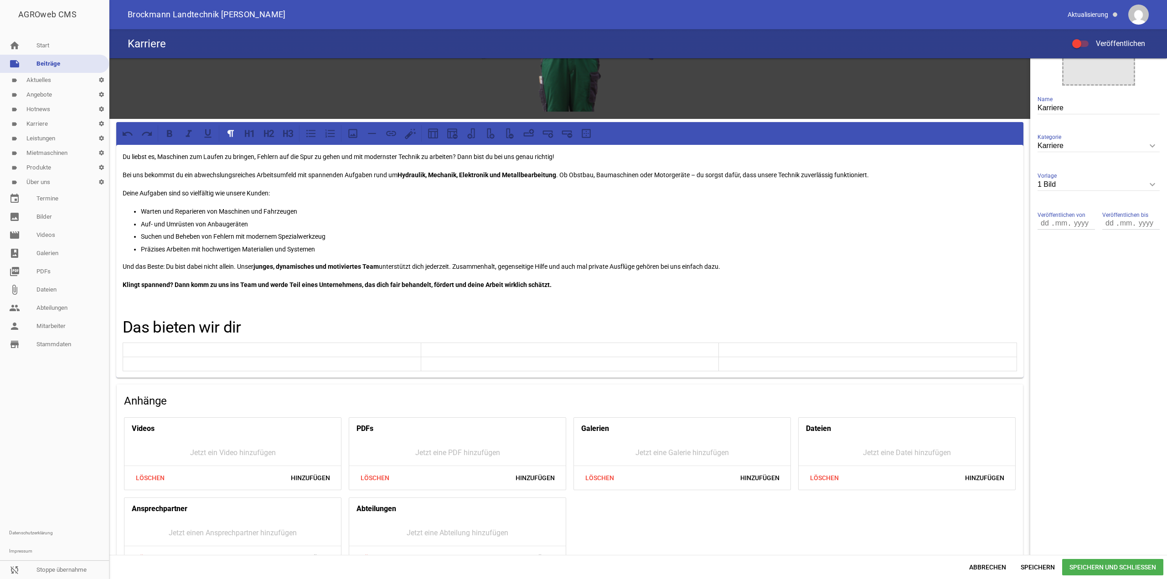
click at [237, 215] on p at bounding box center [271, 350] width 293 height 11
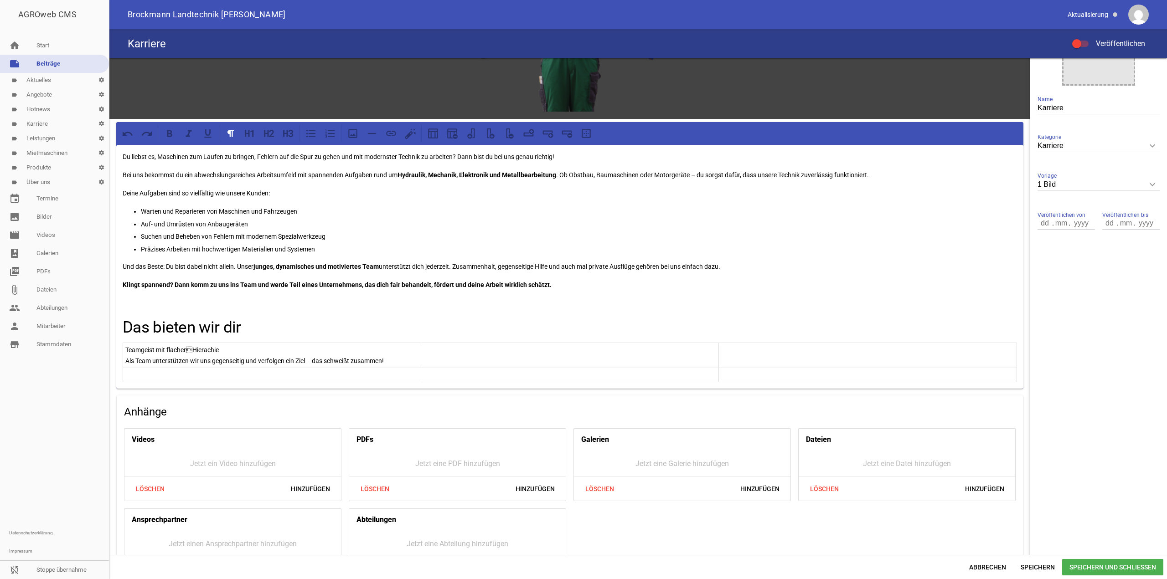
click at [191, 215] on p "Teamgeist mit flacherHierachie" at bounding box center [271, 350] width 293 height 11
click at [202, 215] on p "Teamgeist mit flacher Hierachie" at bounding box center [271, 350] width 293 height 11
click at [199, 215] on p "Teamgeist mit flacher Hierachie" at bounding box center [271, 350] width 293 height 11
click at [335, 215] on p at bounding box center [569, 350] width 293 height 11
click at [335, 215] on p "Kran- und Staplerschein" at bounding box center [569, 350] width 293 height 11
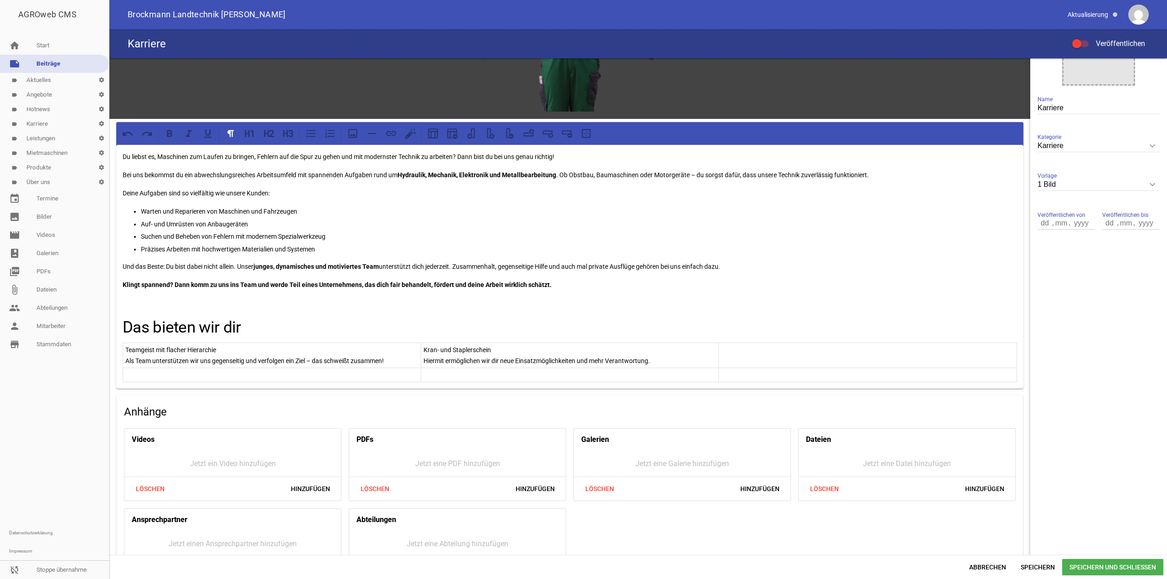
click at [335, 215] on td at bounding box center [868, 355] width 298 height 25
click at [335, 215] on p "Weiterbildungs-möglichkeiten" at bounding box center [867, 350] width 293 height 11
click at [335, 215] on p "Wir fördern deine berufliche Entwicklung mit Trainings- und Herstellerschulung…" at bounding box center [867, 360] width 293 height 11
click at [335, 215] on p "Wir fördern deine berufliche Entwicklung mit Trainings- und Herstellerschulunge…" at bounding box center [867, 360] width 293 height 11
click at [335, 135] on icon at bounding box center [491, 136] width 5 height 5
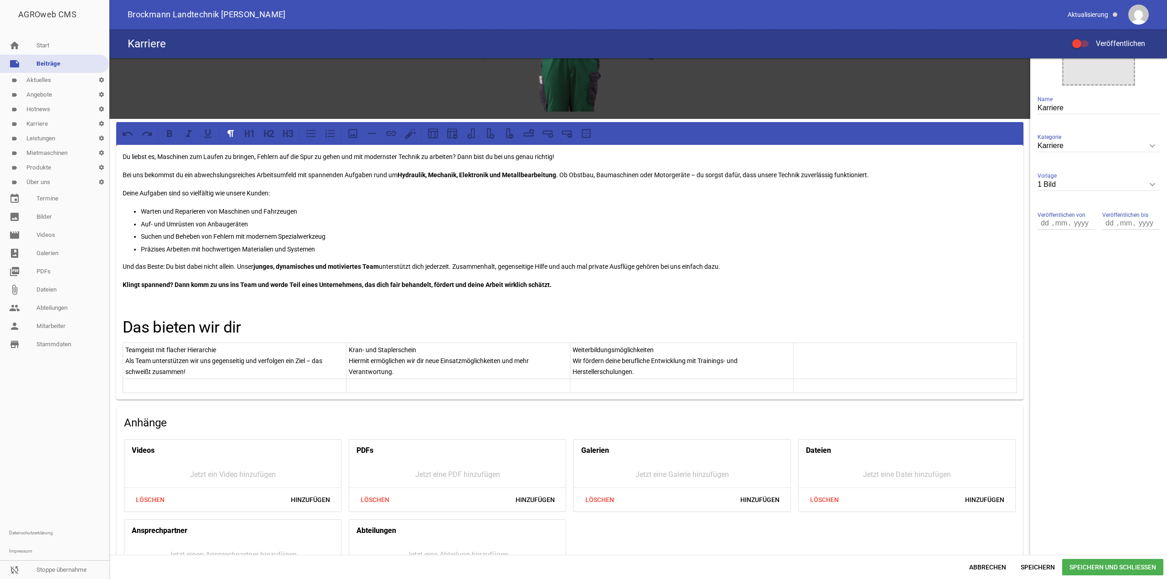
click at [335, 215] on aside "Titelbild image Vorschaubild image Karriere Name Karriere keyboard_arrow_down K…" at bounding box center [1098, 239] width 137 height 727
click at [335, 215] on div at bounding box center [537, 567] width 849 height 16
click at [335, 215] on span "Speichern" at bounding box center [1037, 567] width 49 height 16
